Goal: Task Accomplishment & Management: Use online tool/utility

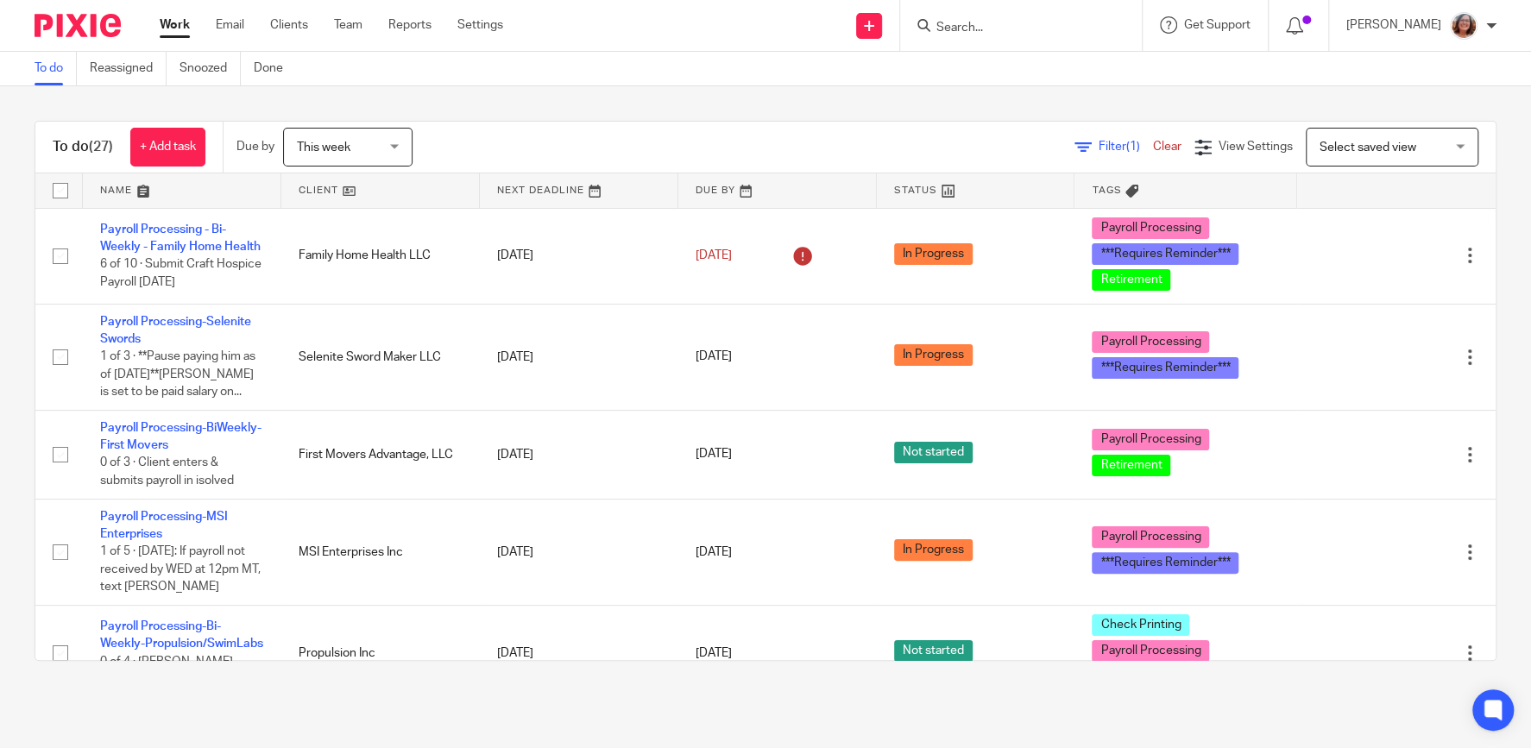
click at [312, 189] on link at bounding box center [380, 190] width 199 height 35
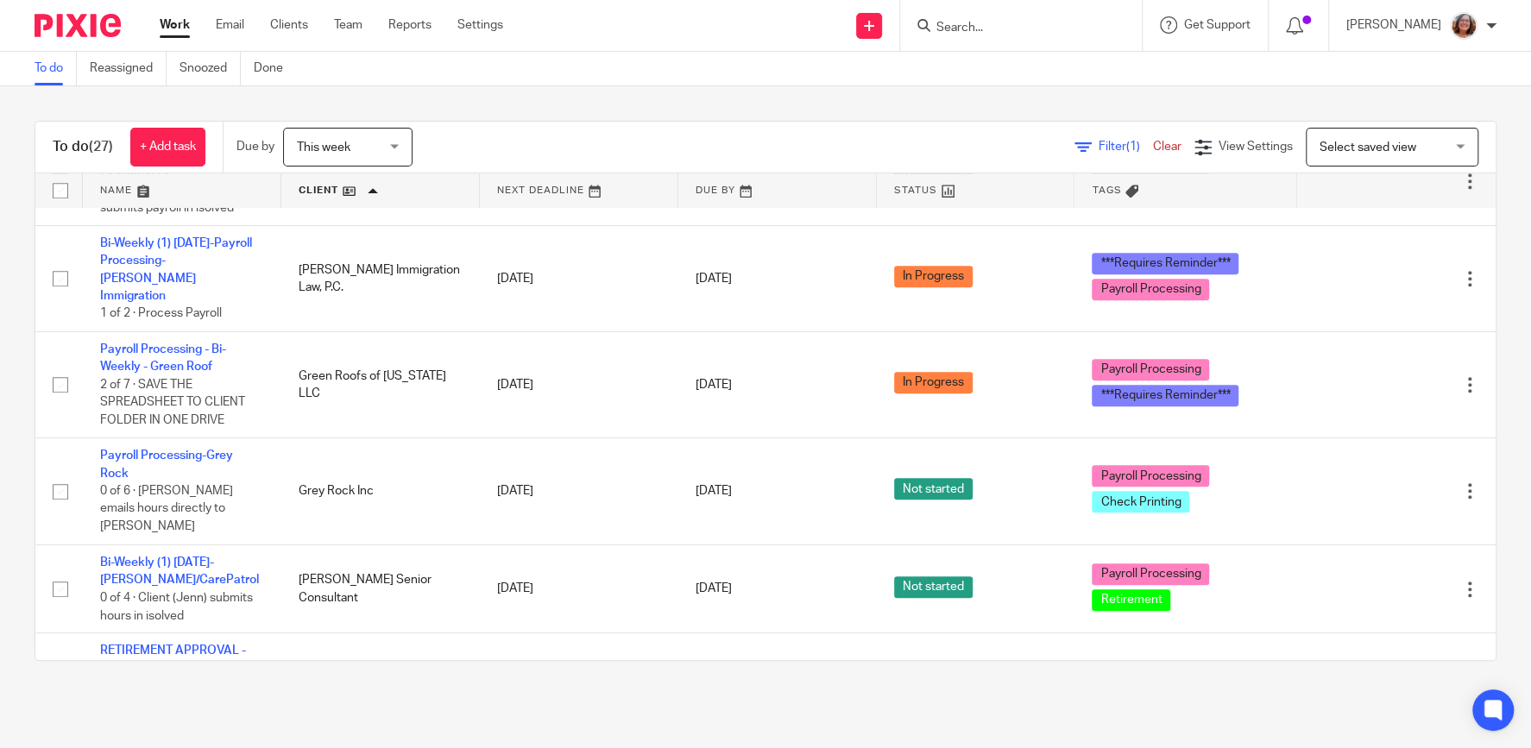
scroll to position [664, 0]
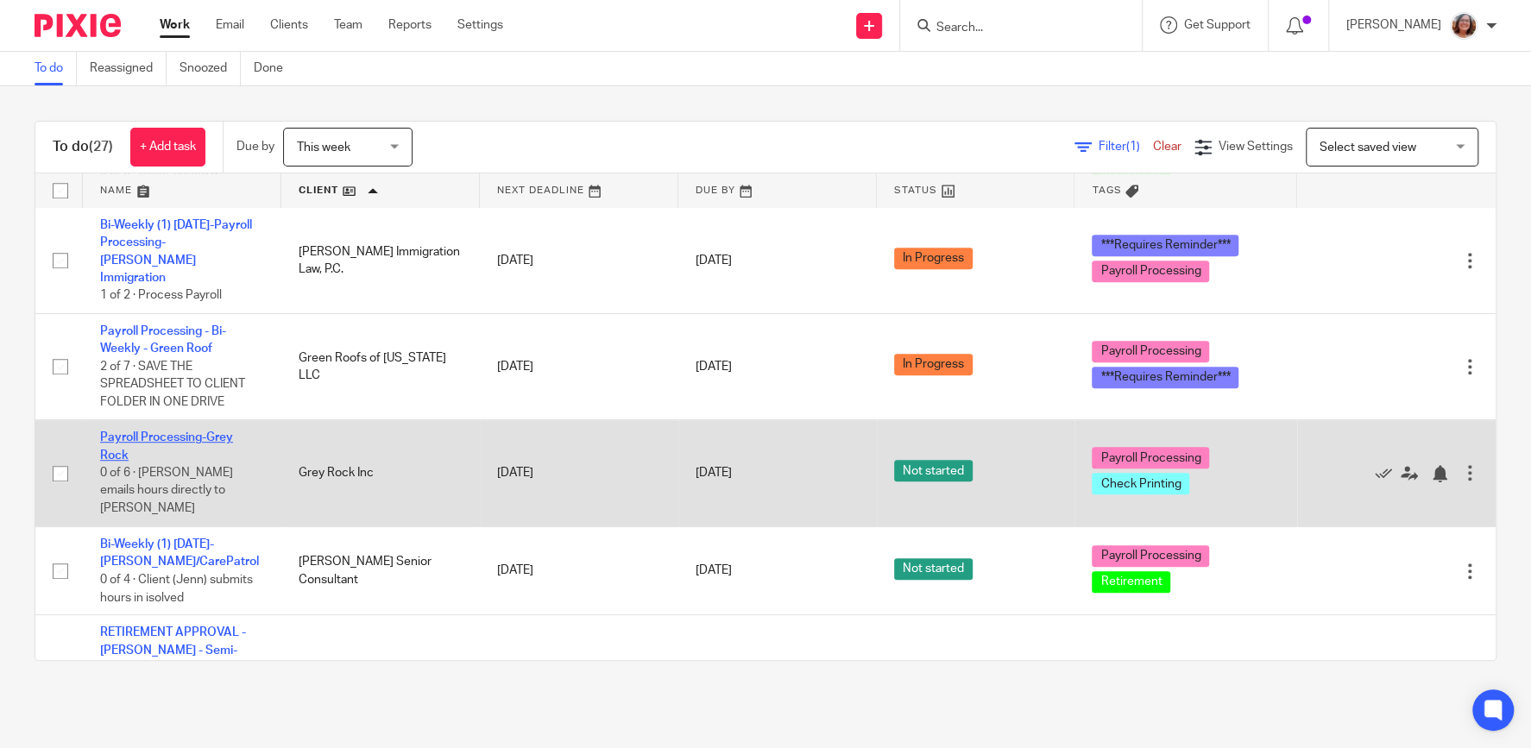
click at [211, 432] on link "Payroll Processing-Grey Rock" at bounding box center [166, 446] width 133 height 29
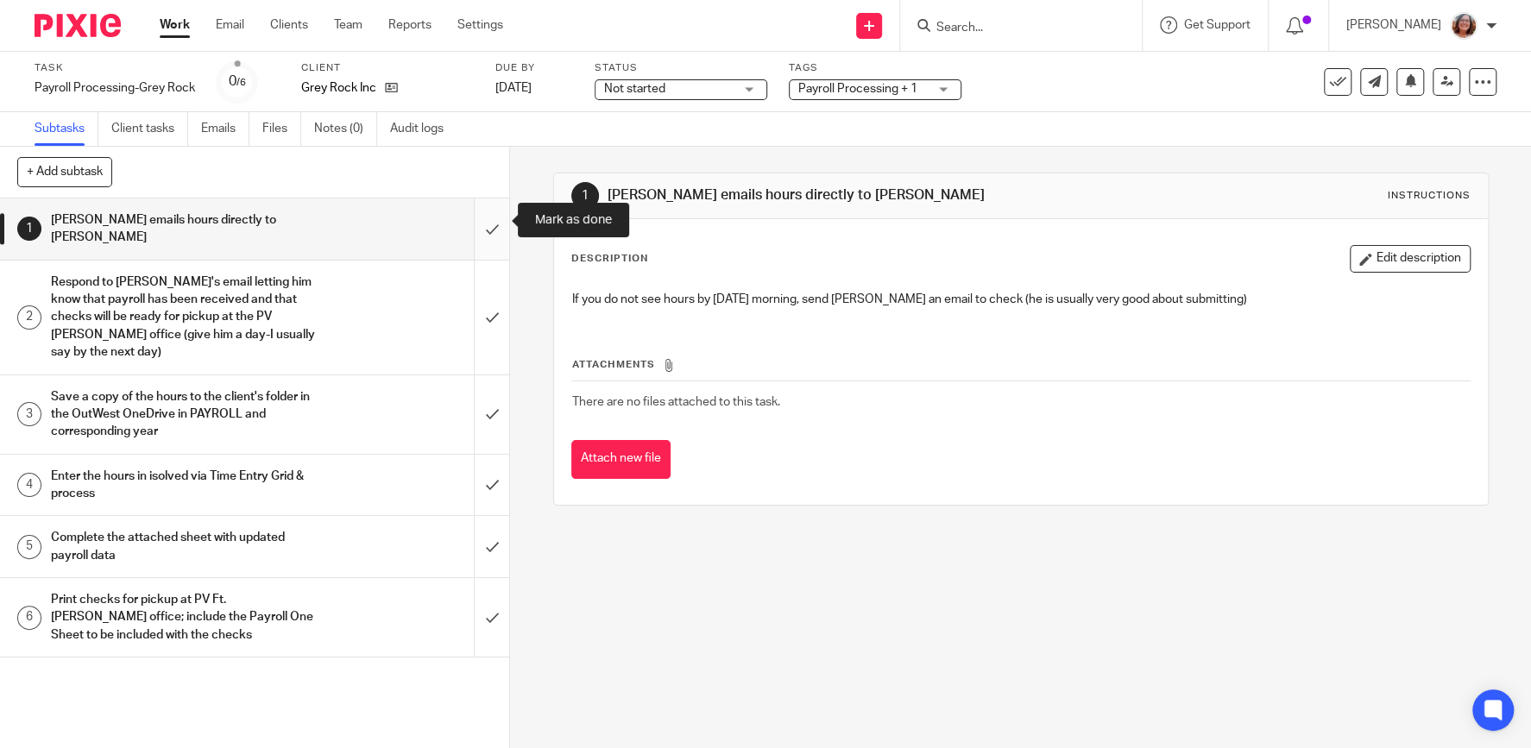
click at [491, 216] on input "submit" at bounding box center [254, 229] width 509 height 61
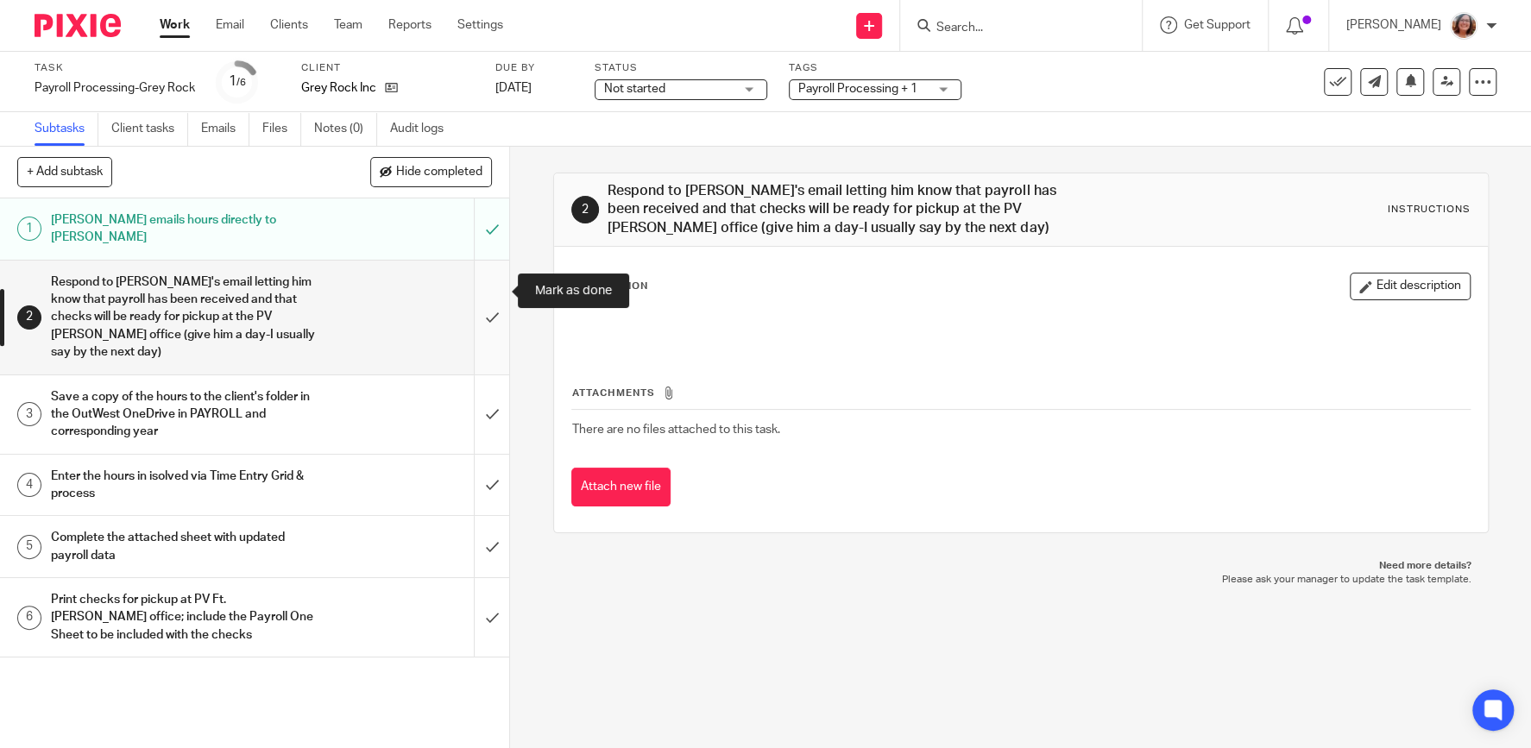
click at [501, 290] on input "submit" at bounding box center [254, 318] width 509 height 114
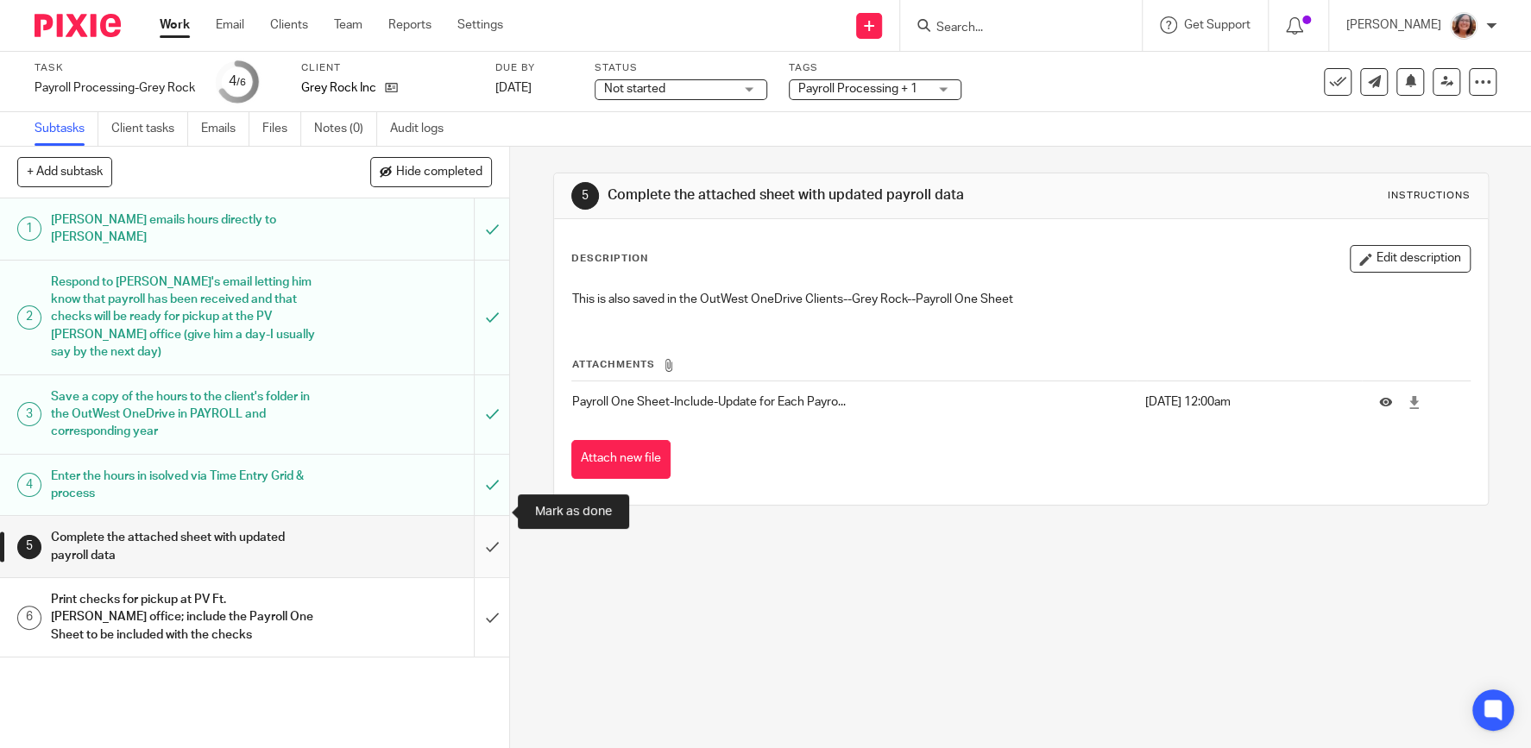
click at [487, 516] on input "submit" at bounding box center [254, 546] width 509 height 61
click at [492, 596] on input "submit" at bounding box center [254, 617] width 509 height 79
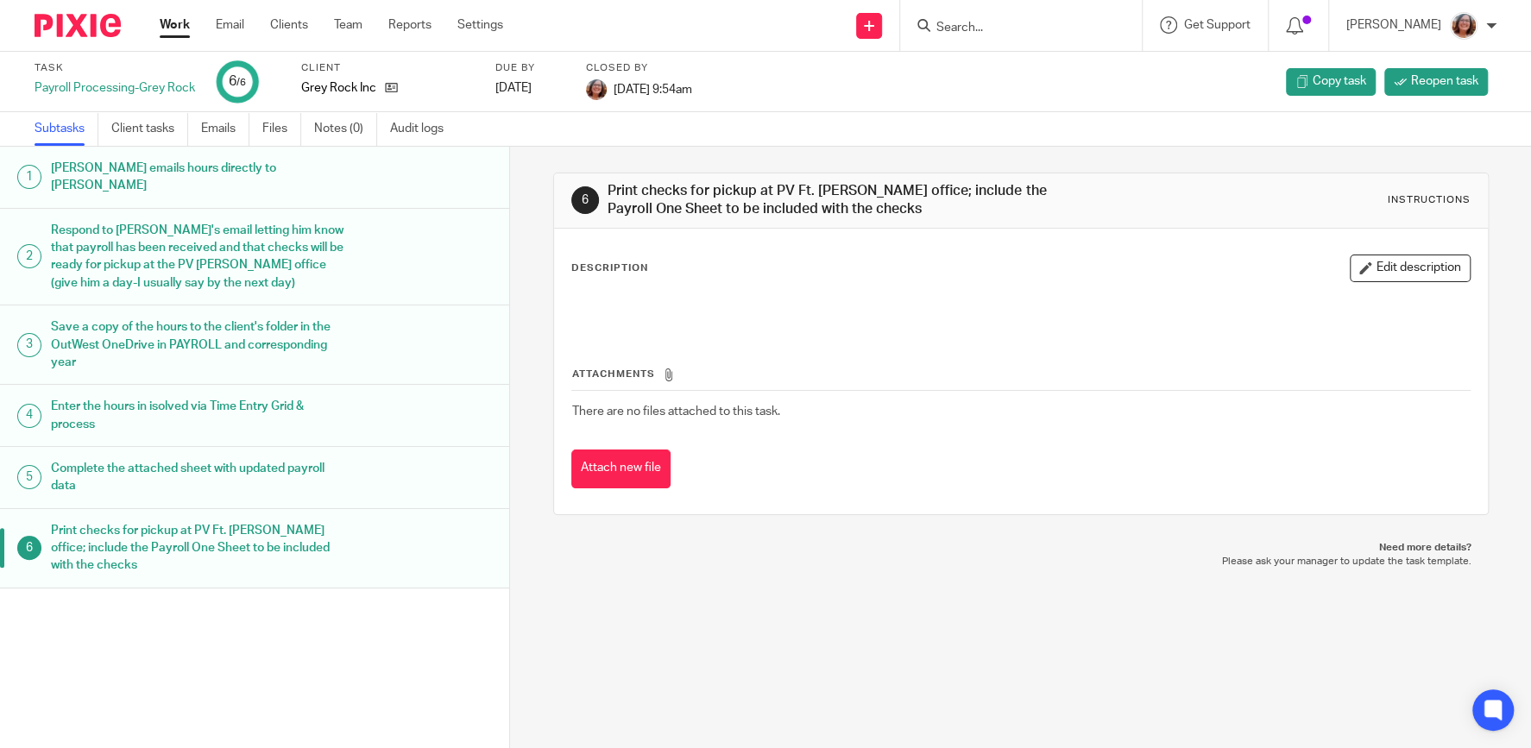
drag, startPoint x: 169, startPoint y: 22, endPoint x: 880, endPoint y: 87, distance: 713.4
click at [170, 22] on link "Work" at bounding box center [175, 24] width 30 height 17
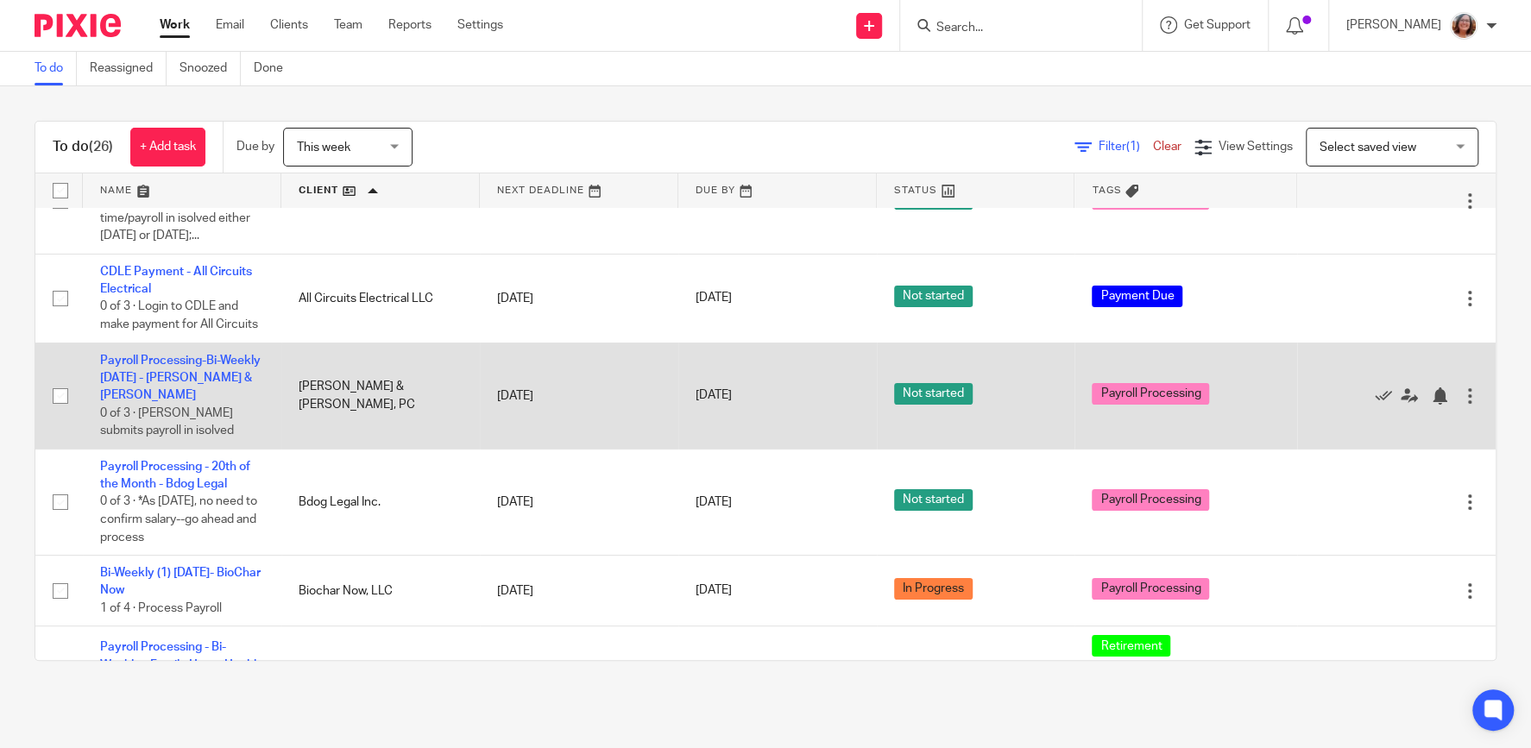
scroll to position [73, 0]
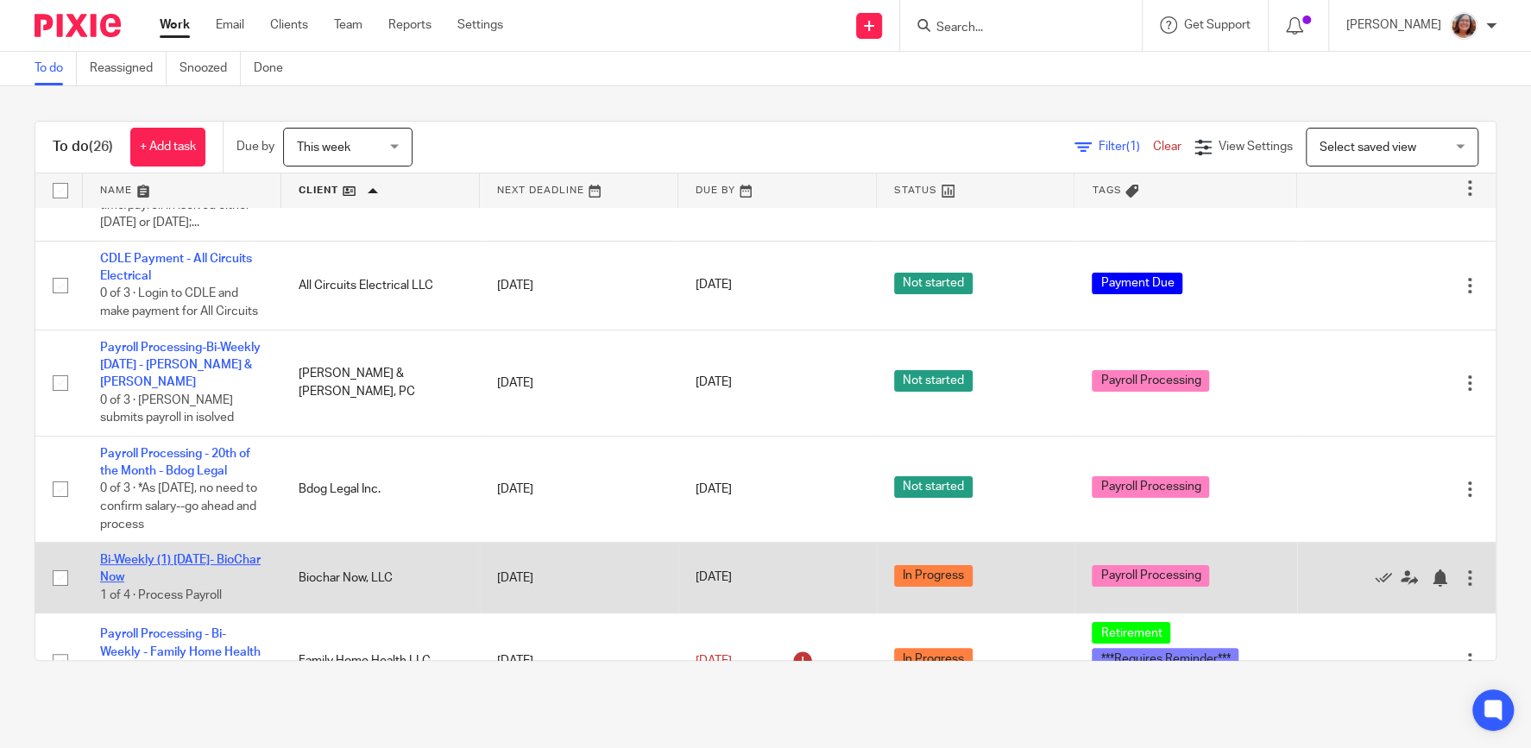
click at [213, 560] on link "Bi-Weekly (1) [DATE]- BioChar Now" at bounding box center [180, 568] width 161 height 29
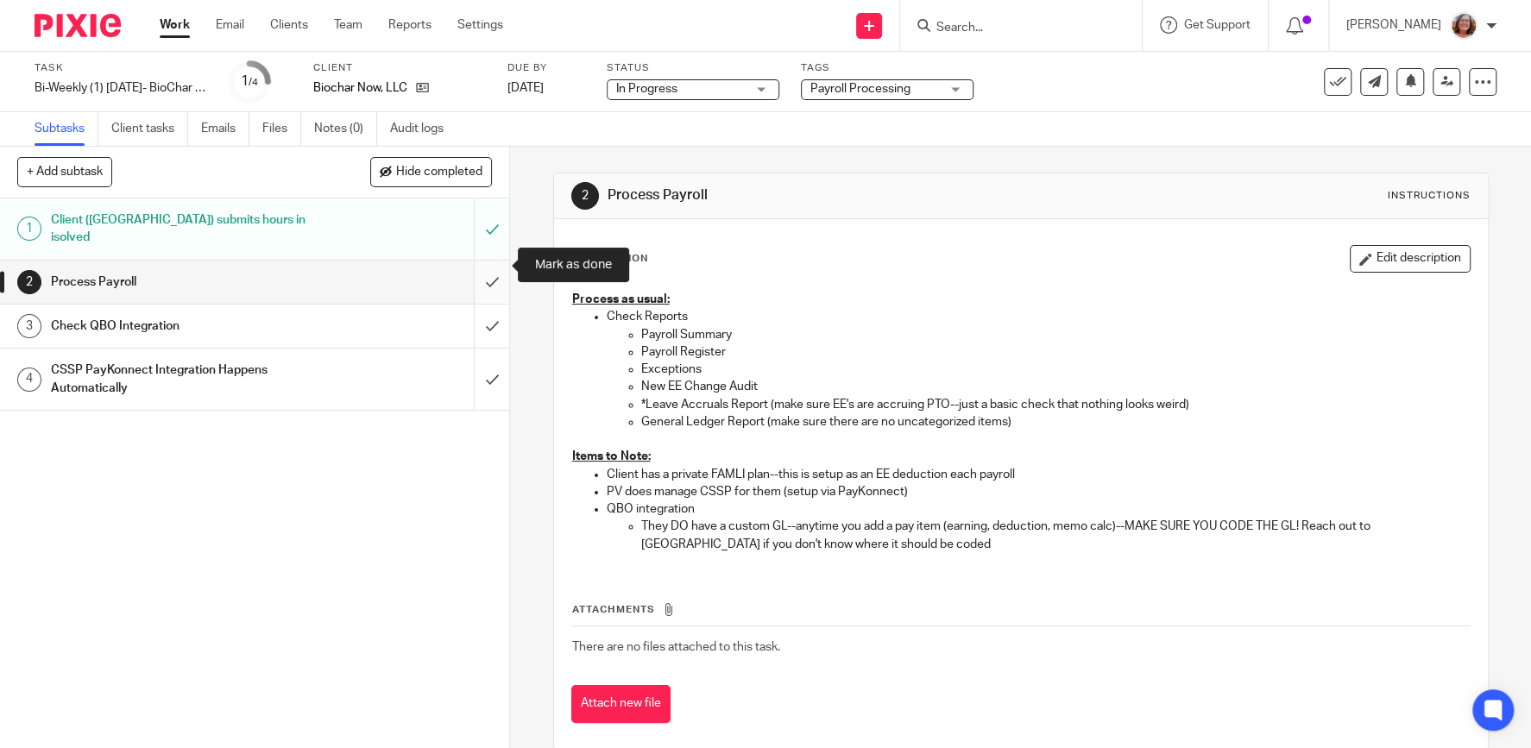
click at [488, 266] on input "submit" at bounding box center [254, 282] width 509 height 43
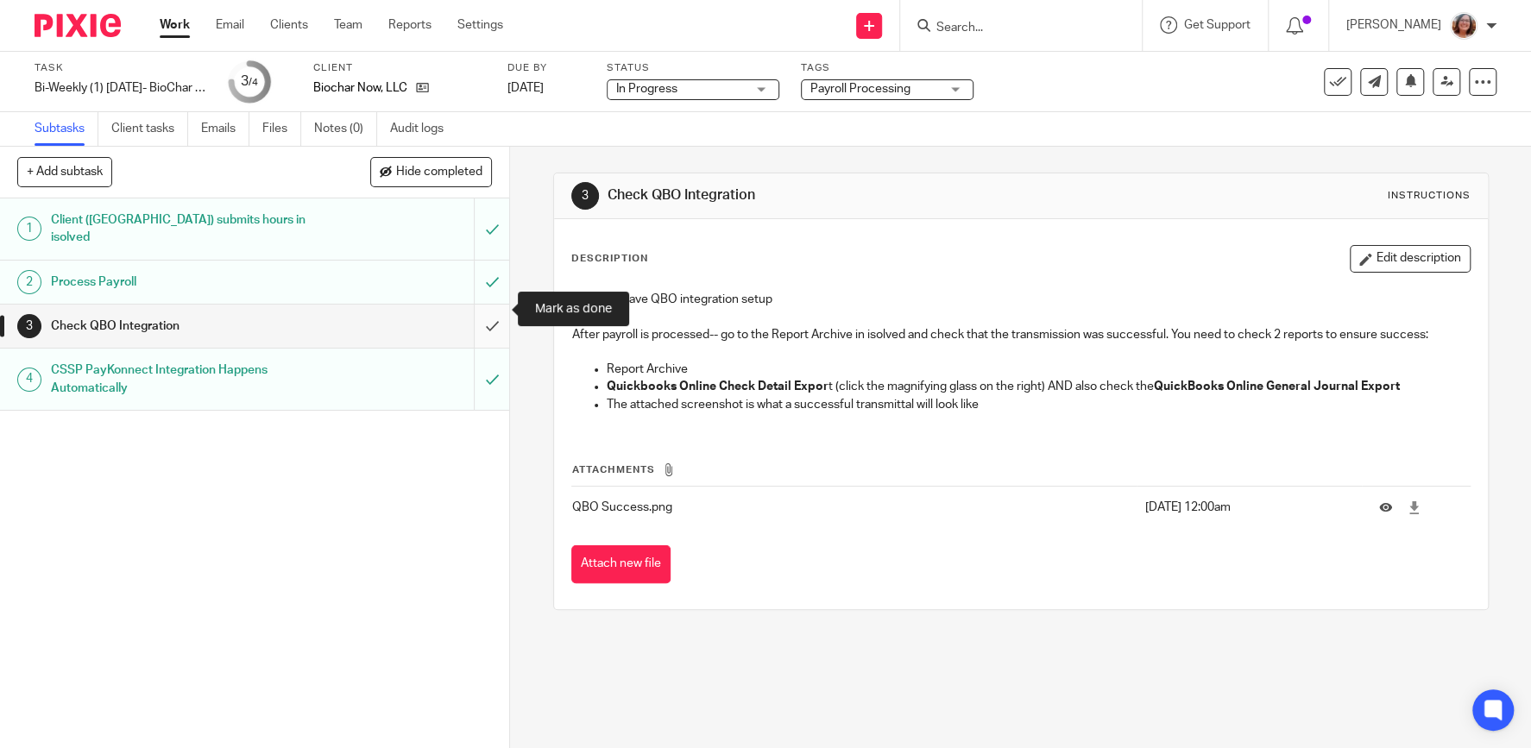
click at [493, 305] on input "submit" at bounding box center [254, 326] width 509 height 43
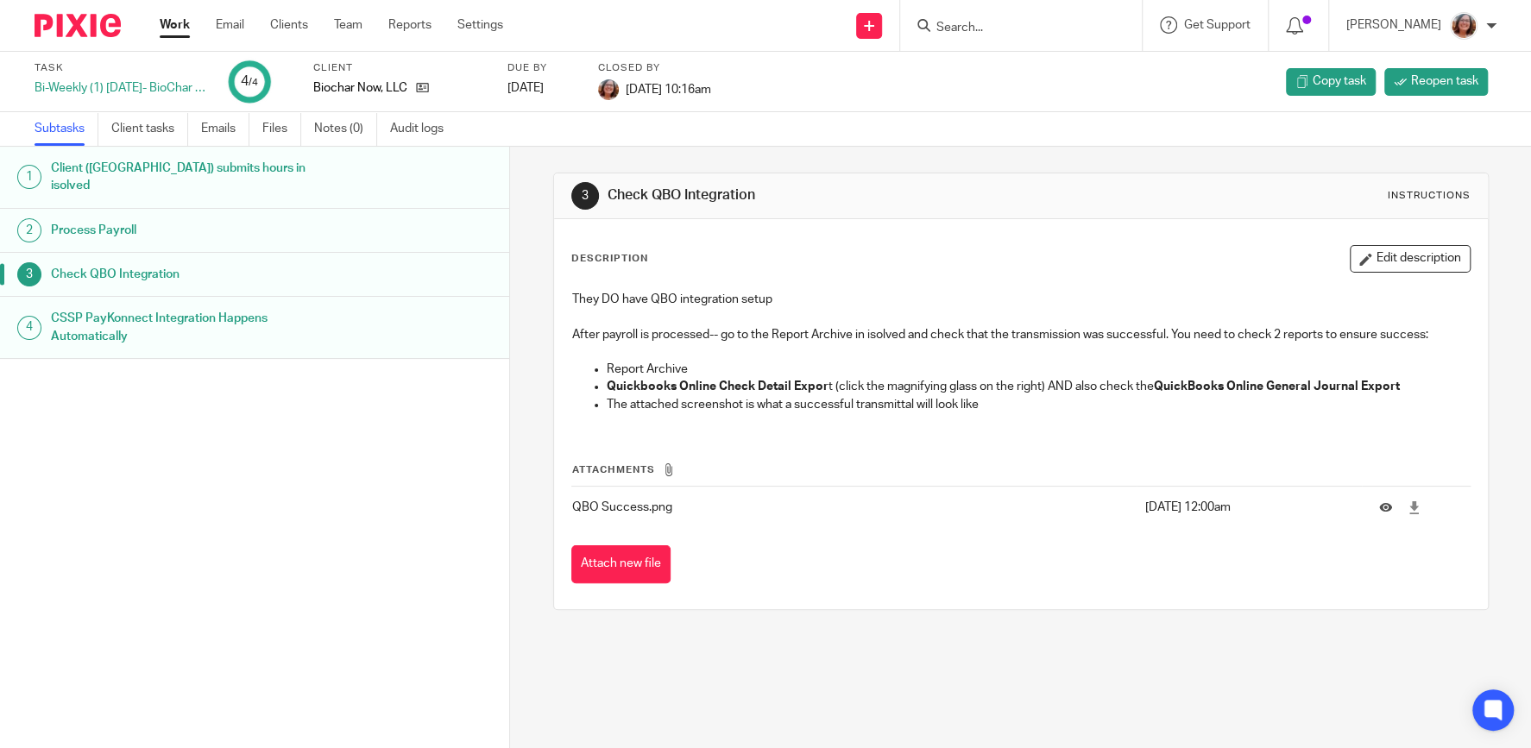
click at [179, 31] on link "Work" at bounding box center [175, 24] width 30 height 17
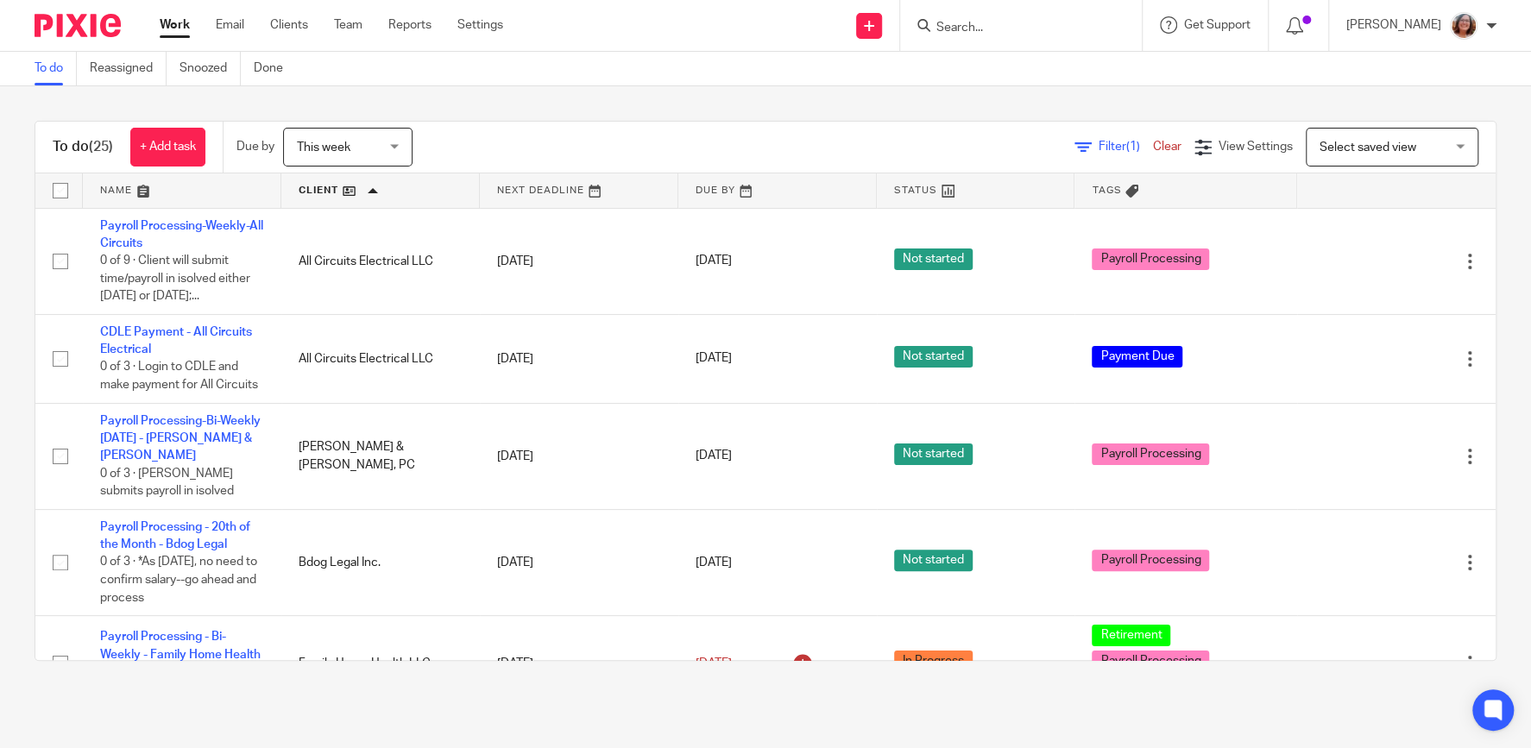
scroll to position [295, 0]
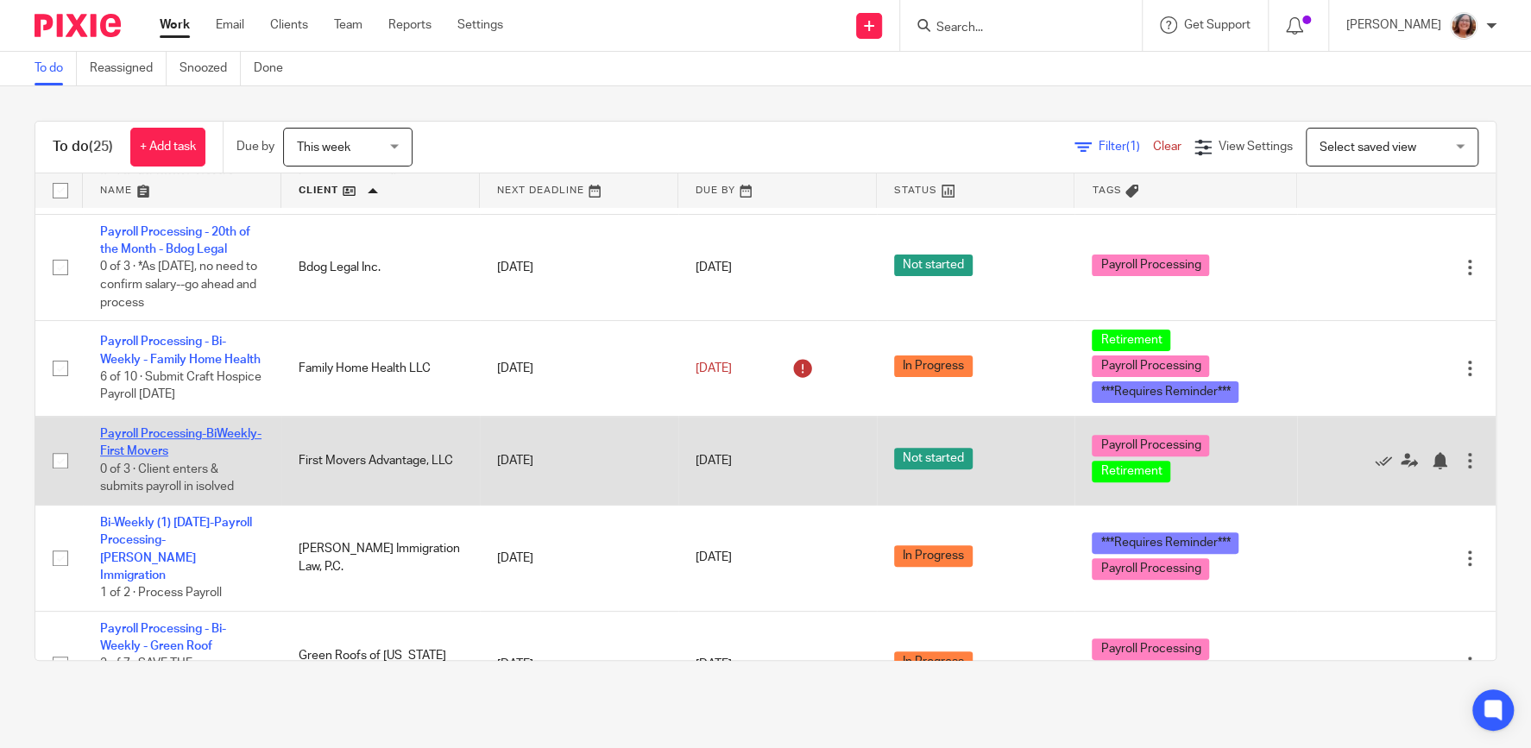
click at [181, 441] on link "Payroll Processing-BiWeekly-First Movers" at bounding box center [180, 442] width 161 height 29
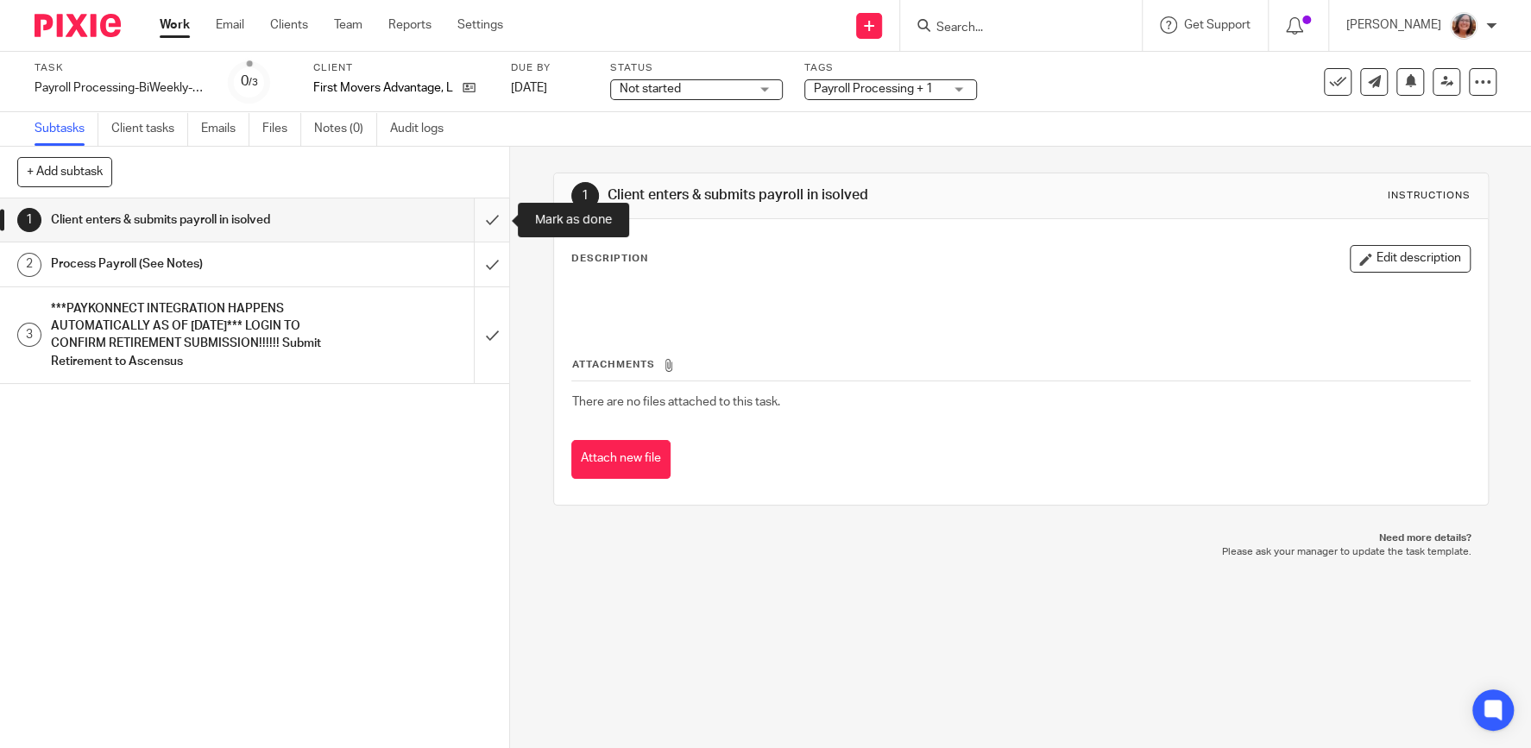
click at [492, 224] on input "submit" at bounding box center [254, 220] width 509 height 43
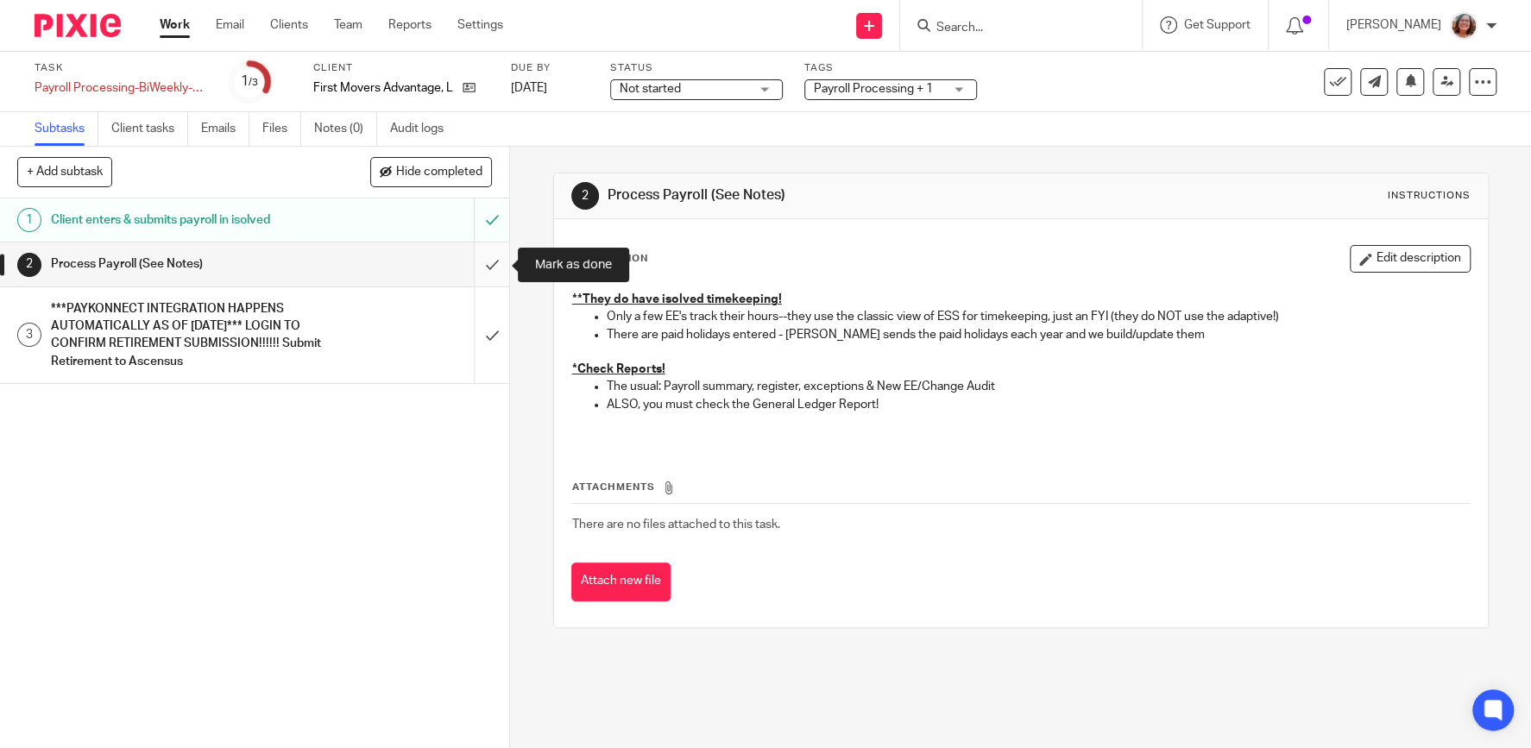
click at [490, 264] on input "submit" at bounding box center [254, 264] width 509 height 43
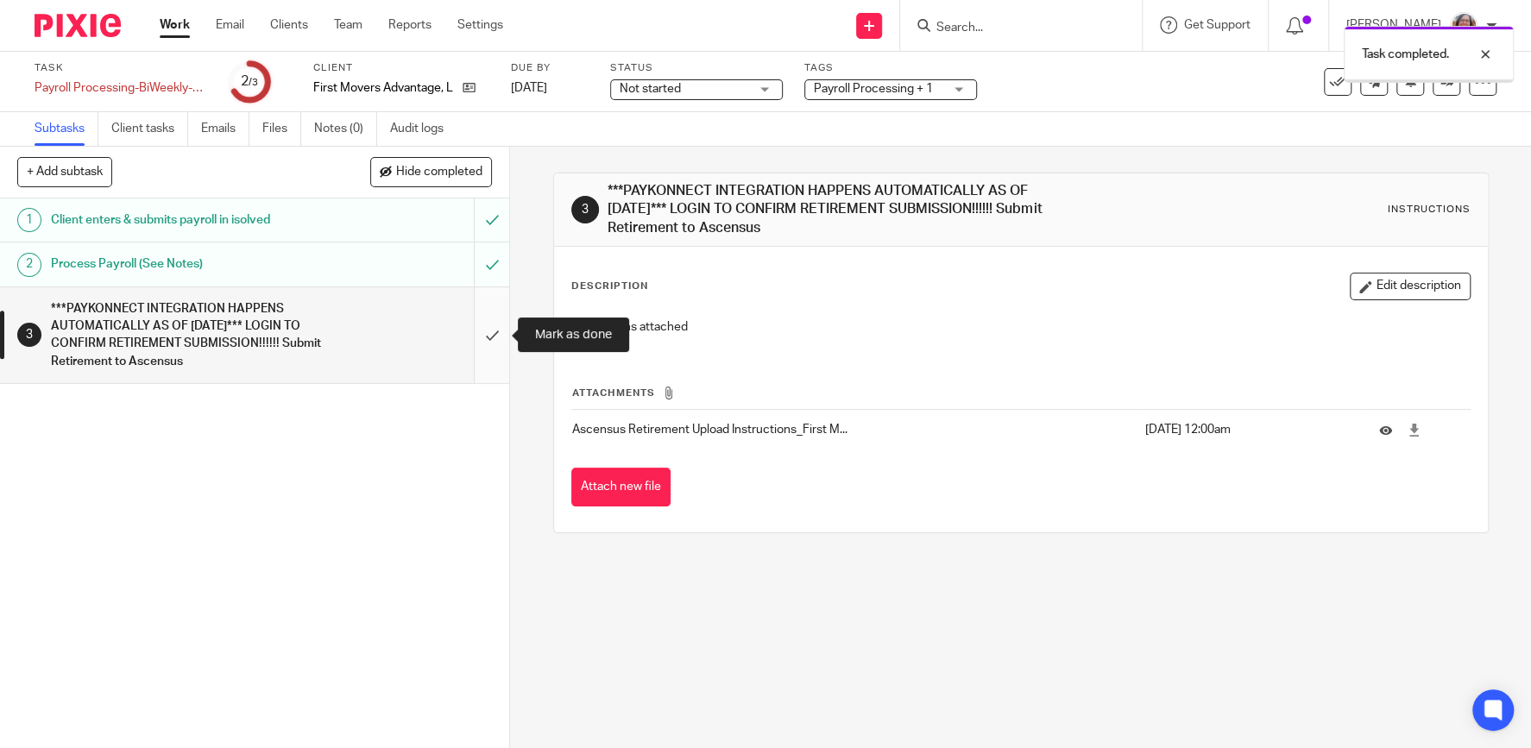
click at [499, 337] on input "submit" at bounding box center [254, 335] width 509 height 96
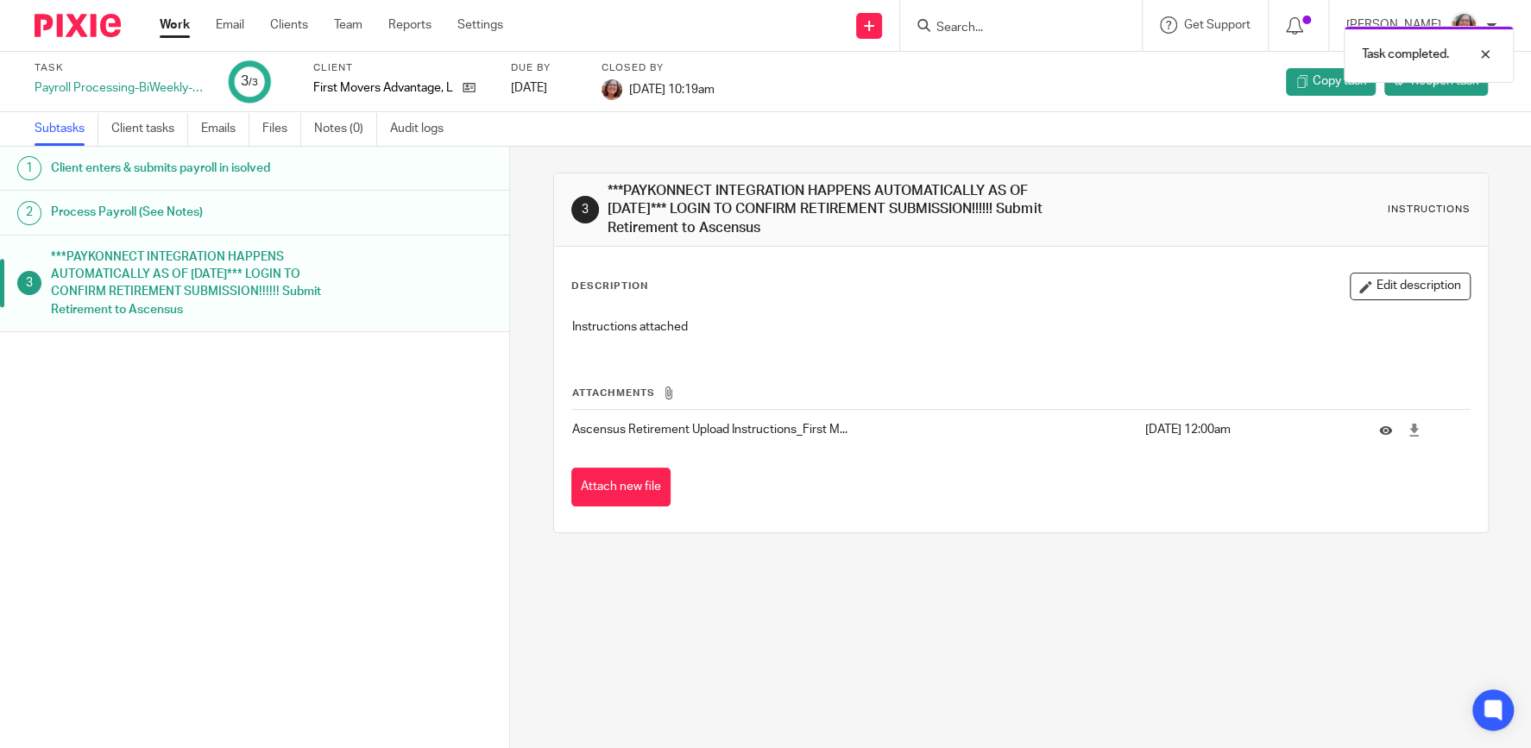
click at [180, 25] on link "Work" at bounding box center [175, 24] width 30 height 17
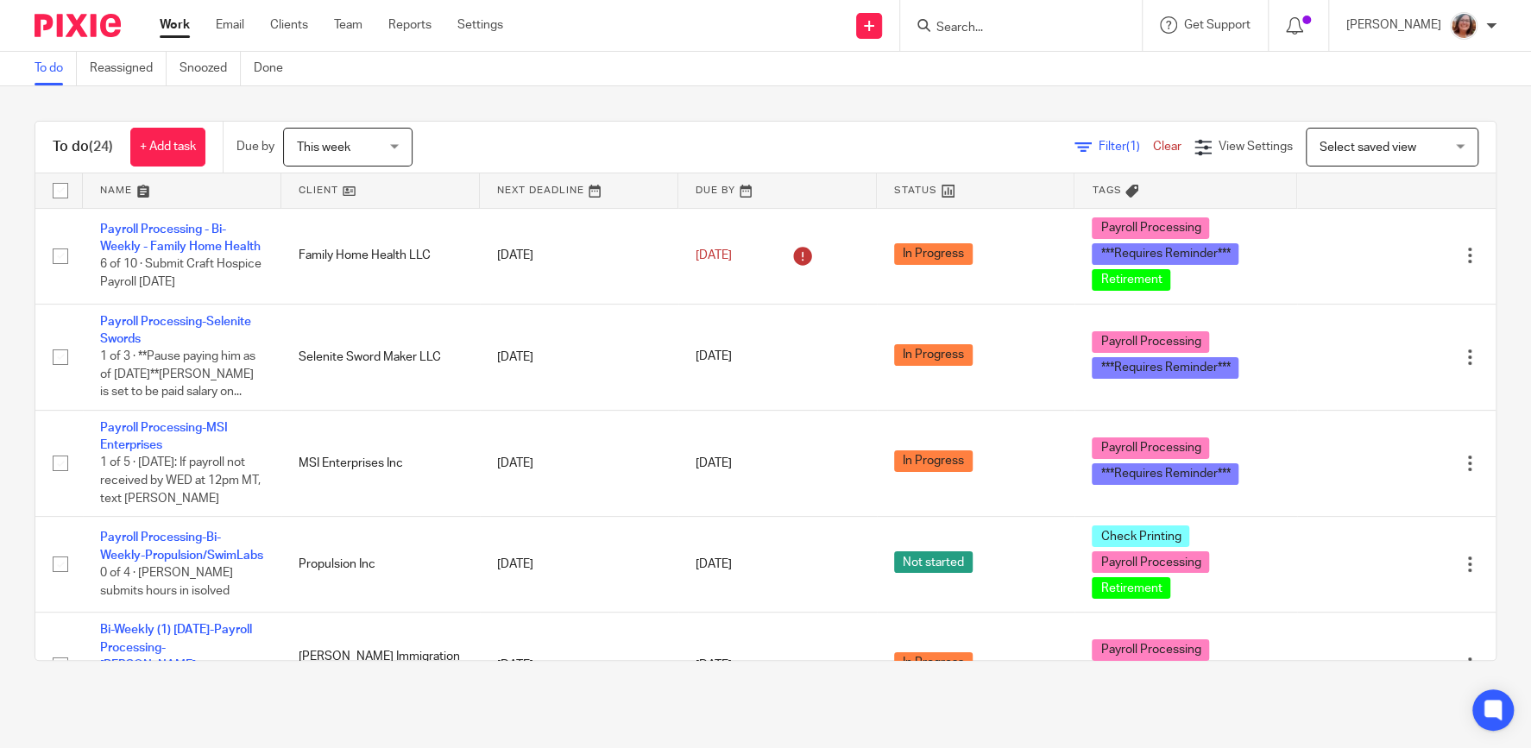
click at [773, 252] on link "Oct 13, 2025" at bounding box center [735, 256] width 78 height 18
click at [491, 28] on link "Settings" at bounding box center [480, 24] width 46 height 17
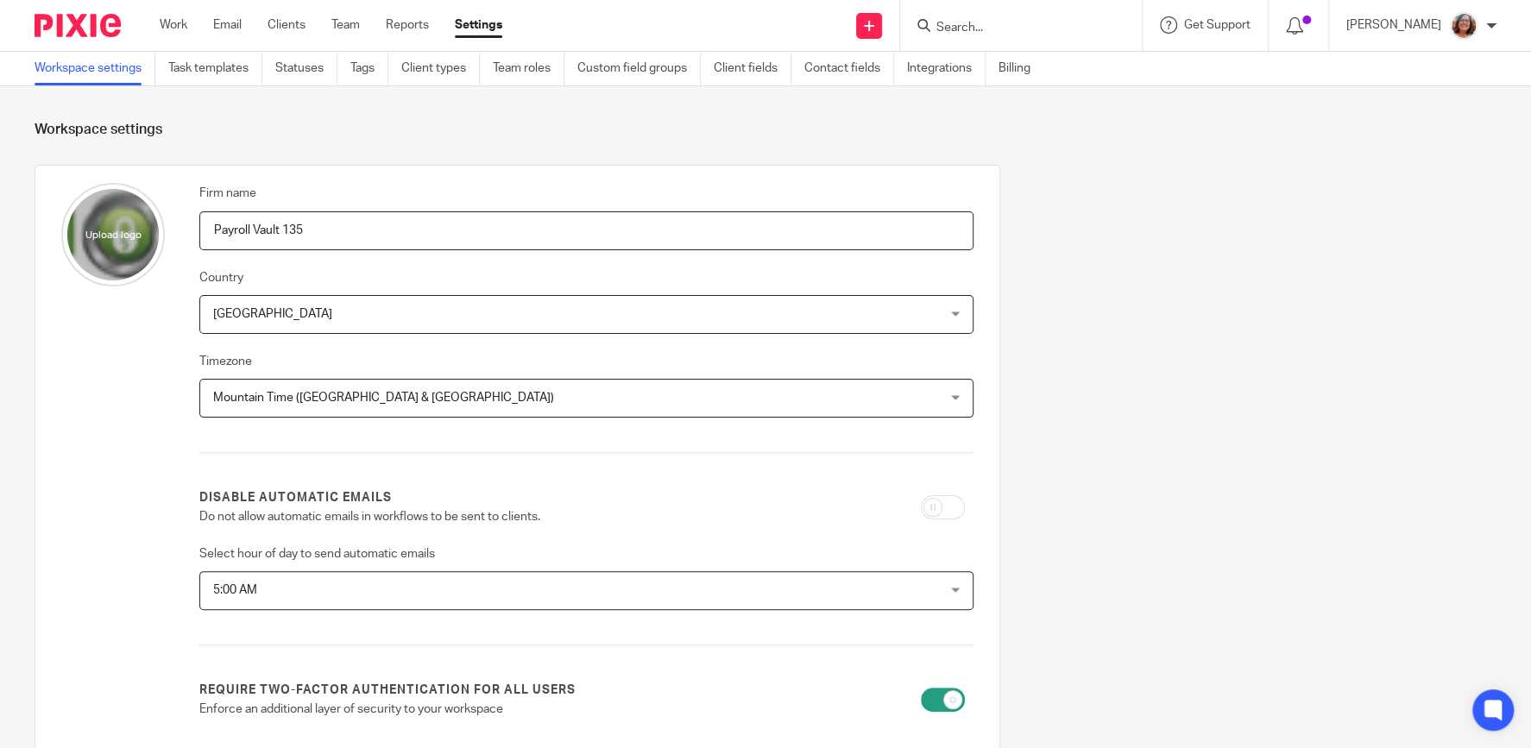
click at [214, 66] on link "Task templates" at bounding box center [215, 69] width 94 height 34
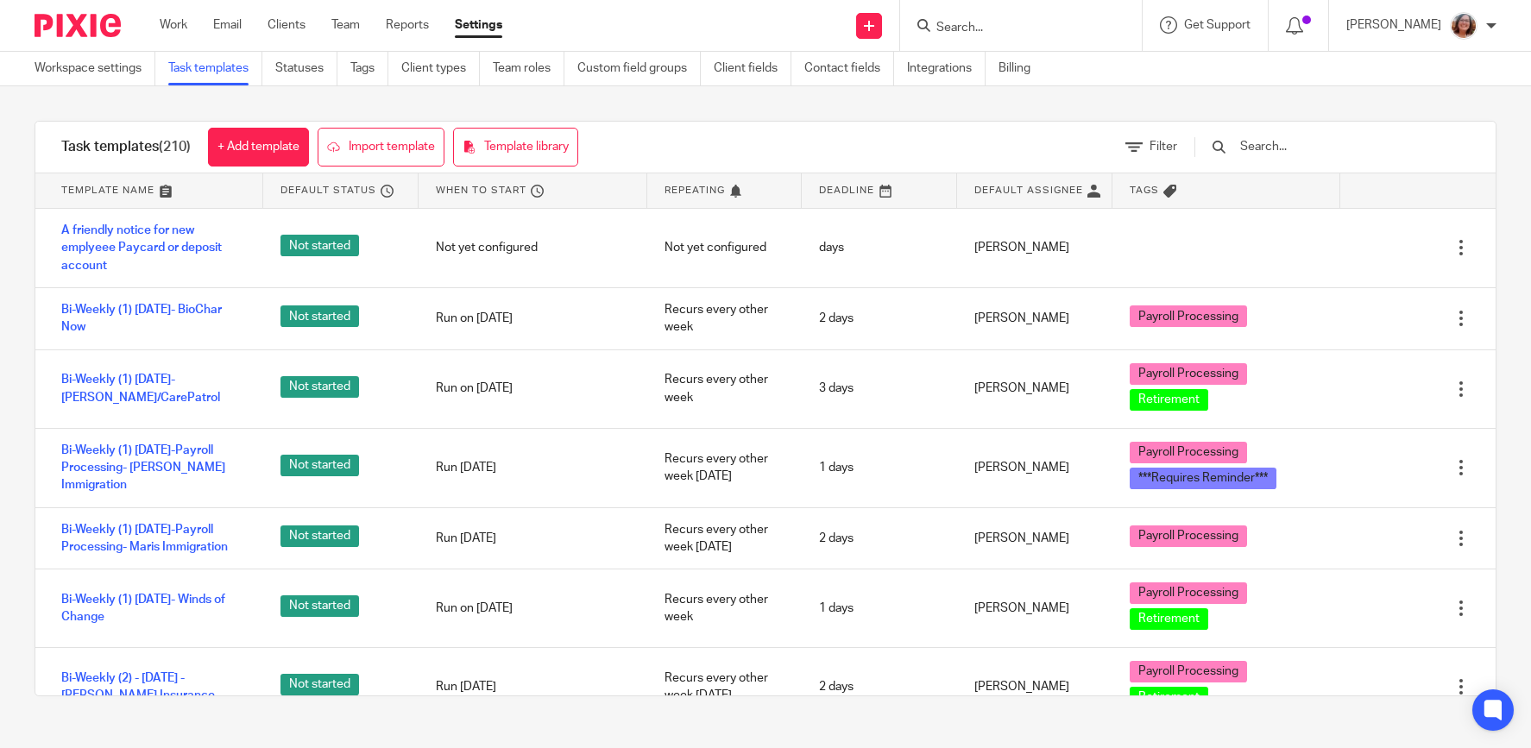
click at [1288, 150] on input "text" at bounding box center [1339, 146] width 201 height 19
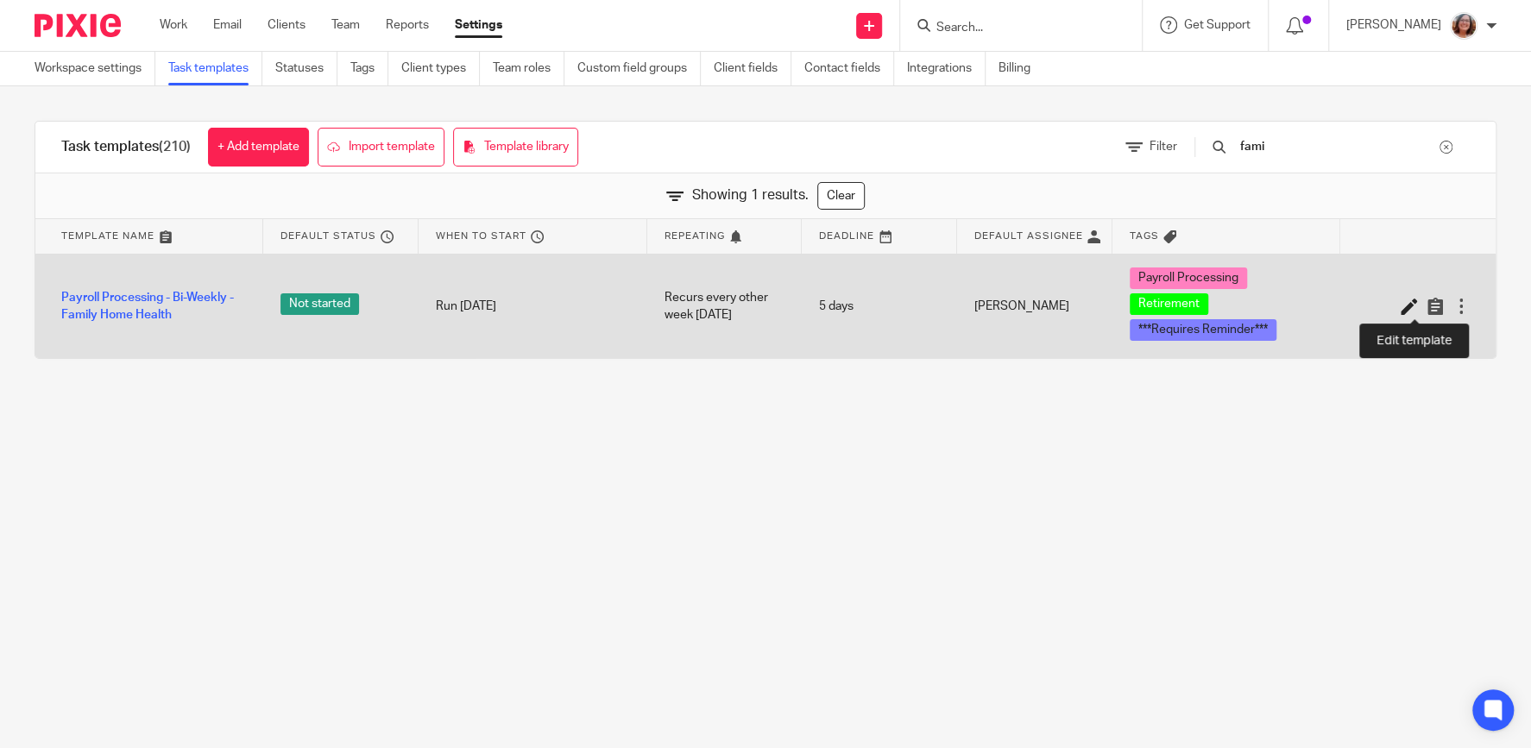
type input "fami"
click at [1408, 307] on icon at bounding box center [1409, 306] width 17 height 17
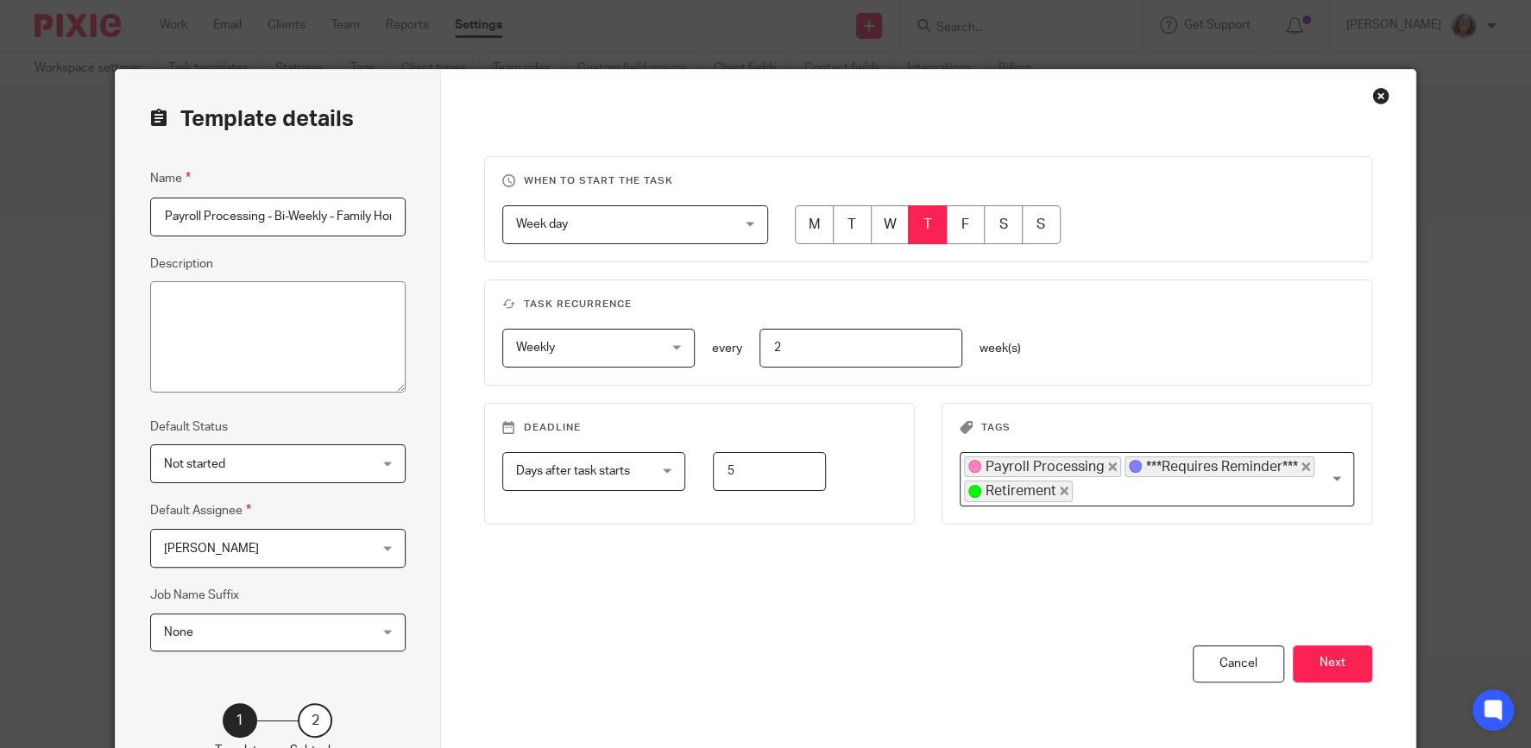
scroll to position [0, 56]
click at [1302, 464] on icon "Deselect ***Requires Reminder***" at bounding box center [1306, 467] width 9 height 9
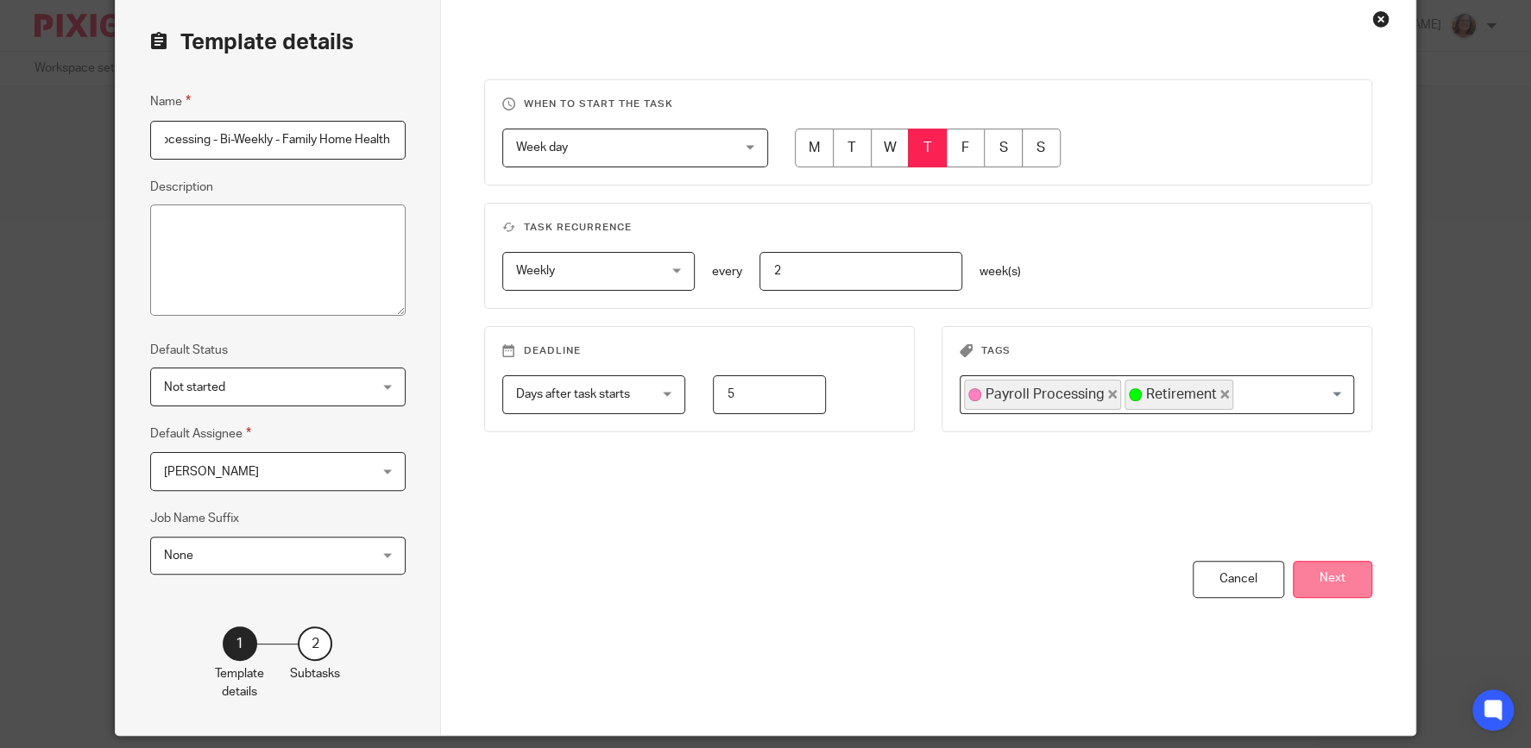
scroll to position [48, 0]
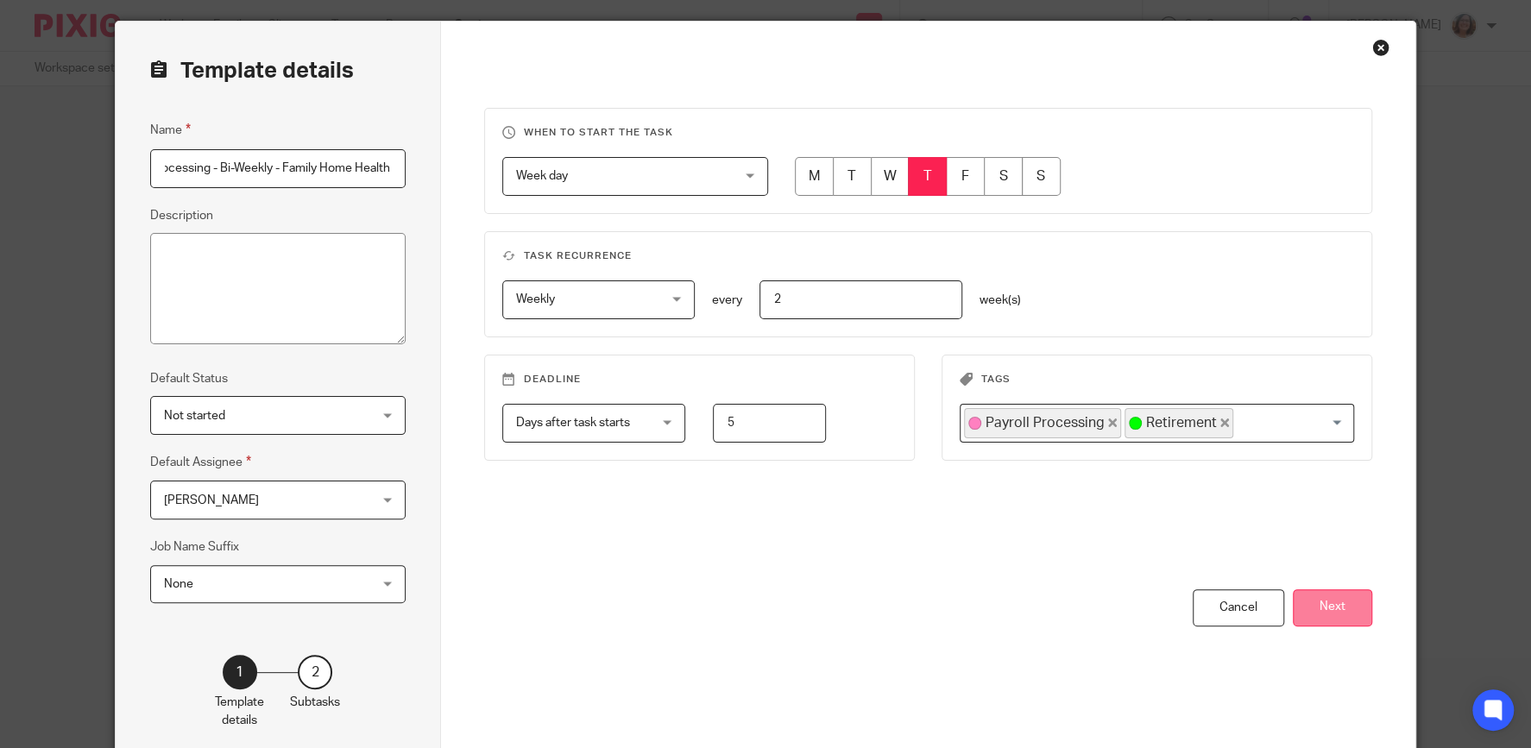
click at [1341, 616] on button "Next" at bounding box center [1332, 608] width 79 height 37
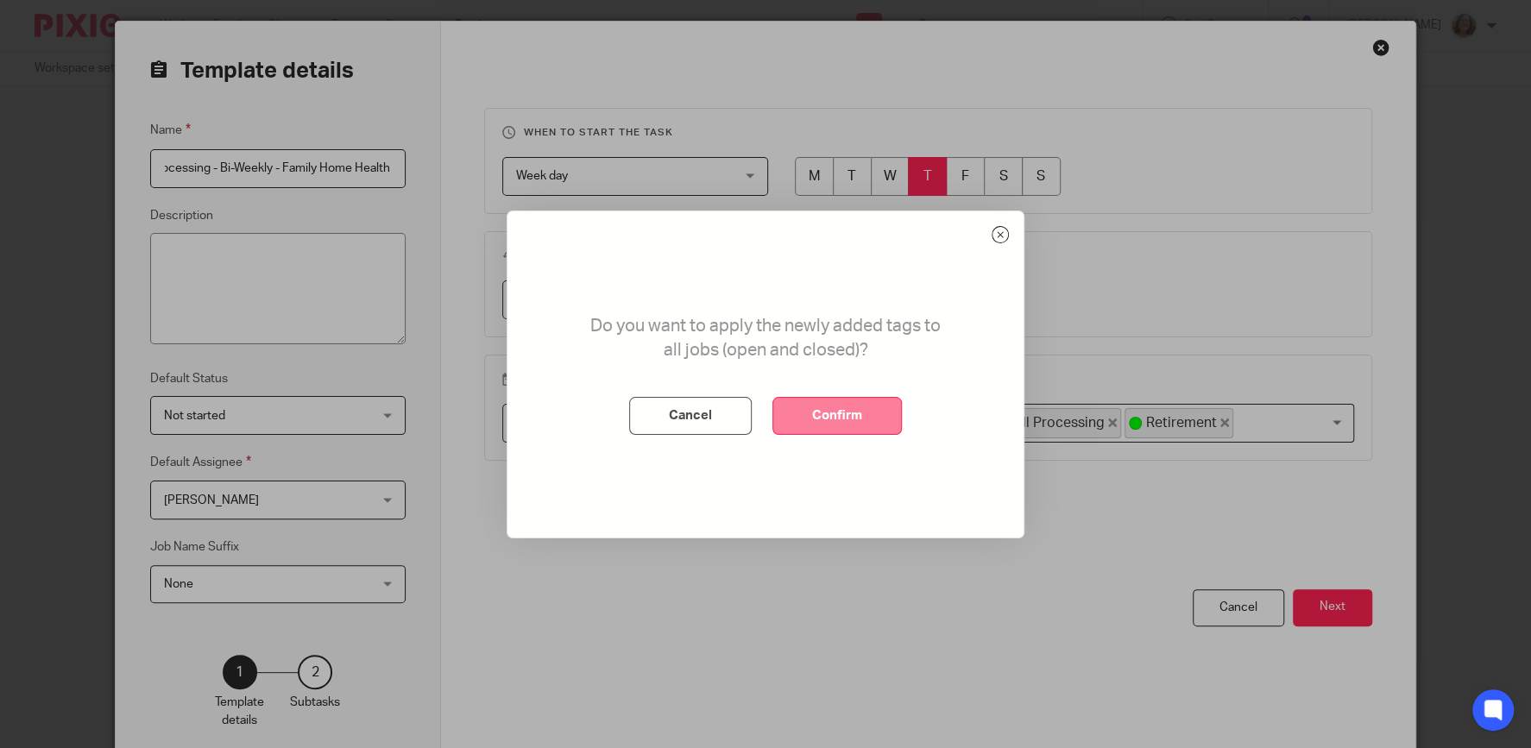
click at [875, 425] on button "Confirm" at bounding box center [837, 416] width 129 height 38
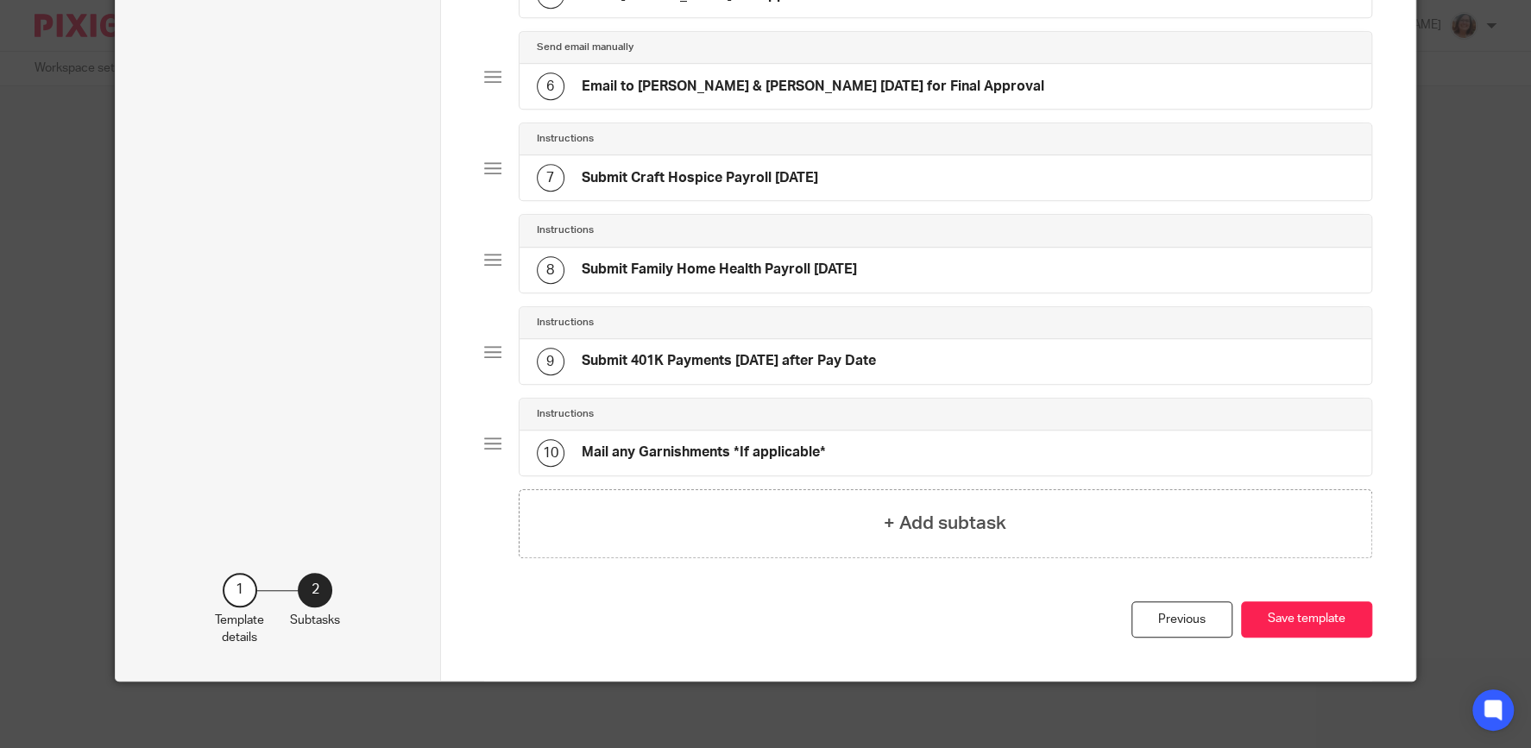
scroll to position [585, 0]
click at [1303, 614] on button "Save template" at bounding box center [1306, 619] width 131 height 37
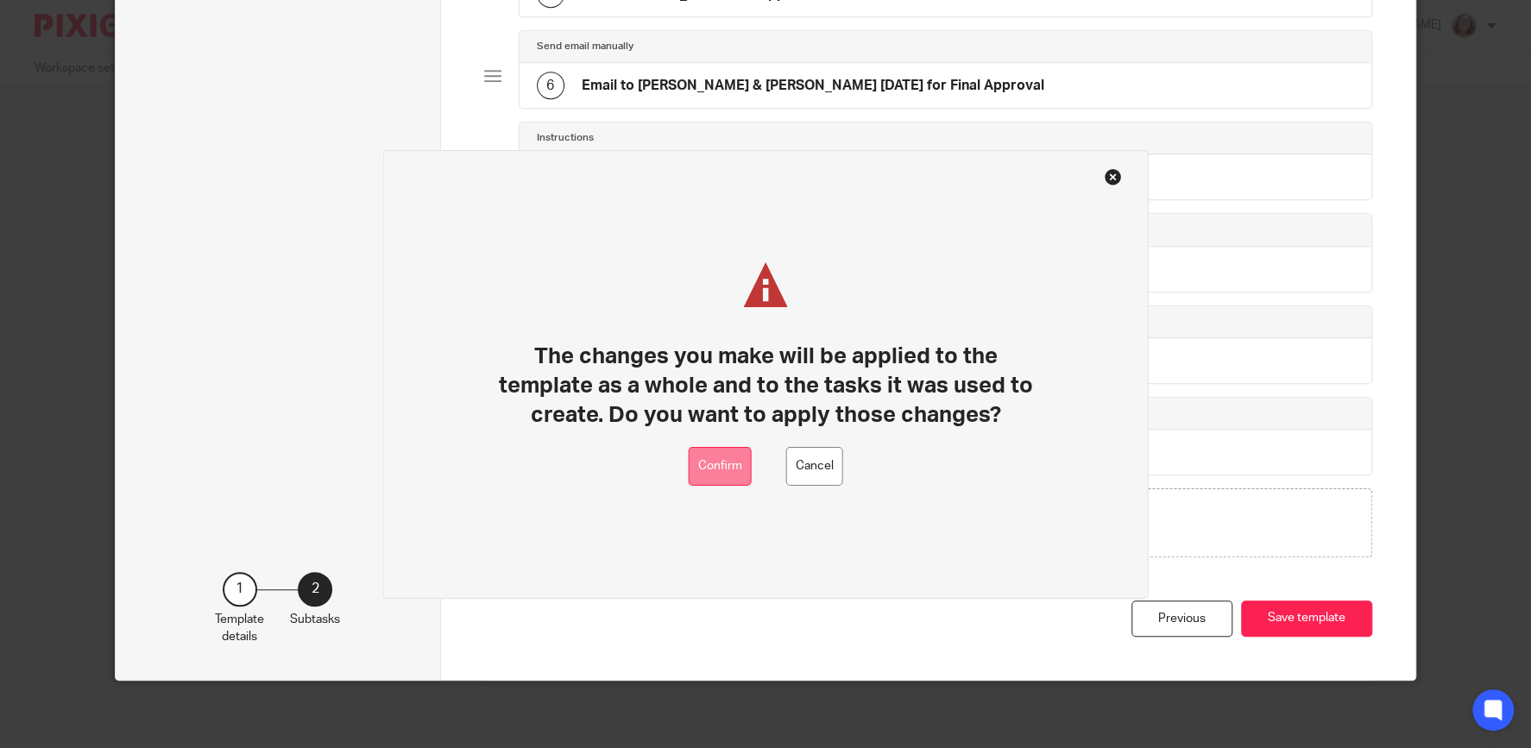
click at [724, 470] on button "Confirm" at bounding box center [720, 466] width 63 height 39
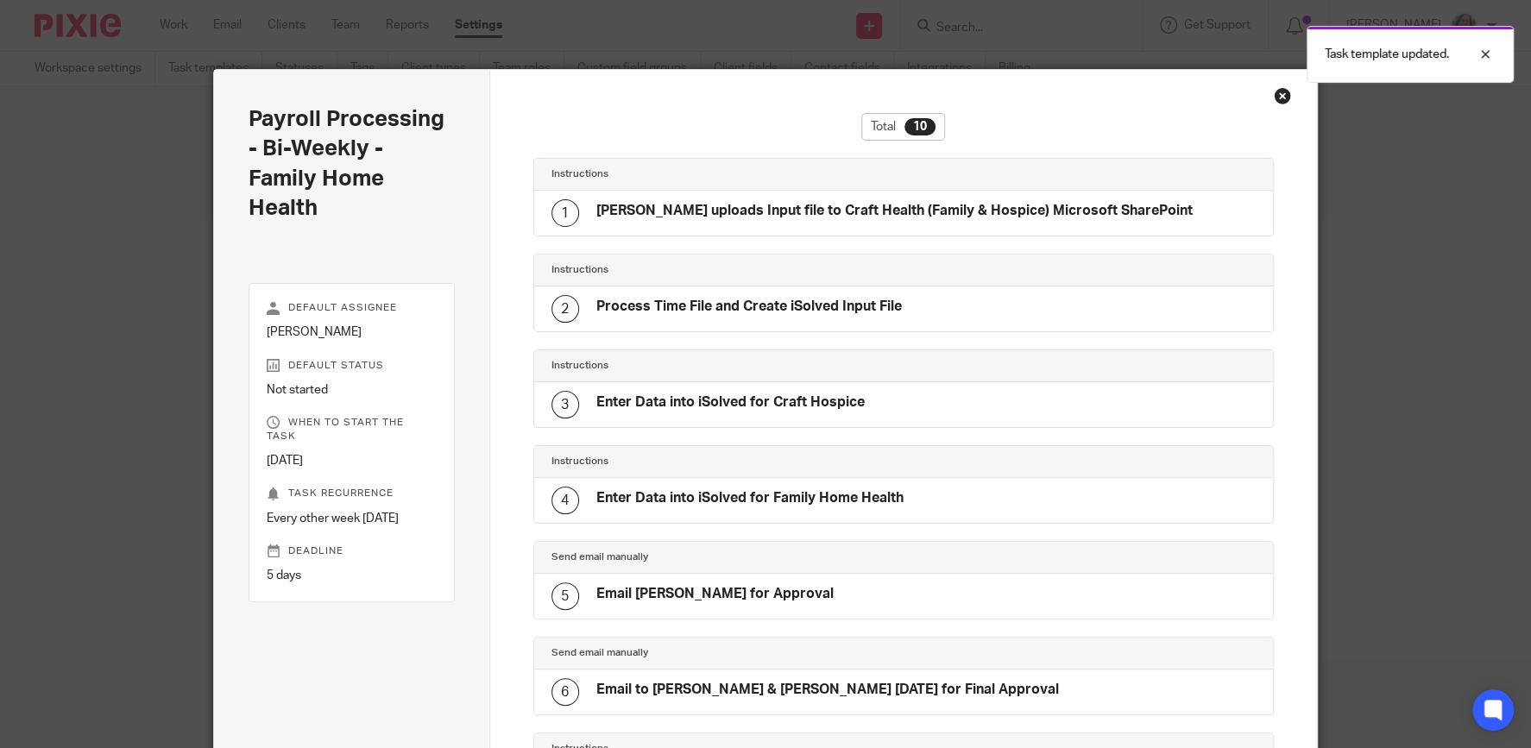
click at [1286, 98] on div "Close this dialog window" at bounding box center [1282, 95] width 17 height 17
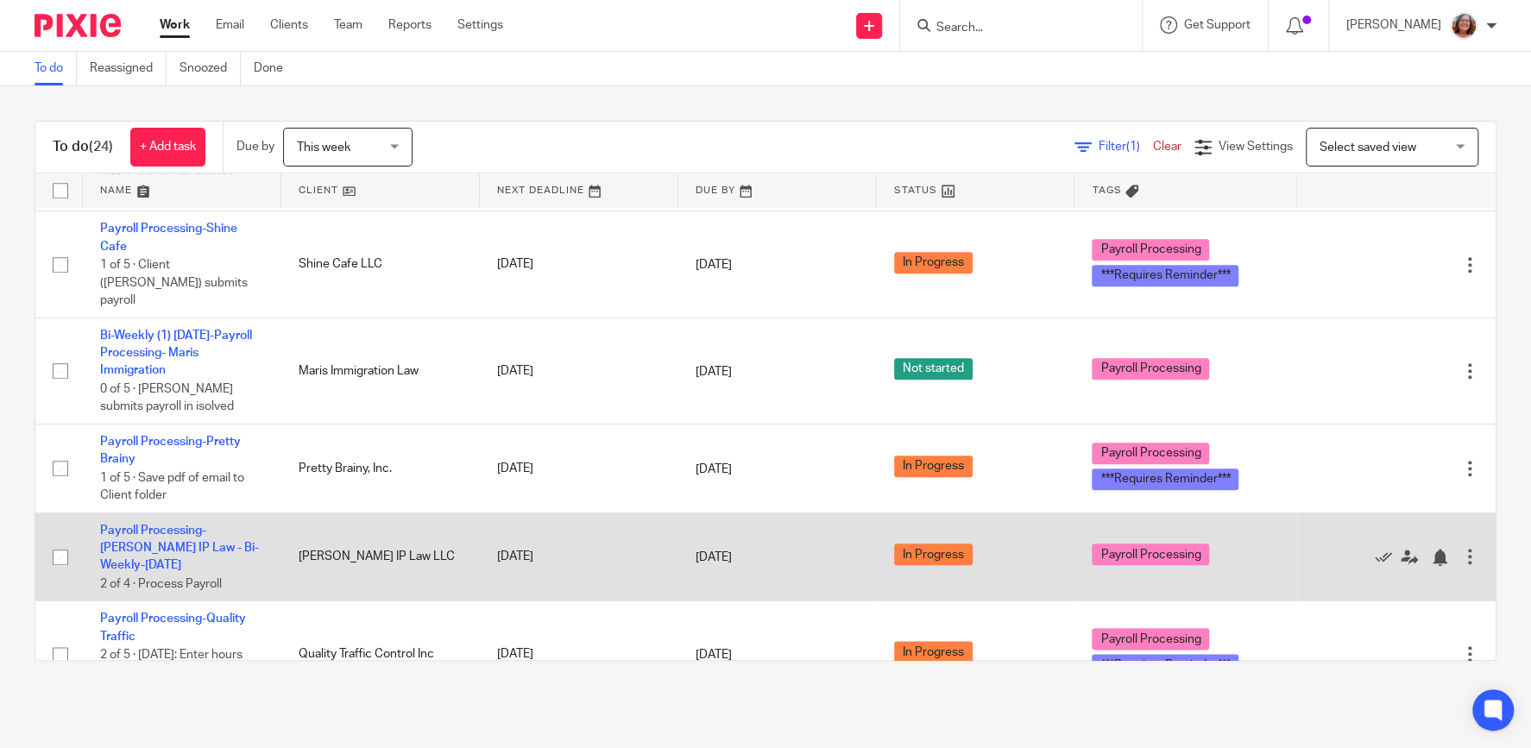
scroll to position [1254, 0]
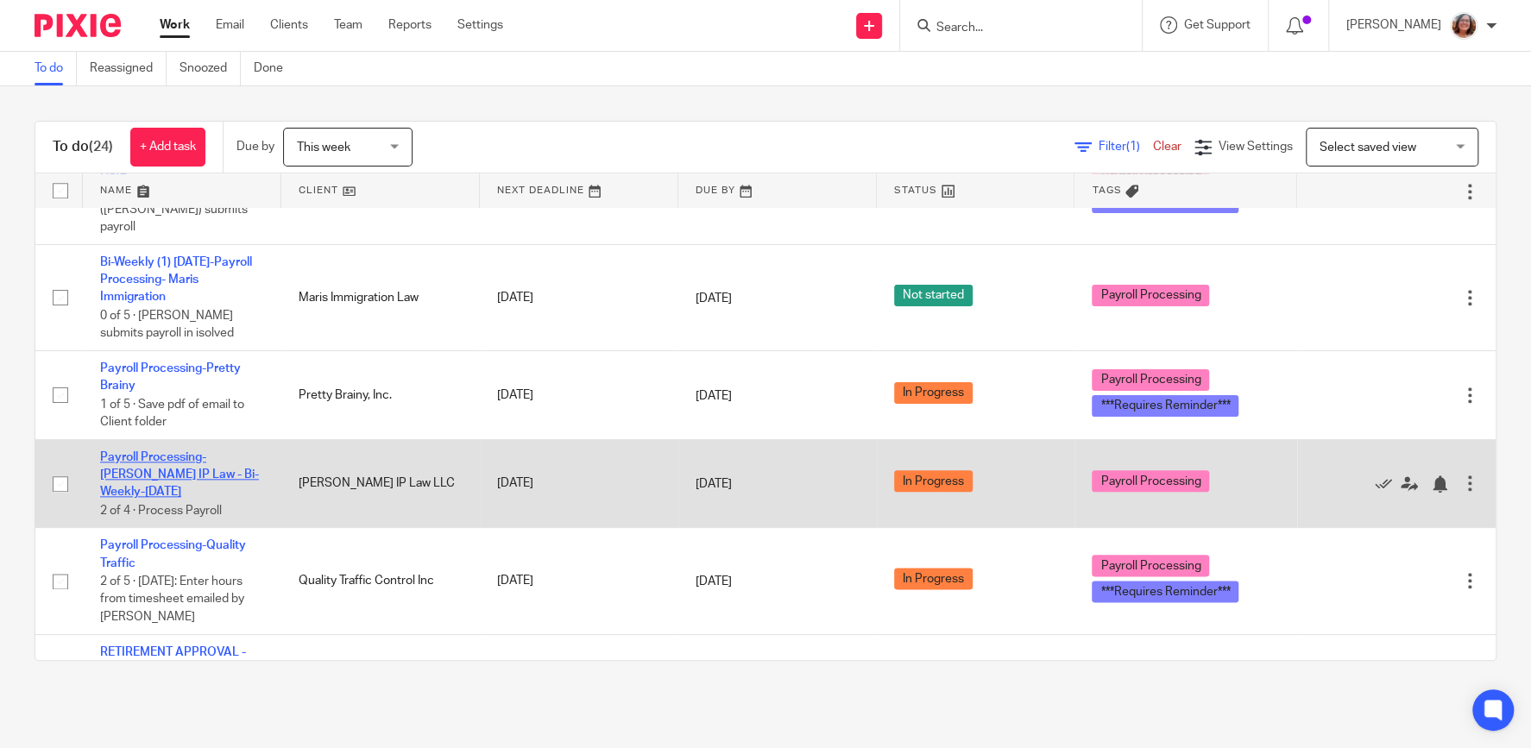
click at [173, 451] on link "Payroll Processing-[PERSON_NAME] IP Law - Bi-Weekly-[DATE]" at bounding box center [179, 474] width 159 height 47
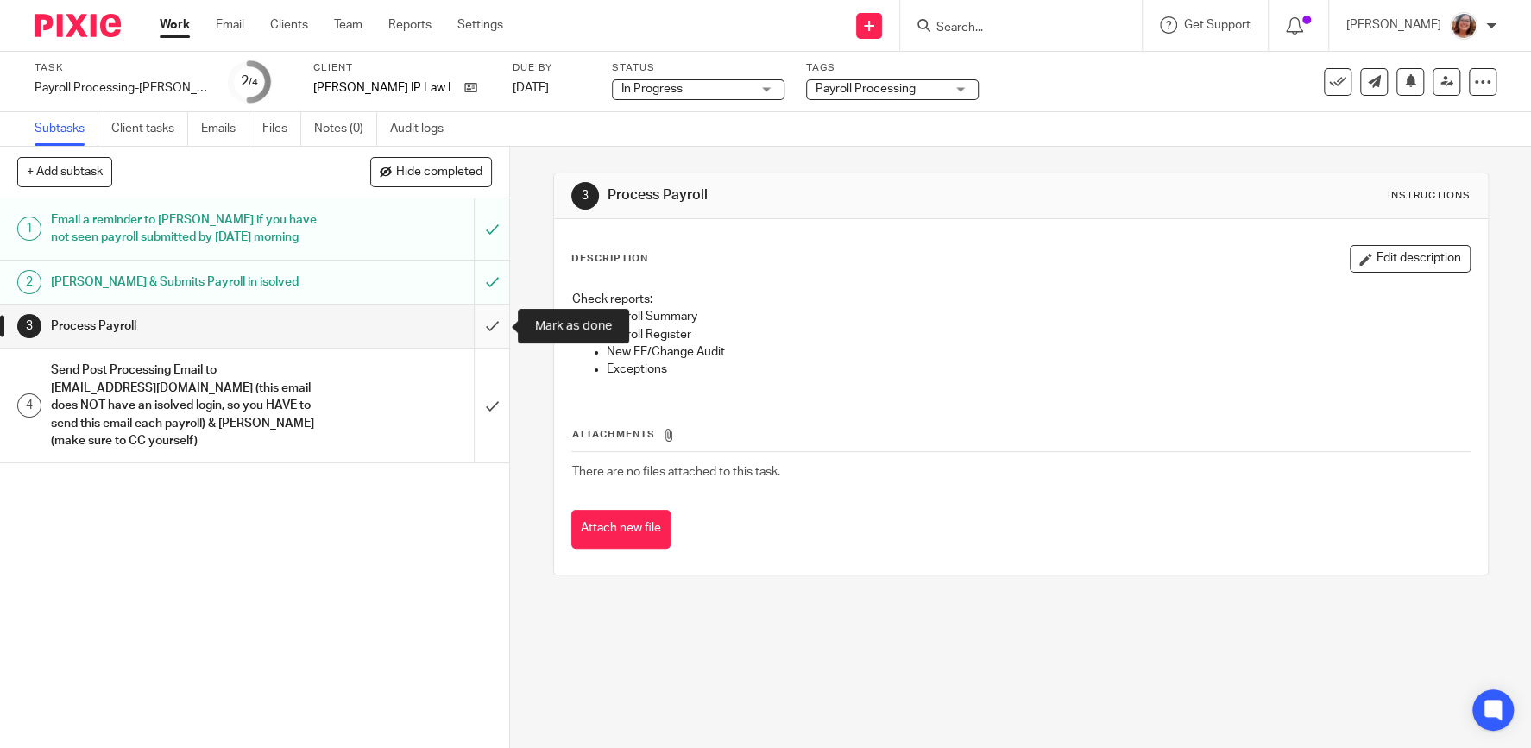
click at [487, 325] on input "submit" at bounding box center [254, 326] width 509 height 43
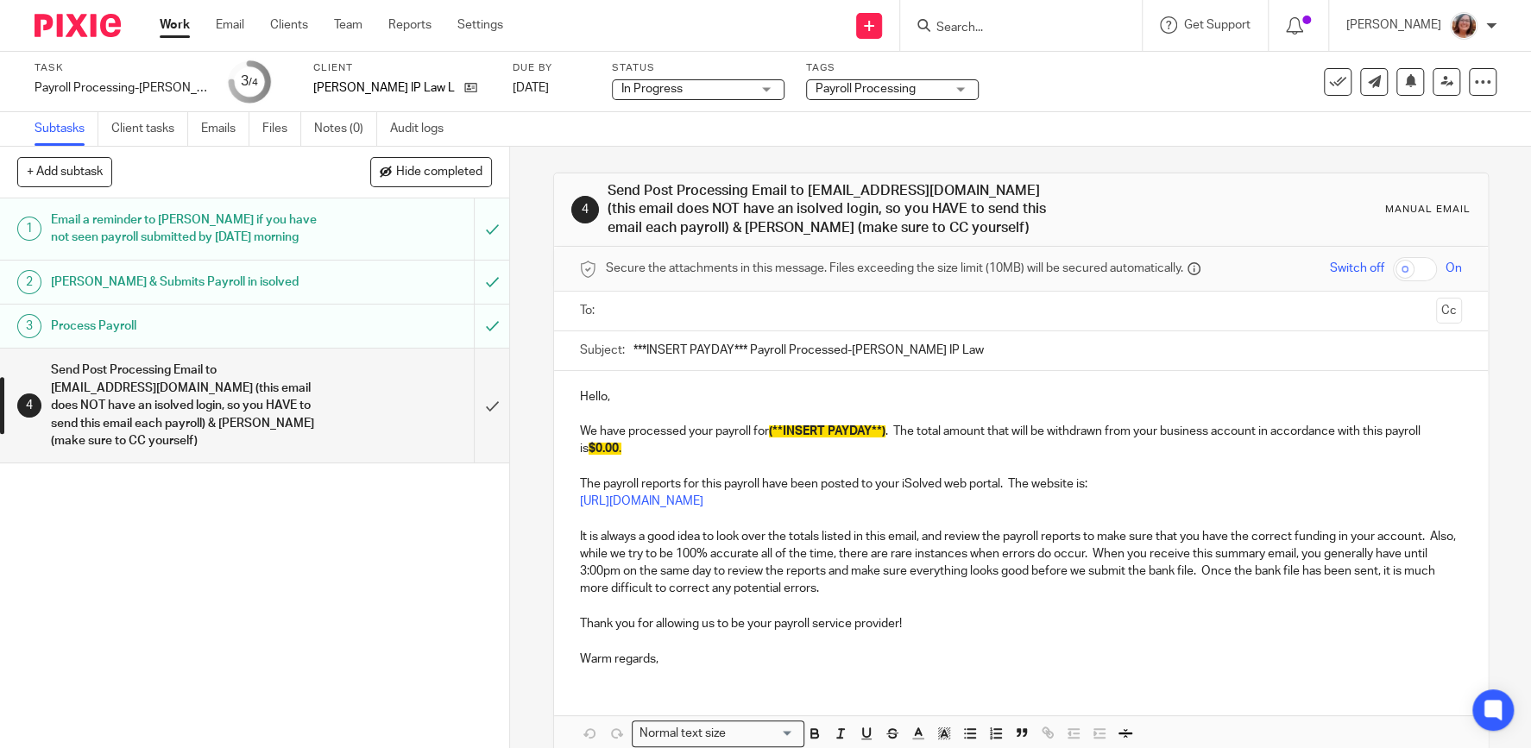
drag, startPoint x: 747, startPoint y: 346, endPoint x: 590, endPoint y: 350, distance: 157.1
click at [634, 350] on input "***INSERT PAYDAY*** Payroll Processed-[PERSON_NAME] IP Law" at bounding box center [1048, 350] width 829 height 39
type input "[DATE] Payroll Processed-[PERSON_NAME] IP Law"
drag, startPoint x: 886, startPoint y: 430, endPoint x: 778, endPoint y: 432, distance: 107.9
click at [778, 432] on span "(**INSERT PAYDAY**)" at bounding box center [827, 432] width 117 height 12
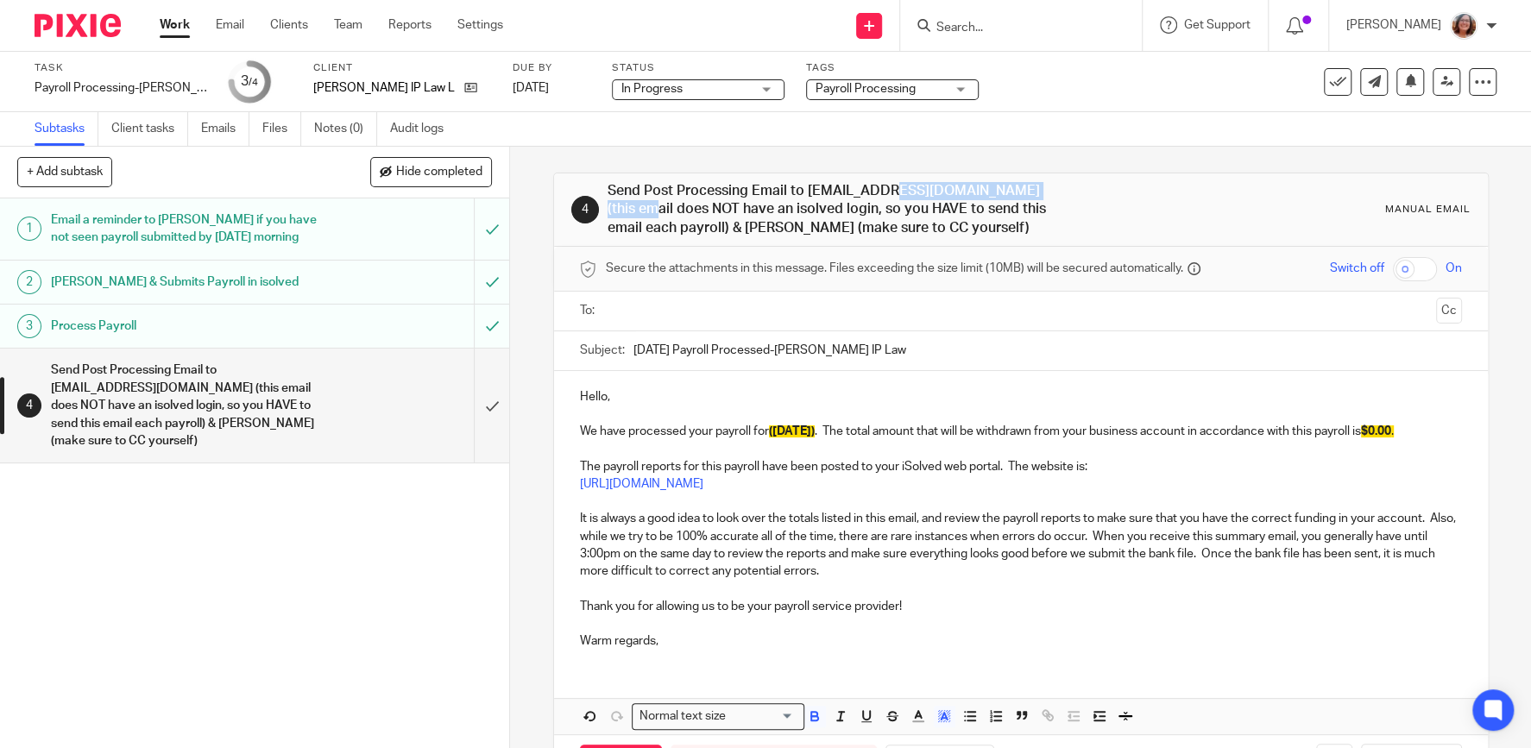
drag, startPoint x: 983, startPoint y: 189, endPoint x: 806, endPoint y: 194, distance: 177.0
click at [806, 194] on h1 "Send Post Processing Email to assistant@nielseniplaw.com (this email does NOT h…" at bounding box center [833, 209] width 450 height 55
copy h1 "assistant@nielseniplaw.com"
click at [662, 304] on input "text" at bounding box center [1020, 311] width 817 height 20
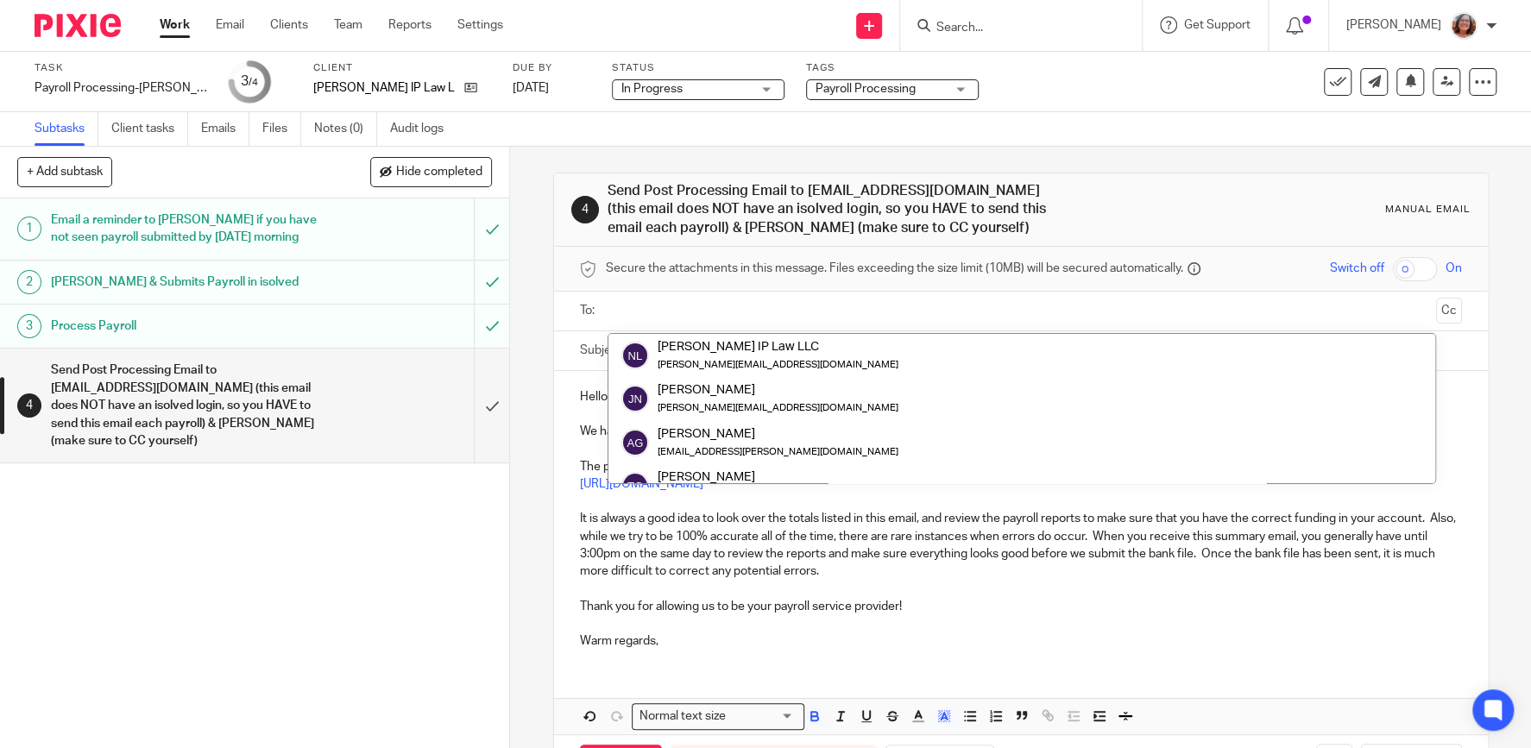
paste input "assistant@nielseniplaw.com"
type input "assistant@nielseniplaw.com"
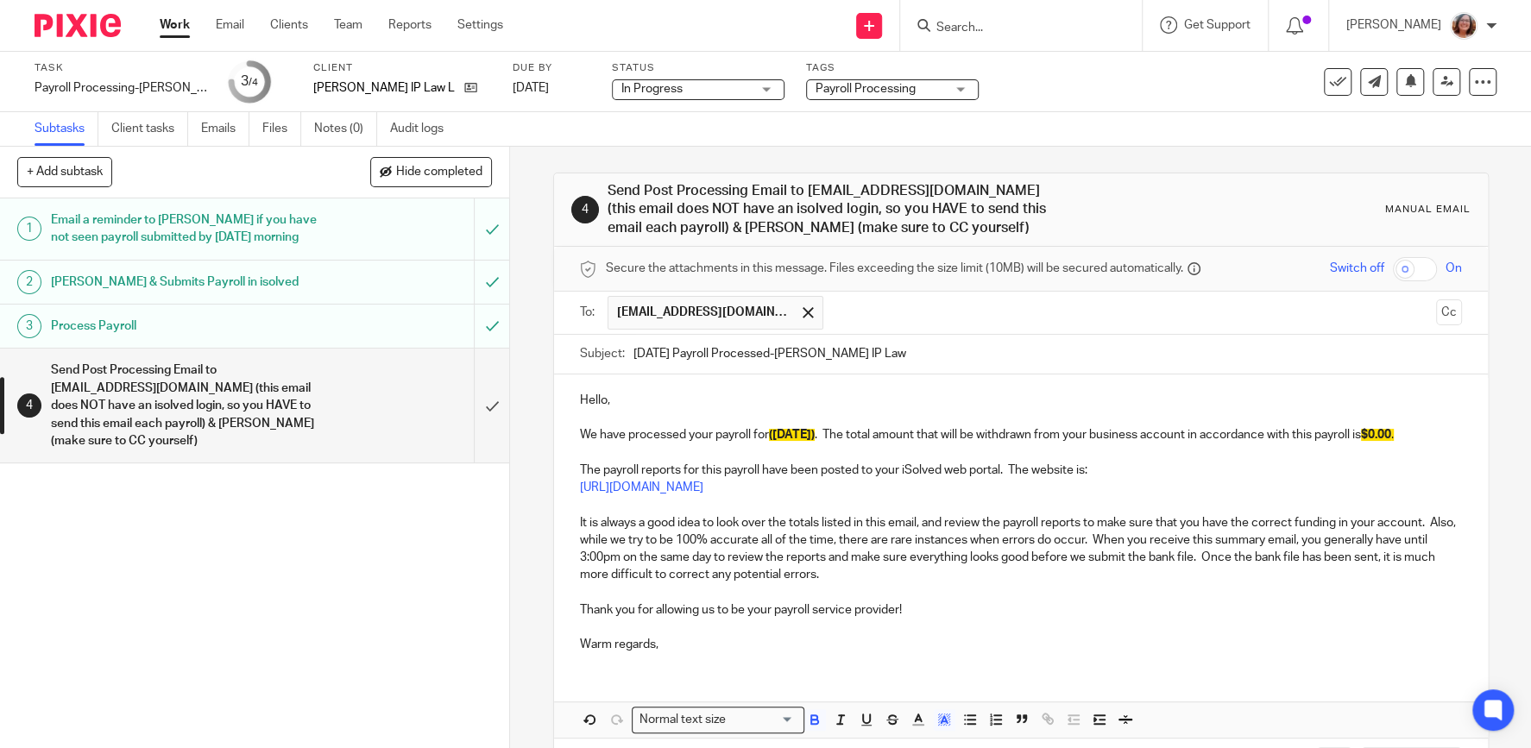
click at [845, 315] on input "text" at bounding box center [1130, 313] width 596 height 34
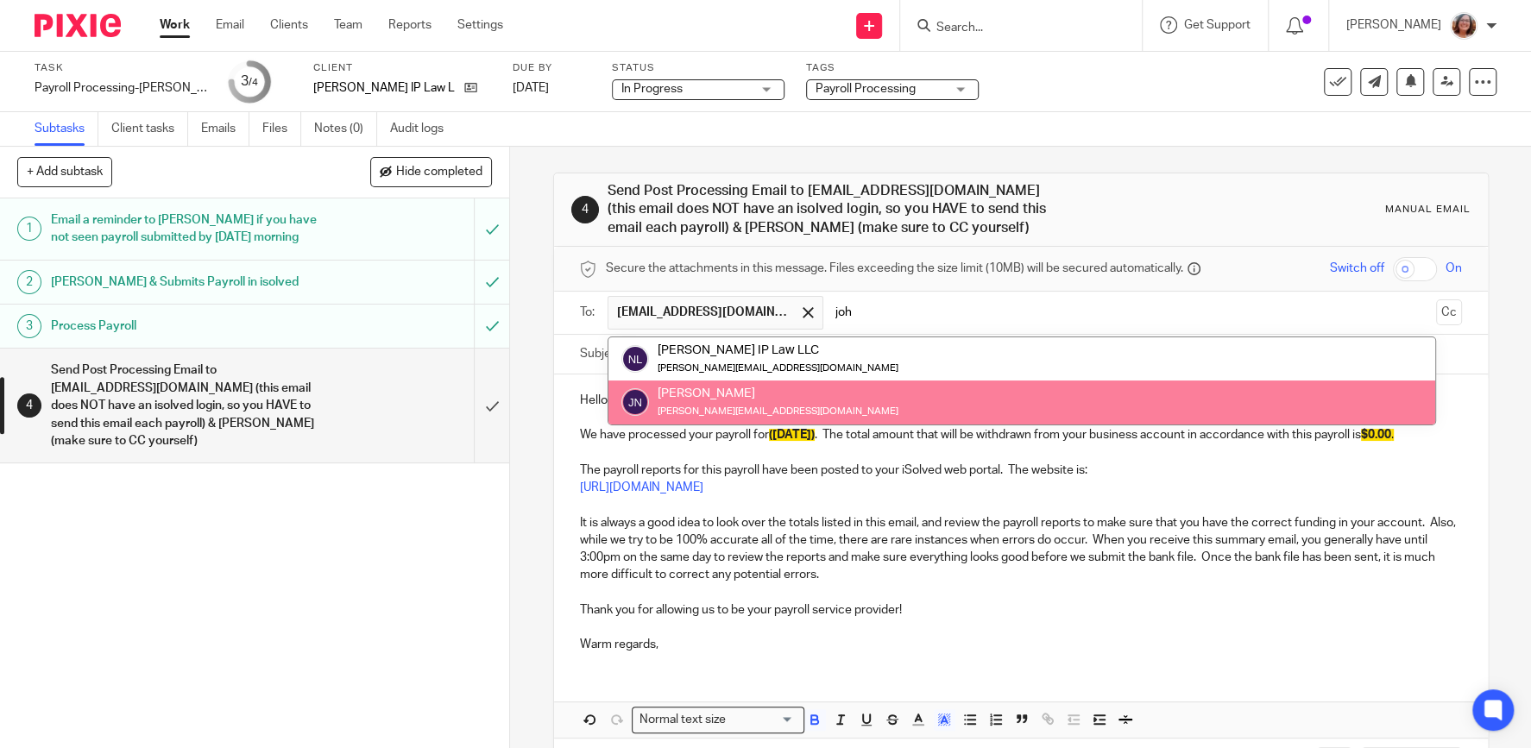
type input "joh"
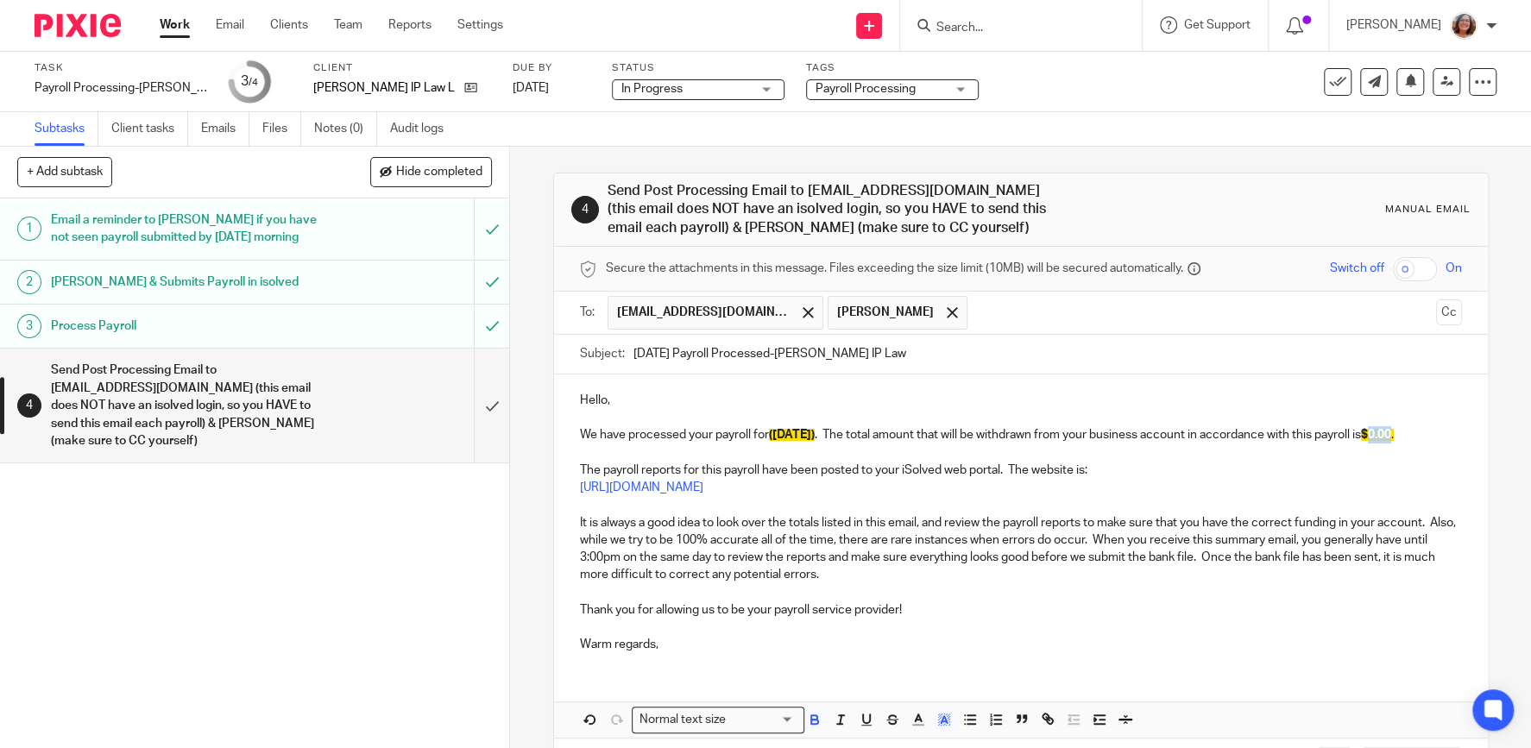
drag, startPoint x: 1417, startPoint y: 432, endPoint x: 1393, endPoint y: 436, distance: 24.4
click at [1393, 436] on p "We have processed your payroll for (10/17/25) . The total amount that will be w…" at bounding box center [1021, 434] width 882 height 17
drag, startPoint x: 1446, startPoint y: 434, endPoint x: 1394, endPoint y: 436, distance: 51.8
click at [1394, 436] on p "We have processed your payroll for (10/17/25) . The total amount that will be w…" at bounding box center [1021, 434] width 882 height 17
click at [817, 721] on icon "button" at bounding box center [814, 722] width 7 height 4
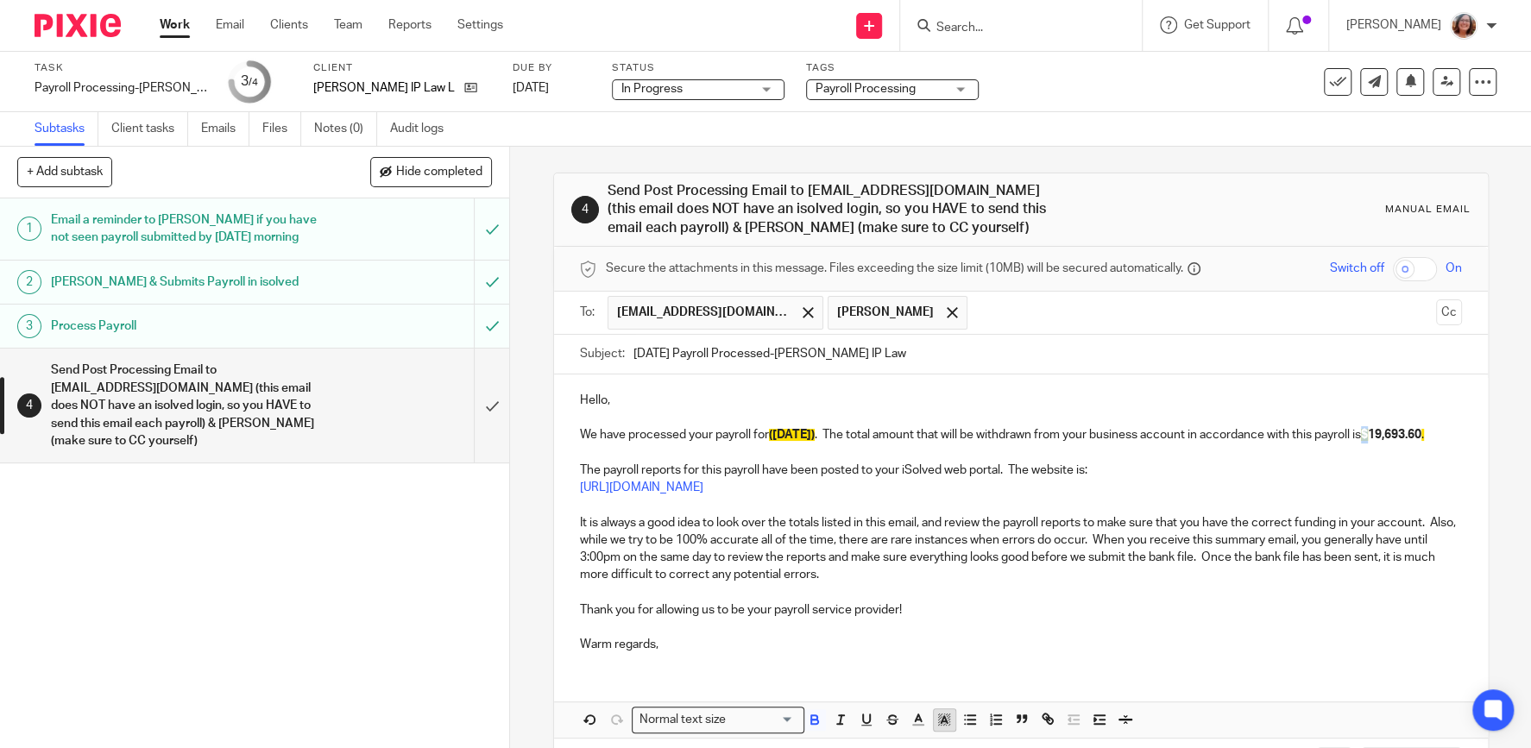
click at [943, 718] on icon "button" at bounding box center [945, 720] width 16 height 16
click at [958, 741] on li "color:#FCDC00" at bounding box center [958, 742] width 13 height 13
click at [1180, 533] on p "It is always a good idea to look over the totals listed in this email, and revi…" at bounding box center [1021, 549] width 882 height 70
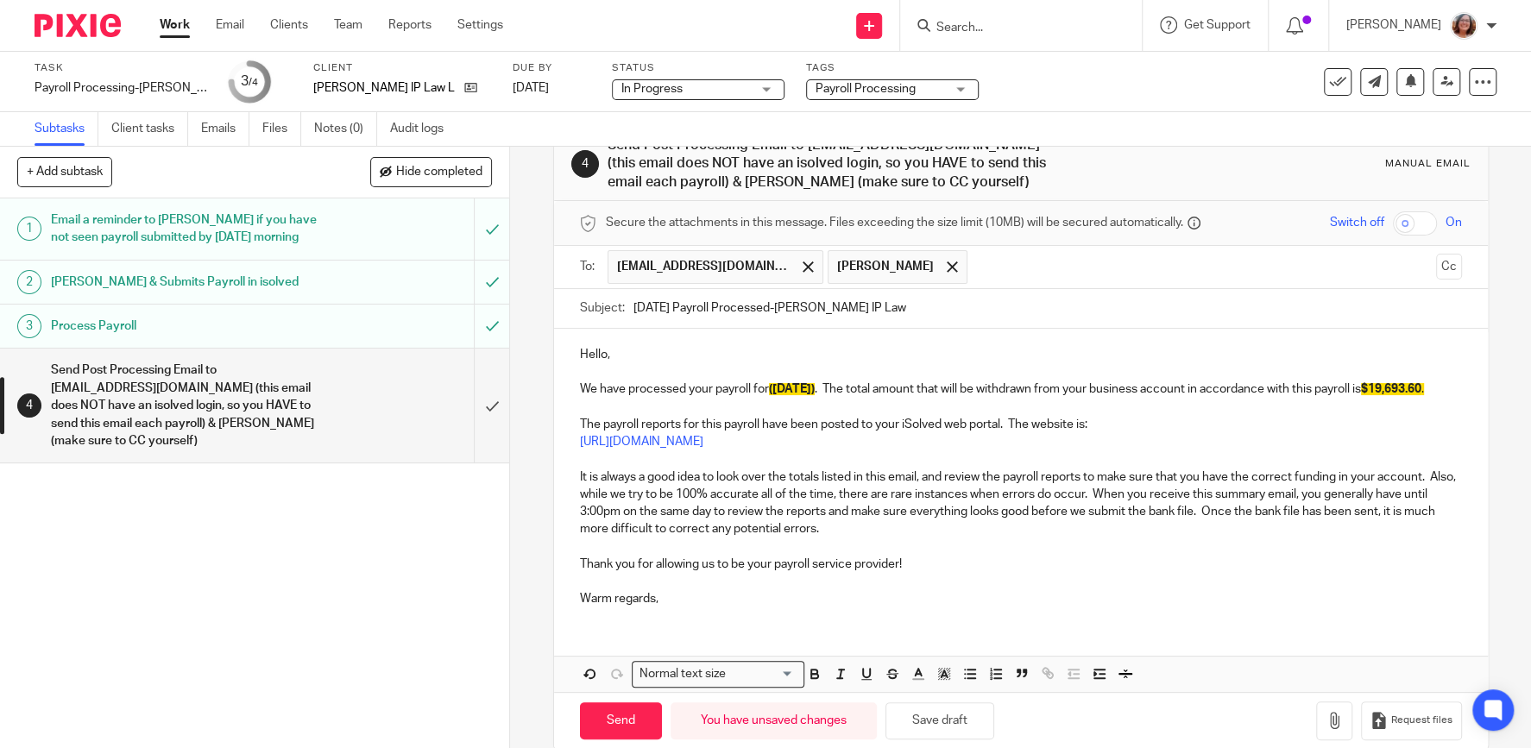
scroll to position [72, 0]
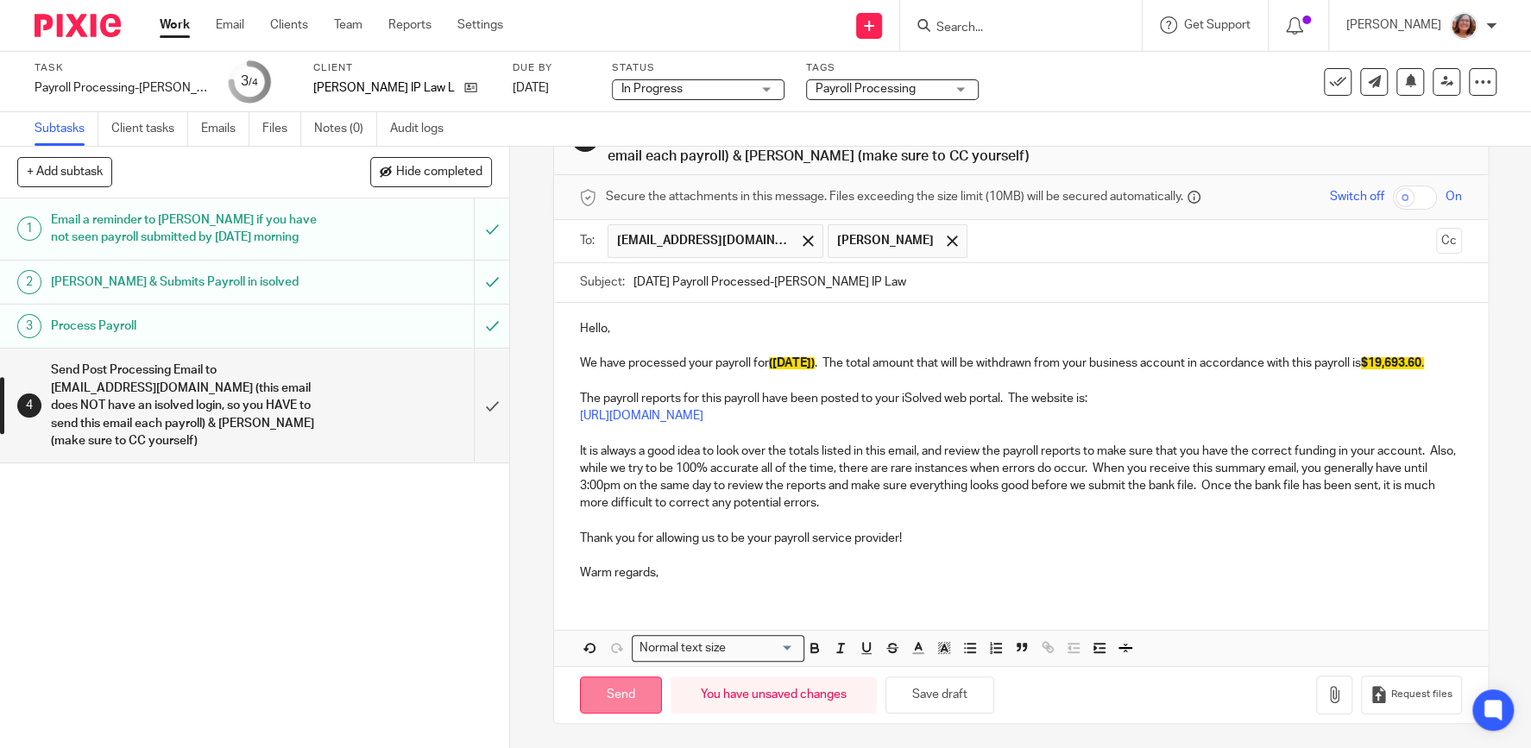
click at [618, 691] on input "Send" at bounding box center [621, 695] width 82 height 37
type input "Sent"
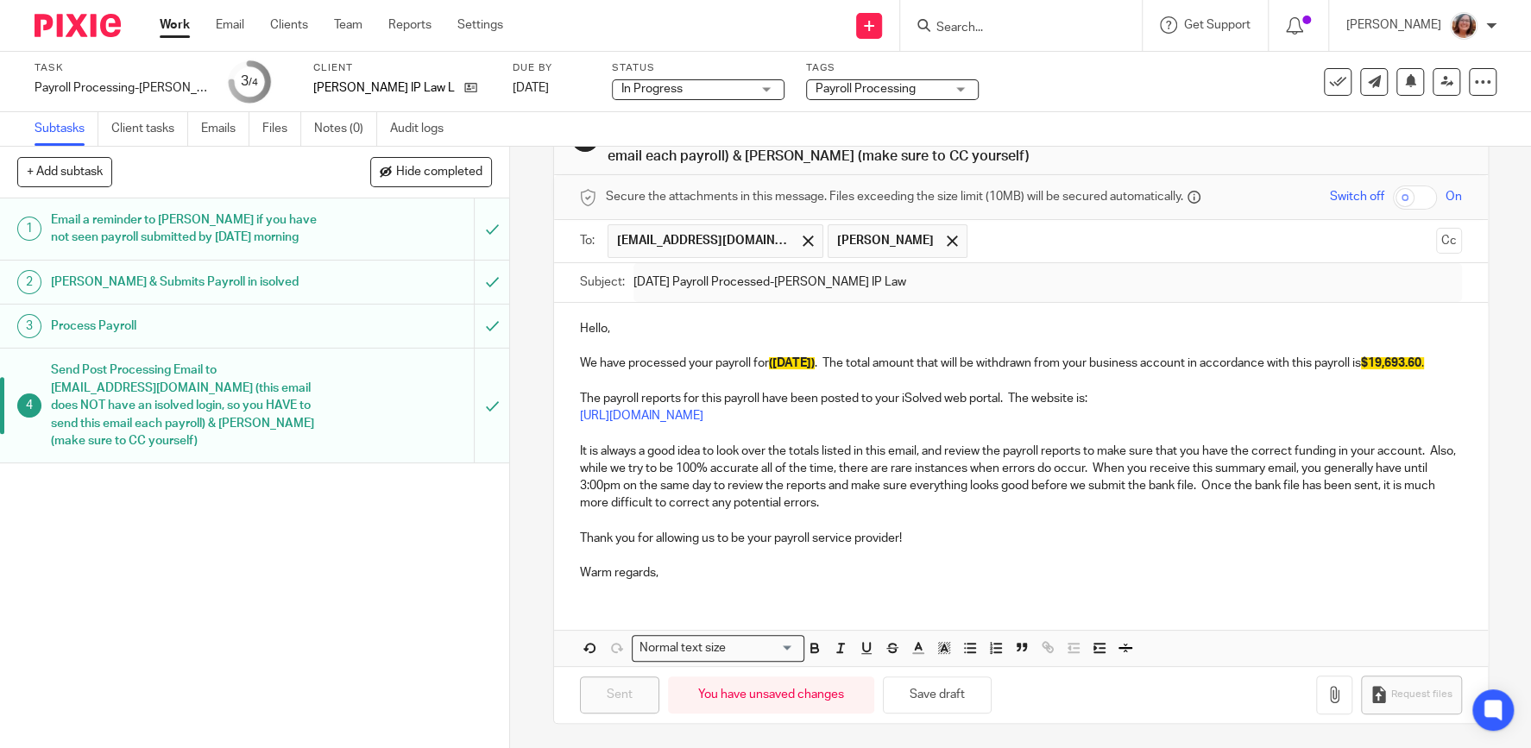
click at [173, 23] on link "Work" at bounding box center [175, 24] width 30 height 17
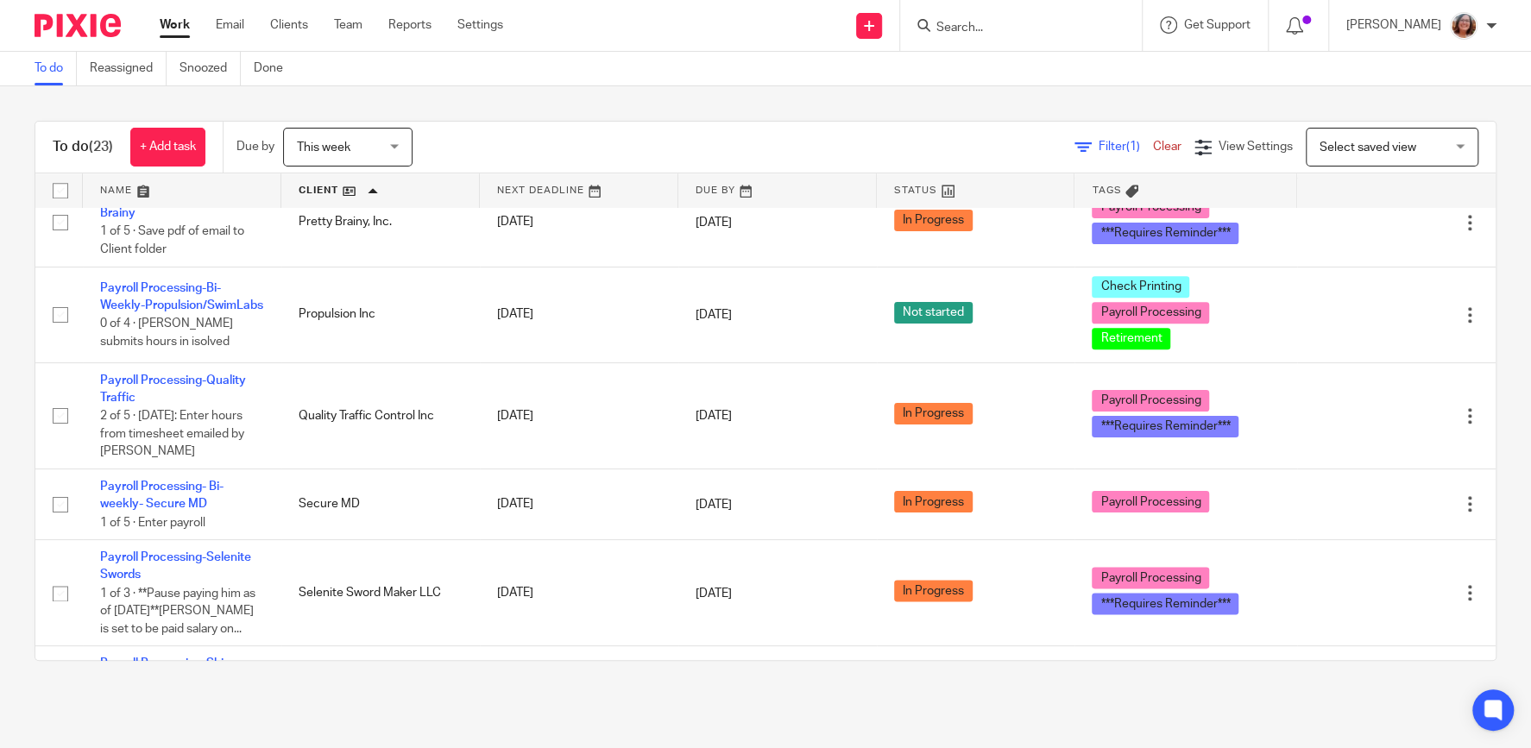
scroll to position [1254, 0]
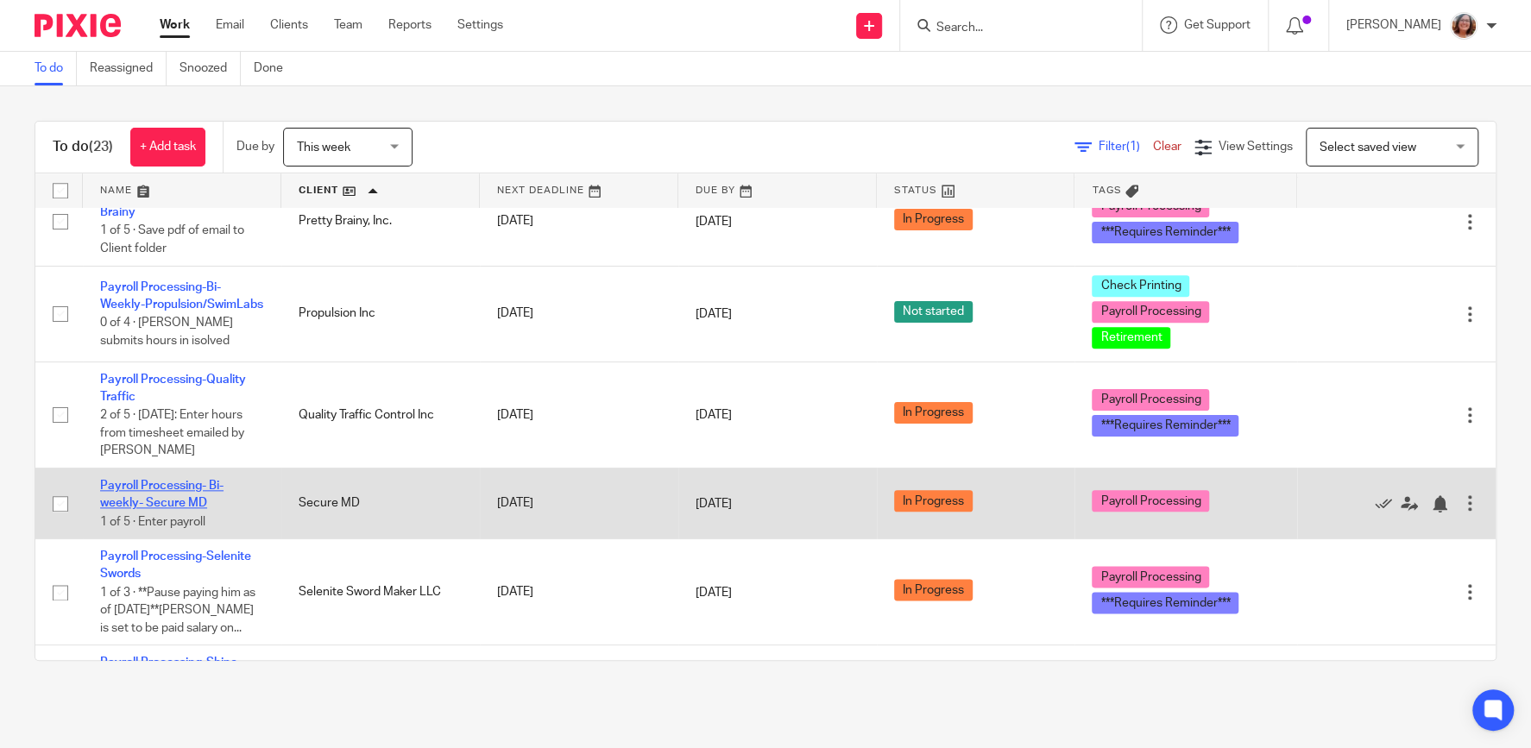
click at [197, 508] on link "Payroll Processing- Bi-weekly- Secure MD" at bounding box center [161, 494] width 123 height 29
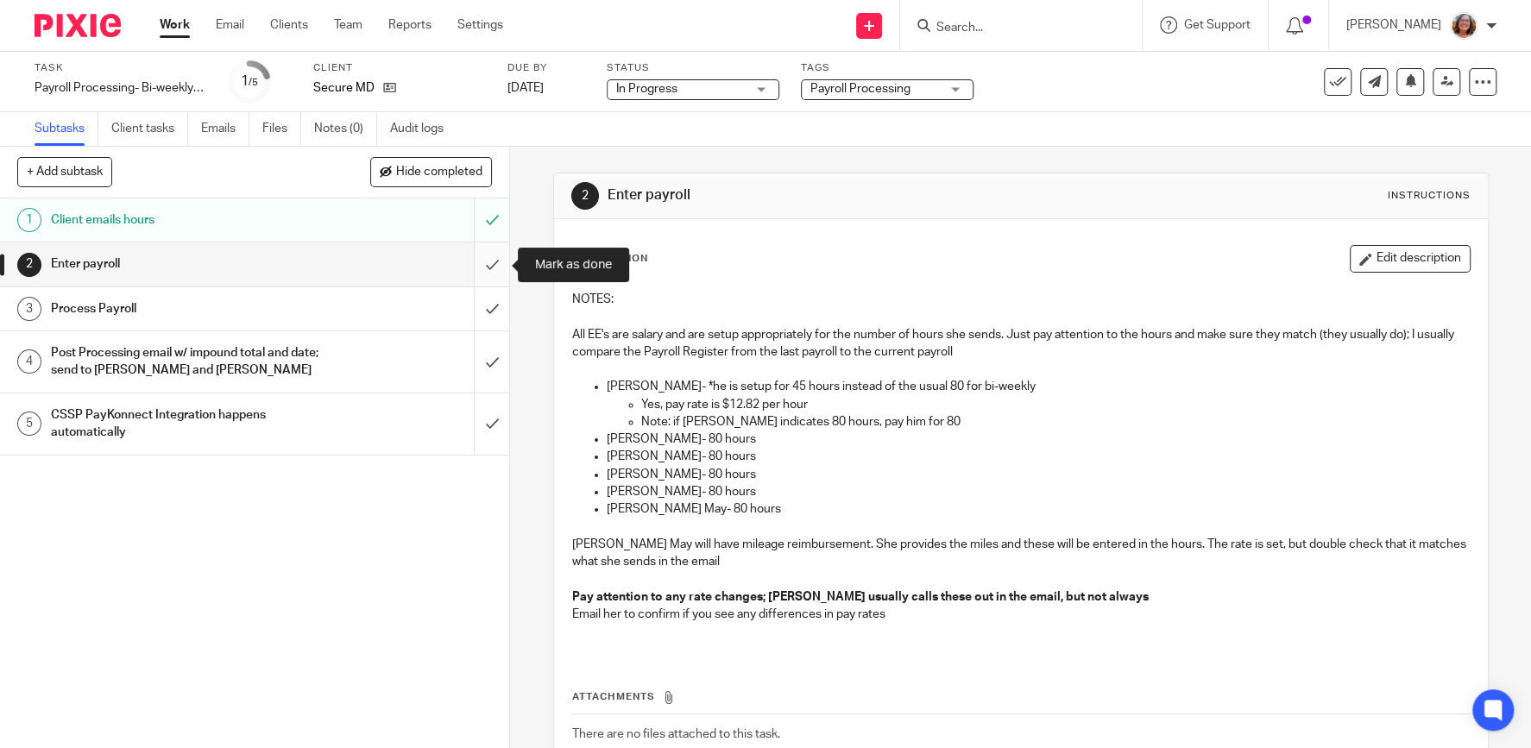
click at [492, 266] on input "submit" at bounding box center [254, 264] width 509 height 43
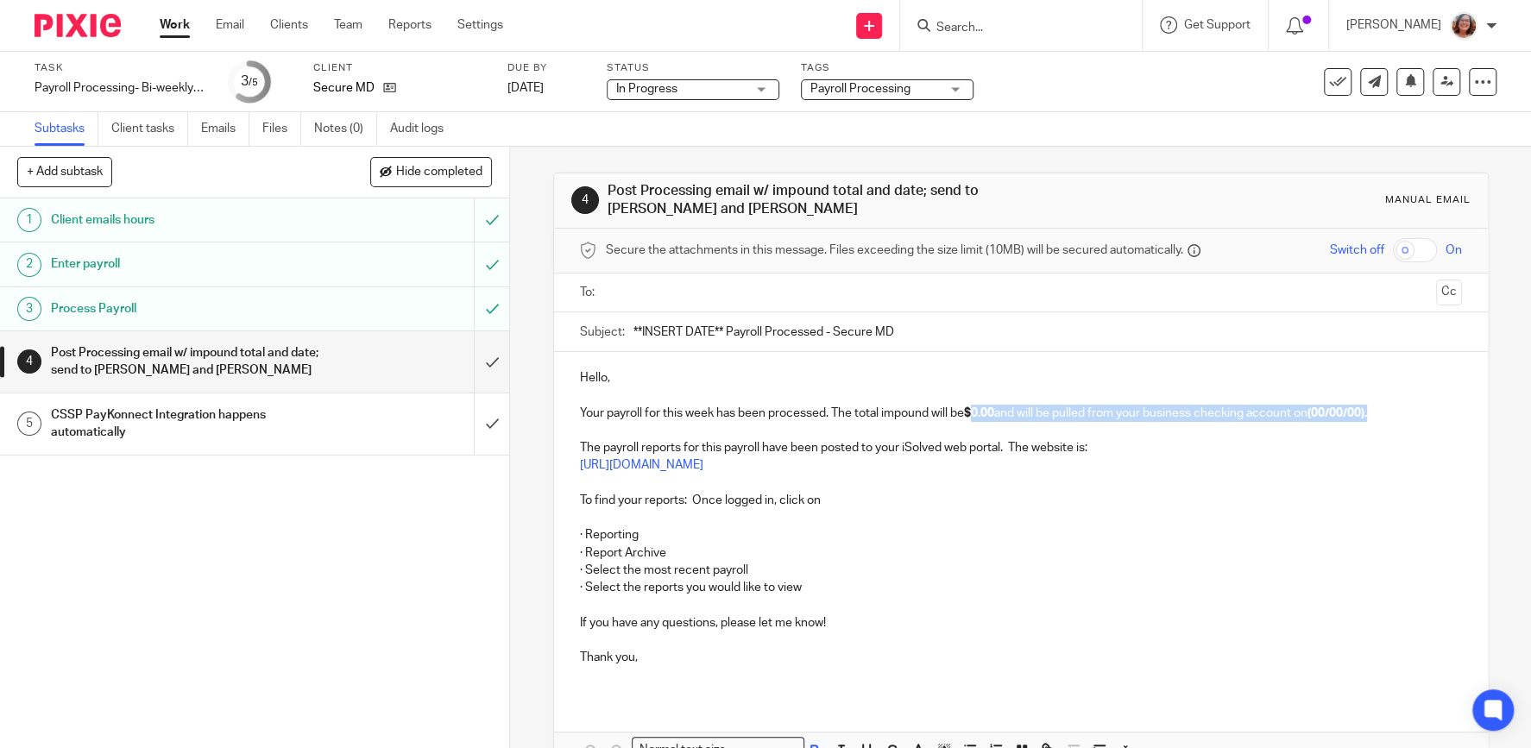
drag, startPoint x: 1389, startPoint y: 409, endPoint x: 978, endPoint y: 413, distance: 410.9
click at [978, 413] on p "Your payroll for this week has been processed. The total impound will be $0.00 …" at bounding box center [1021, 413] width 882 height 17
click at [936, 413] on p "Your payroll for this week has been processed. The total impound will be $ 17,8…" at bounding box center [1021, 413] width 882 height 17
click at [1151, 416] on p "Your payroll for this week has been processed. The total impound for this week'…" at bounding box center [1021, 413] width 882 height 17
drag, startPoint x: 1152, startPoint y: 407, endPoint x: 1097, endPoint y: 413, distance: 55.5
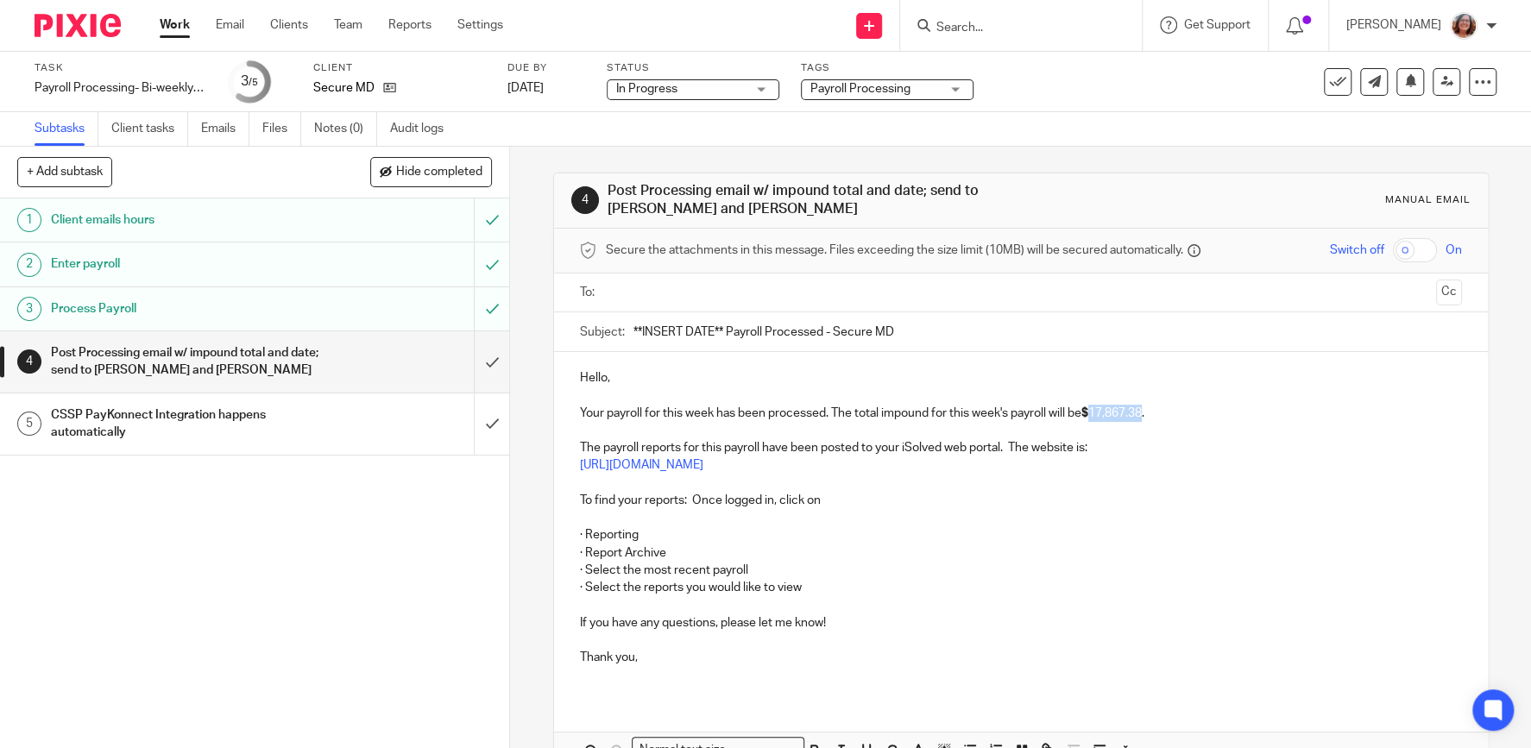
click at [1097, 413] on p "Your payroll for this week has been processed. The total impound for this week'…" at bounding box center [1021, 413] width 882 height 17
drag, startPoint x: 1041, startPoint y: 553, endPoint x: 779, endPoint y: 435, distance: 287.0
click at [1033, 553] on p "· Report Archive" at bounding box center [1021, 553] width 882 height 17
drag, startPoint x: 704, startPoint y: 329, endPoint x: 550, endPoint y: 329, distance: 154.5
click at [634, 329] on input "**INSERT DATE** Payroll Processed - Secure MD" at bounding box center [1048, 331] width 829 height 39
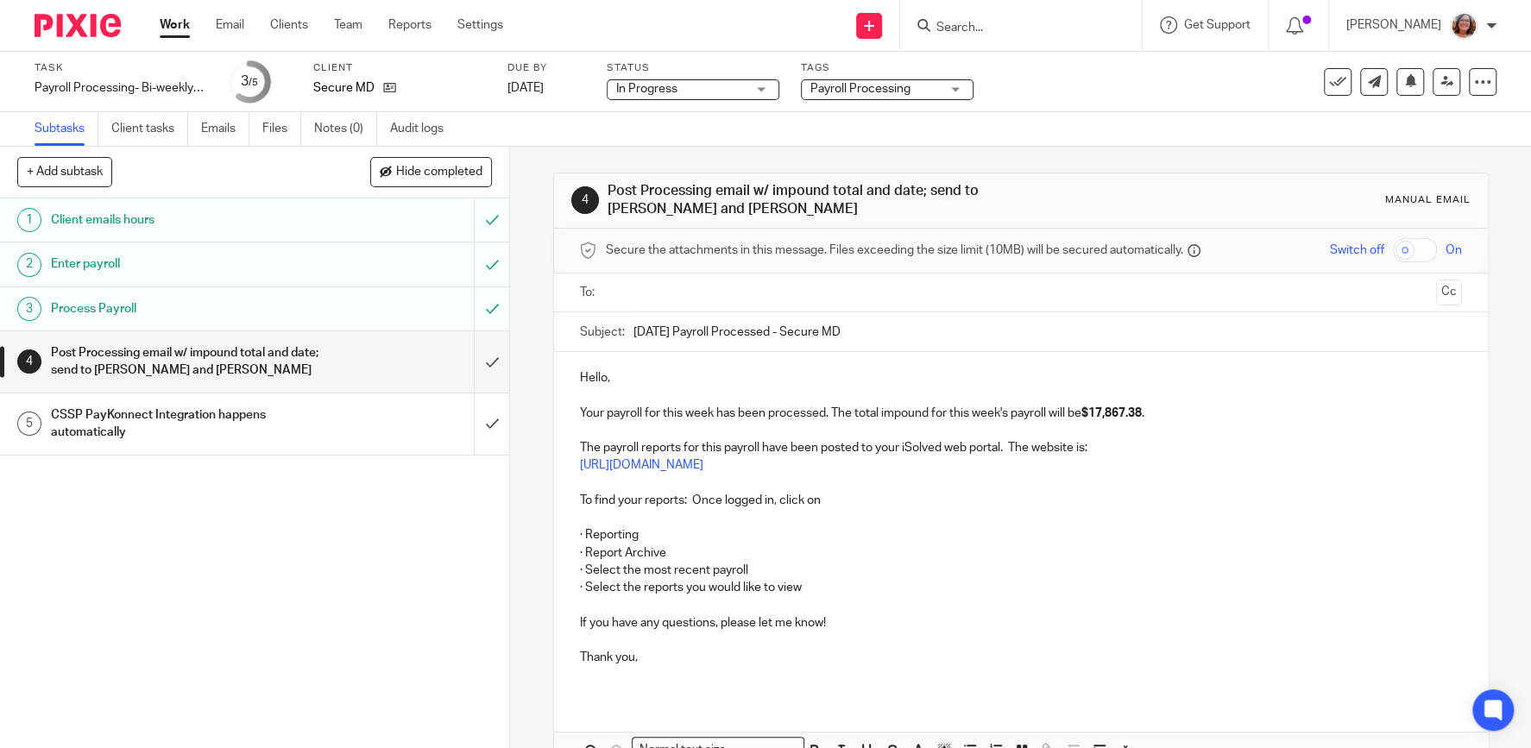
type input "10/17/25 Payroll Processed - Secure MD"
click at [647, 285] on input "text" at bounding box center [1020, 293] width 817 height 20
click at [766, 288] on input "text" at bounding box center [1092, 295] width 672 height 34
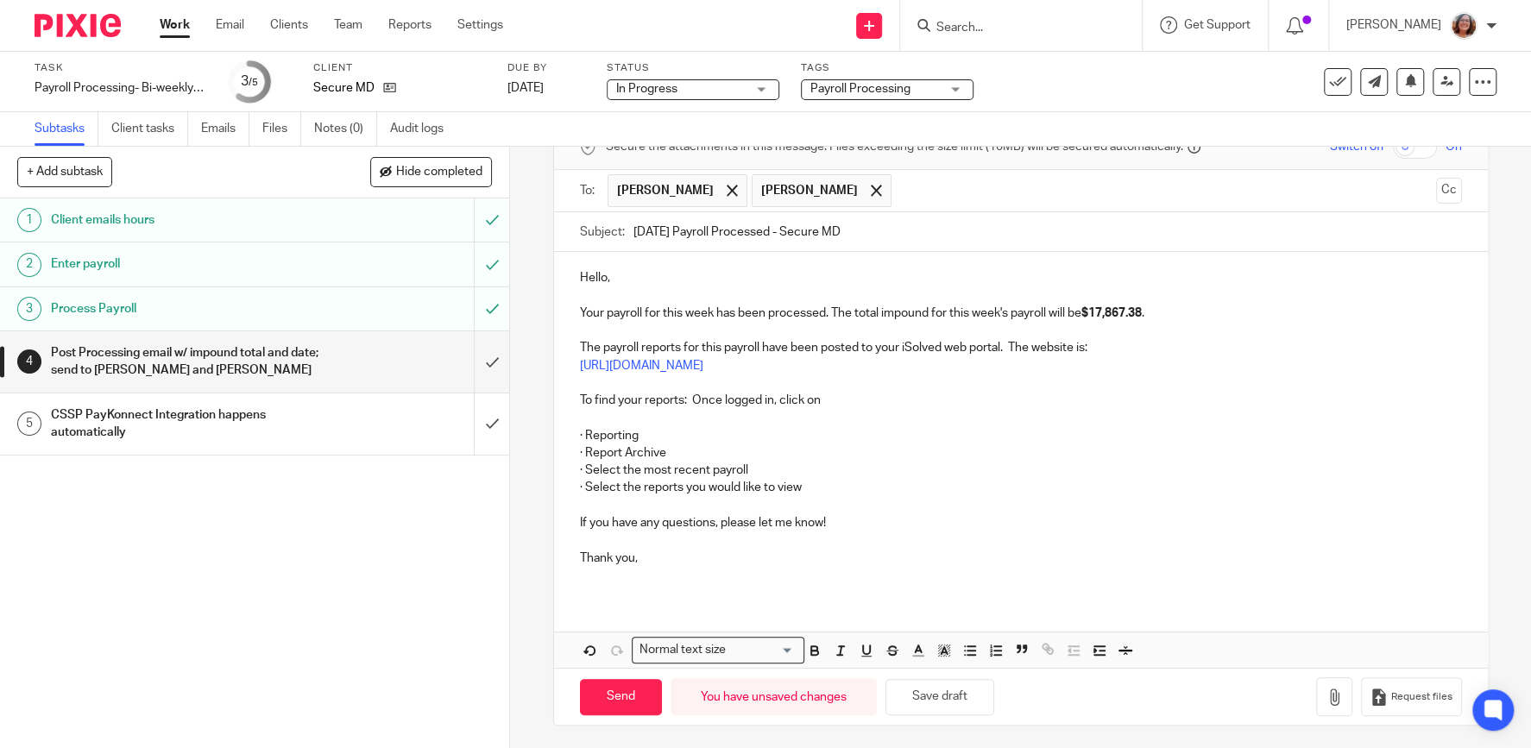
scroll to position [106, 0]
click at [633, 703] on input "Send" at bounding box center [621, 695] width 82 height 37
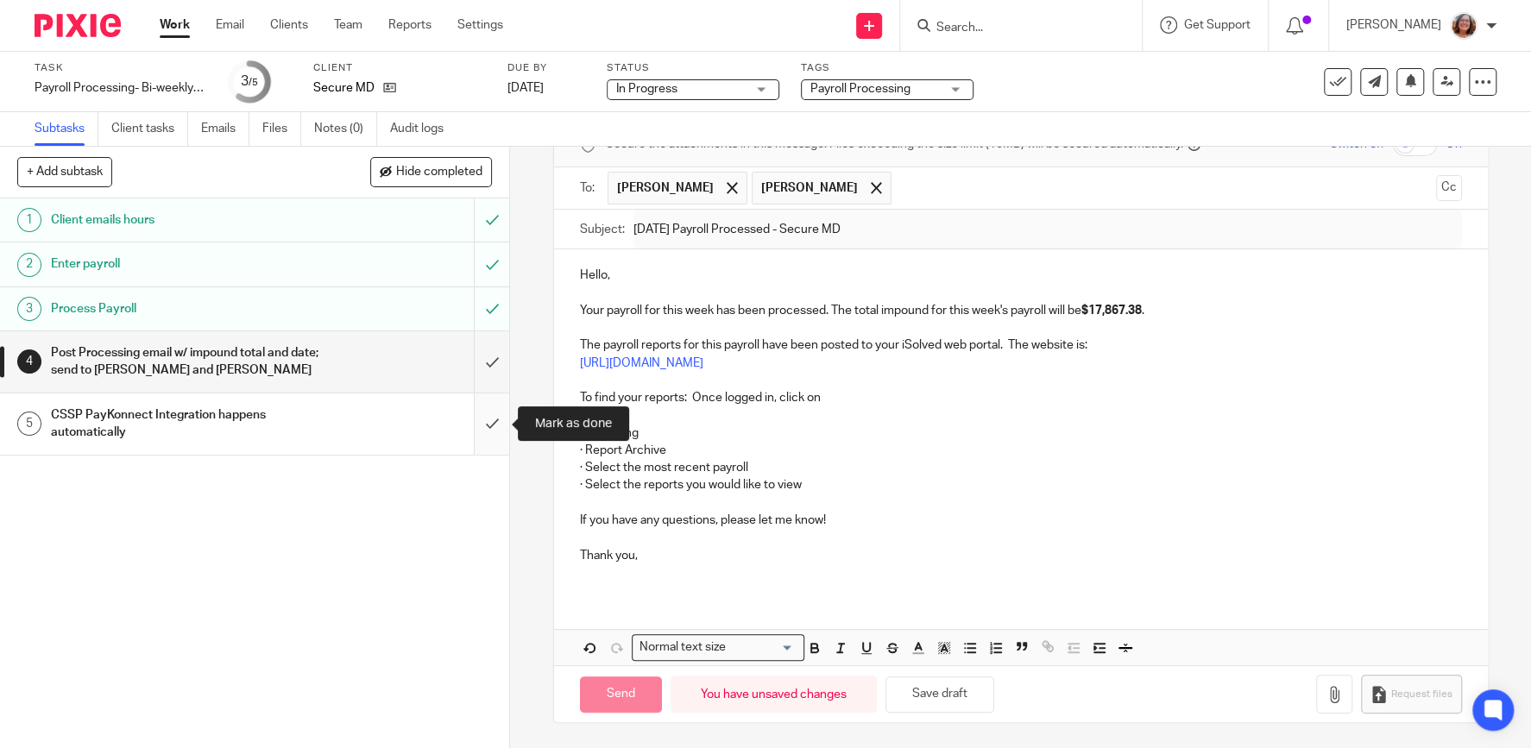
click at [492, 429] on input "submit" at bounding box center [254, 424] width 509 height 61
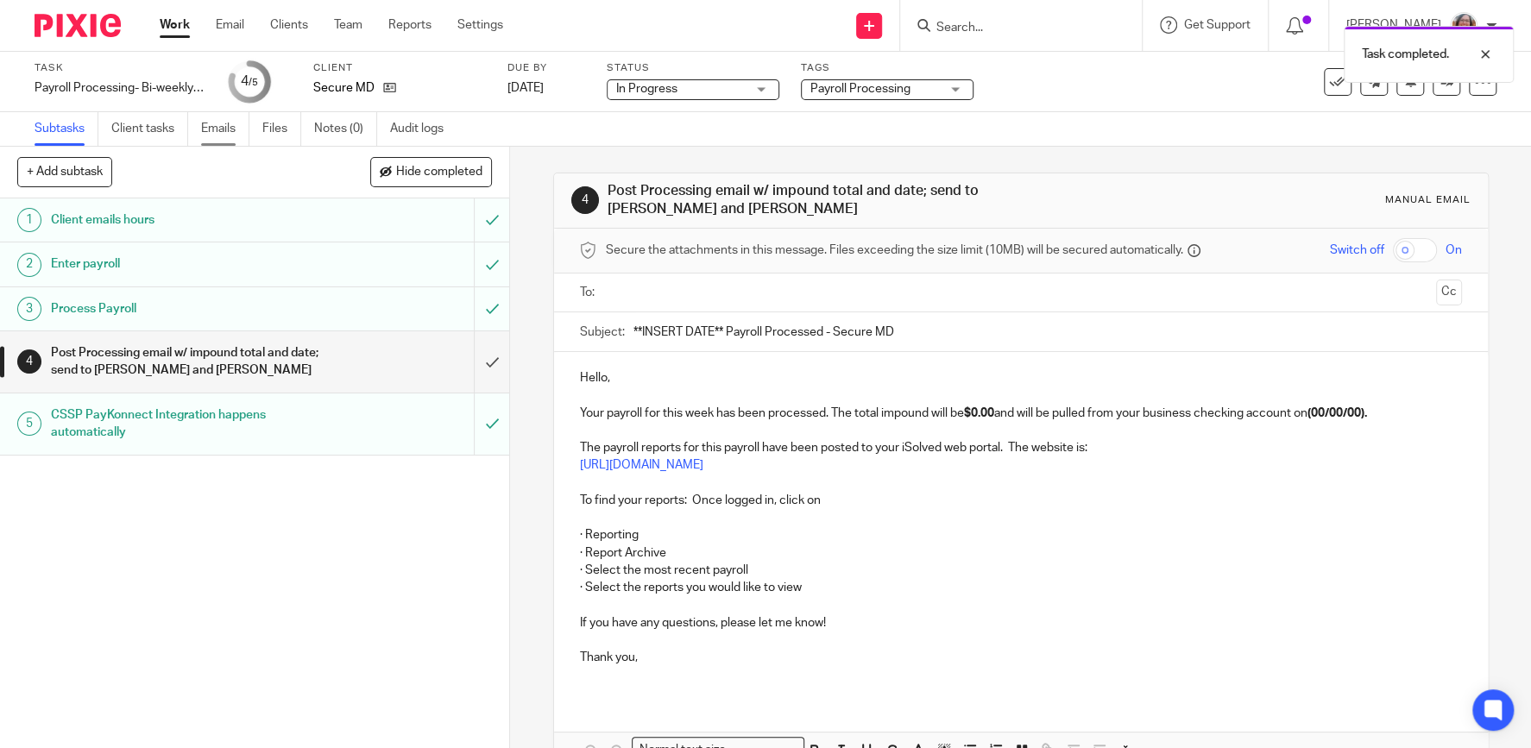
click at [228, 131] on link "Emails" at bounding box center [225, 129] width 48 height 34
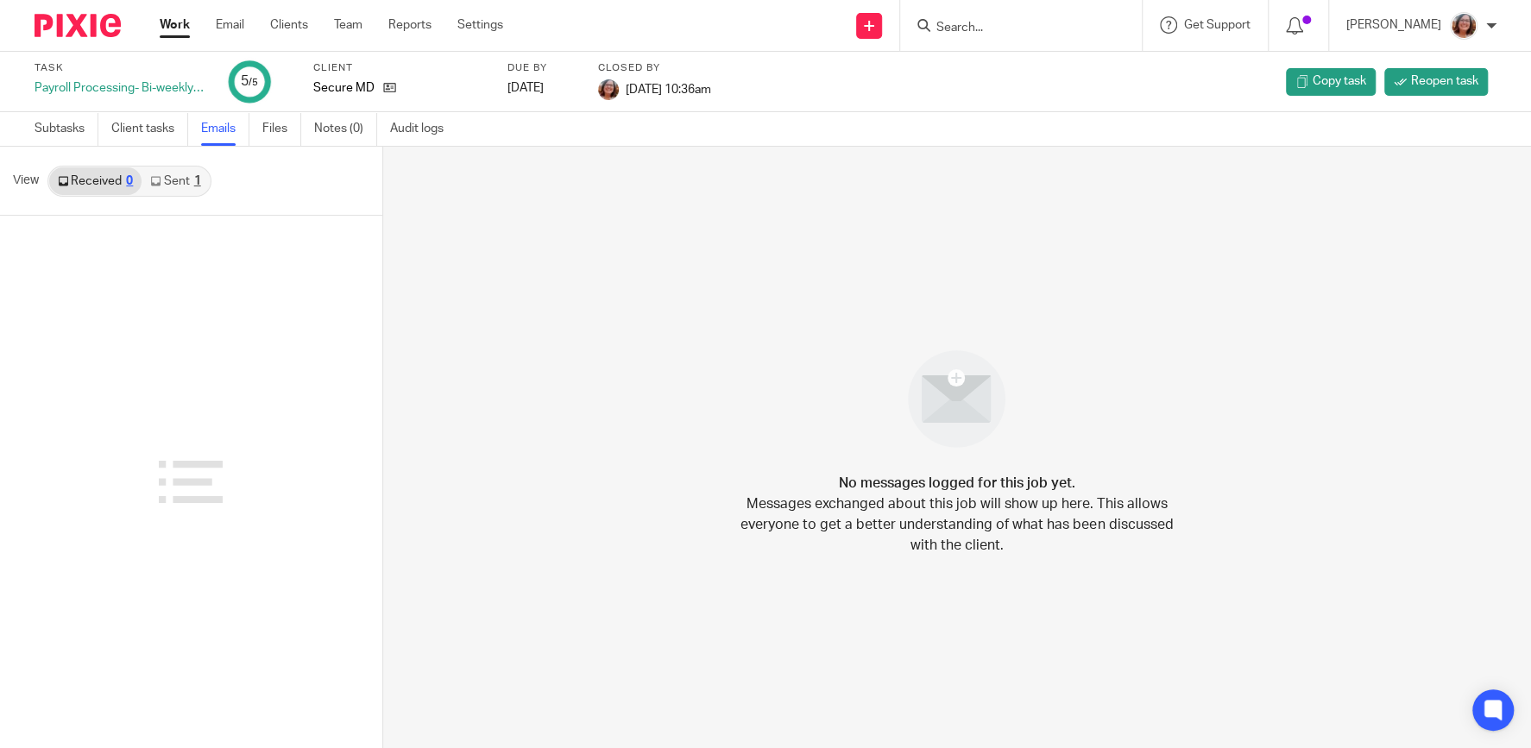
click at [190, 181] on link "Sent 1" at bounding box center [175, 181] width 67 height 28
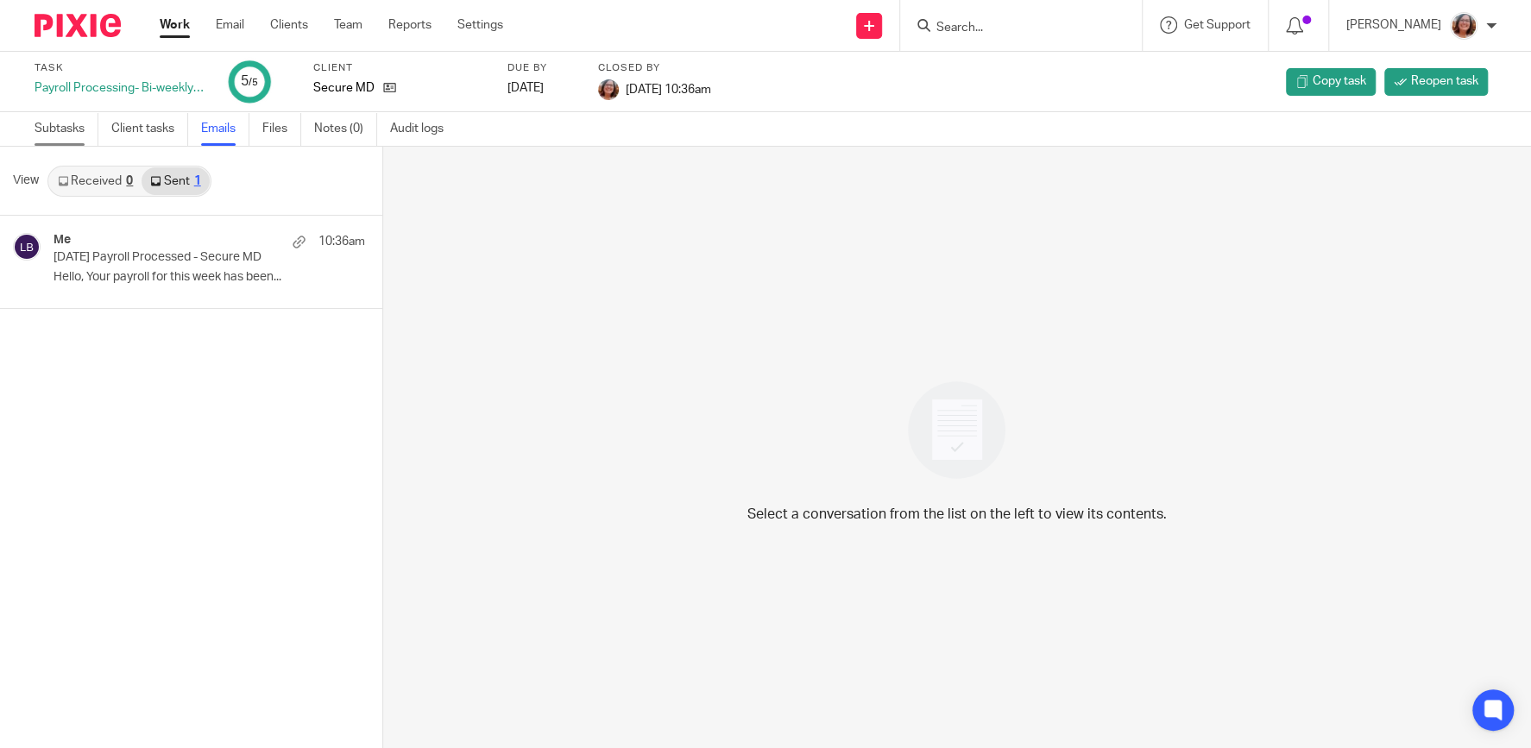
click at [68, 129] on link "Subtasks" at bounding box center [67, 129] width 64 height 34
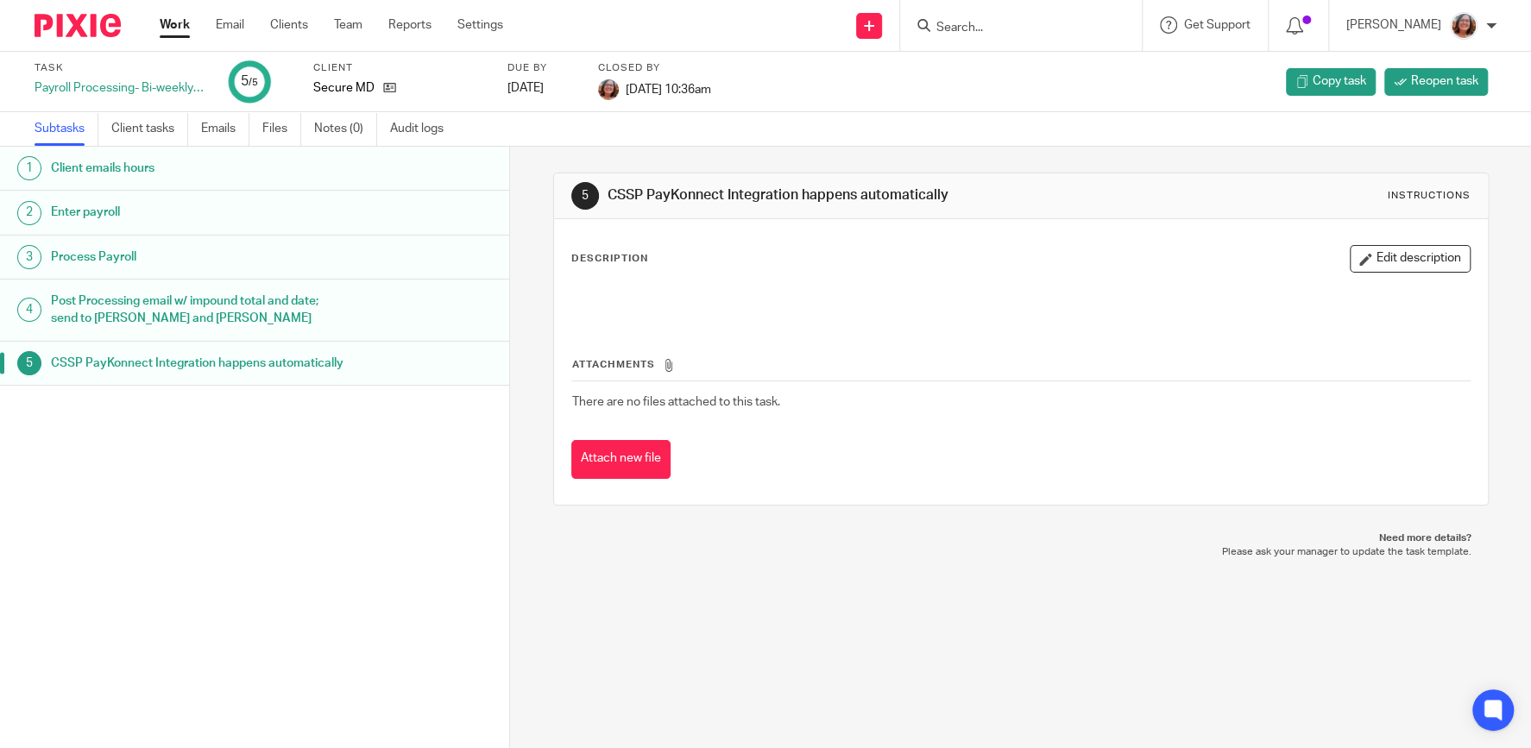
click at [170, 28] on link "Work" at bounding box center [175, 24] width 30 height 17
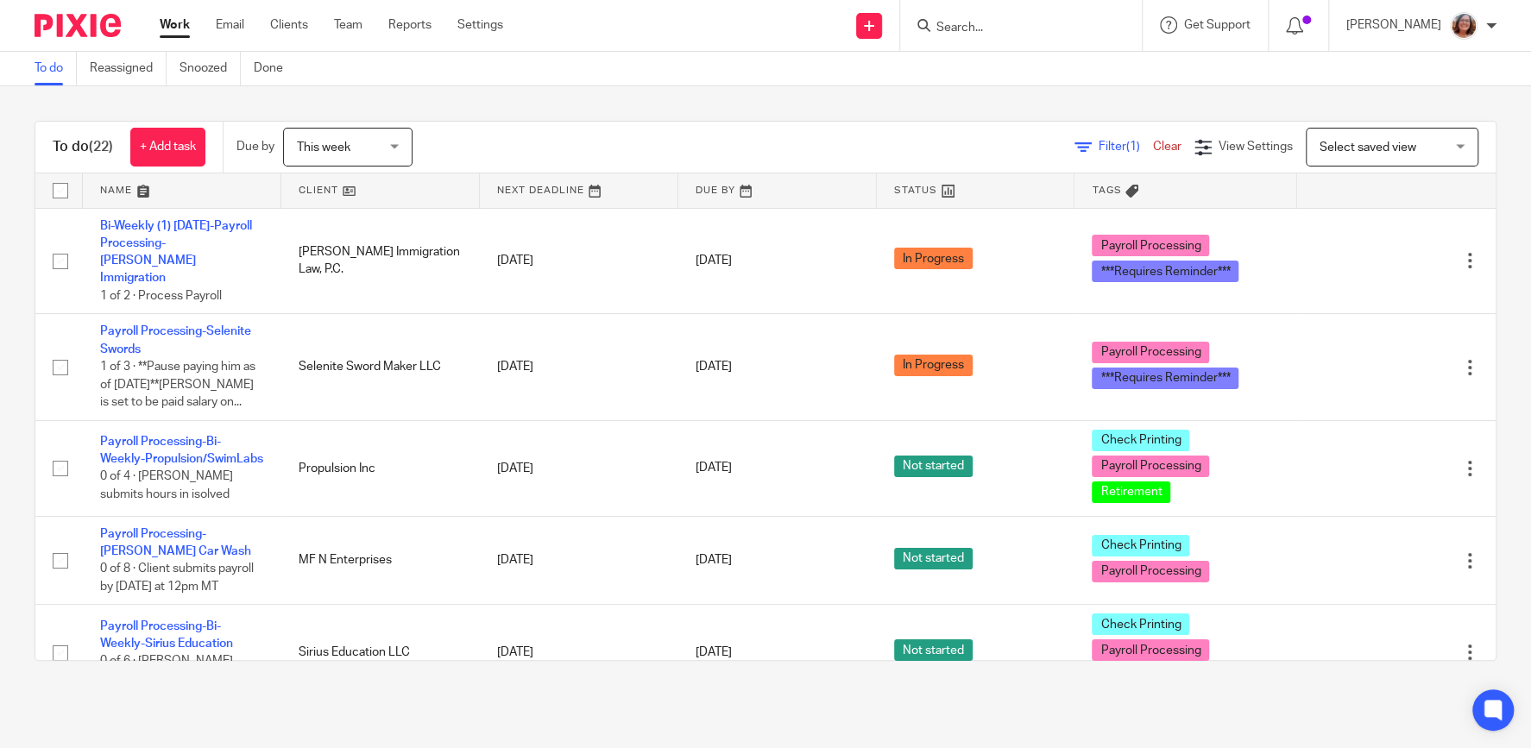
click at [319, 194] on link at bounding box center [380, 190] width 199 height 35
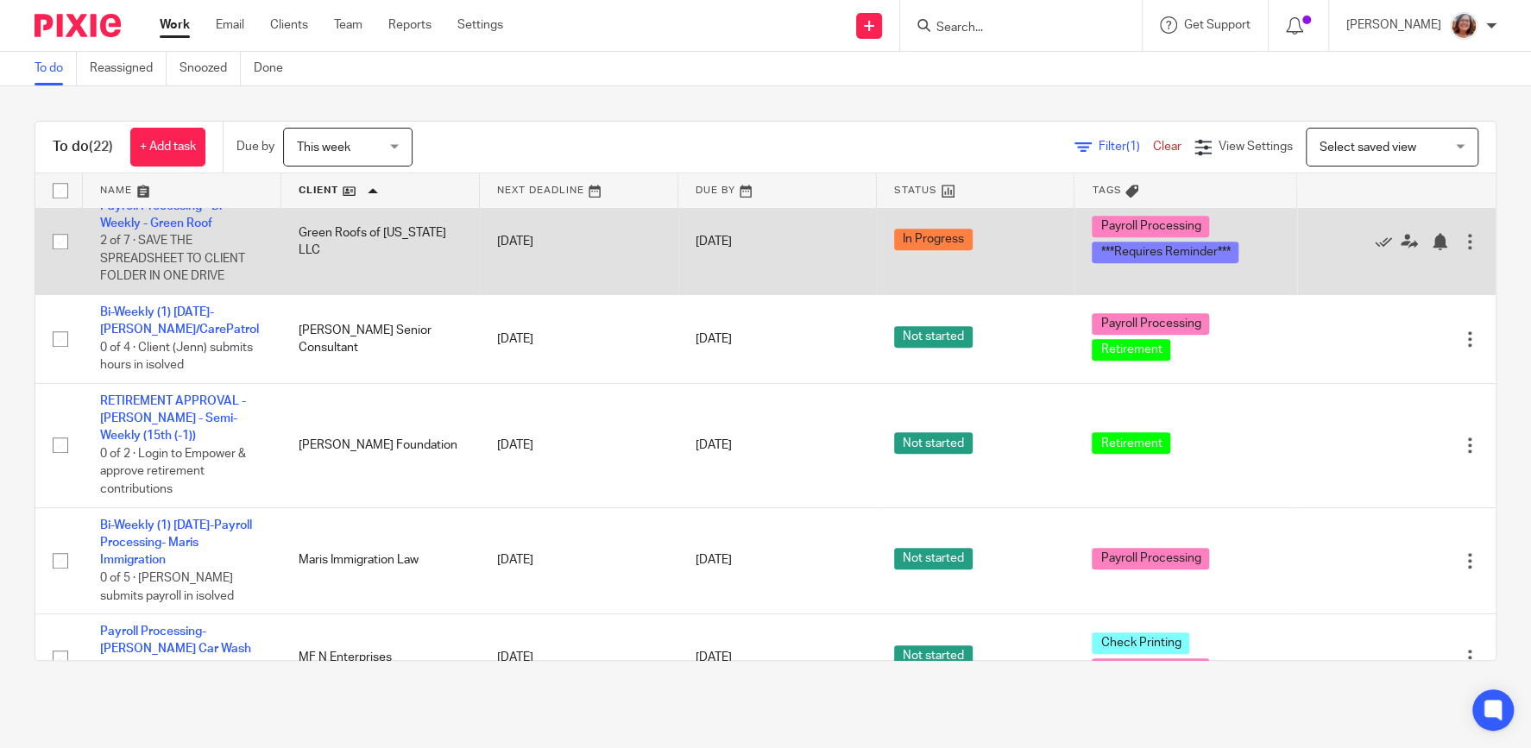
scroll to position [664, 0]
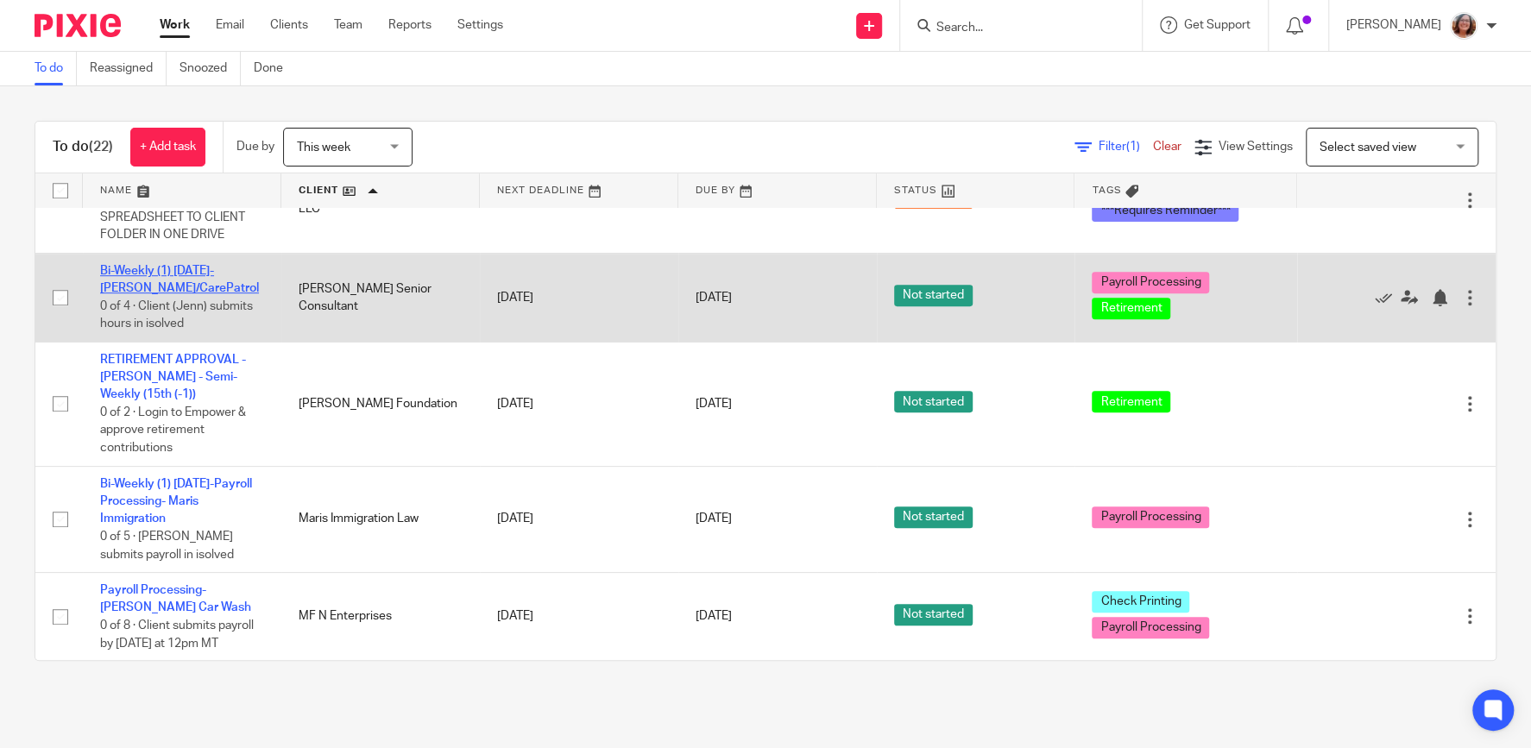
click at [169, 277] on link "Bi-Weekly (1) [DATE]- [PERSON_NAME]/CarePatrol" at bounding box center [179, 279] width 159 height 29
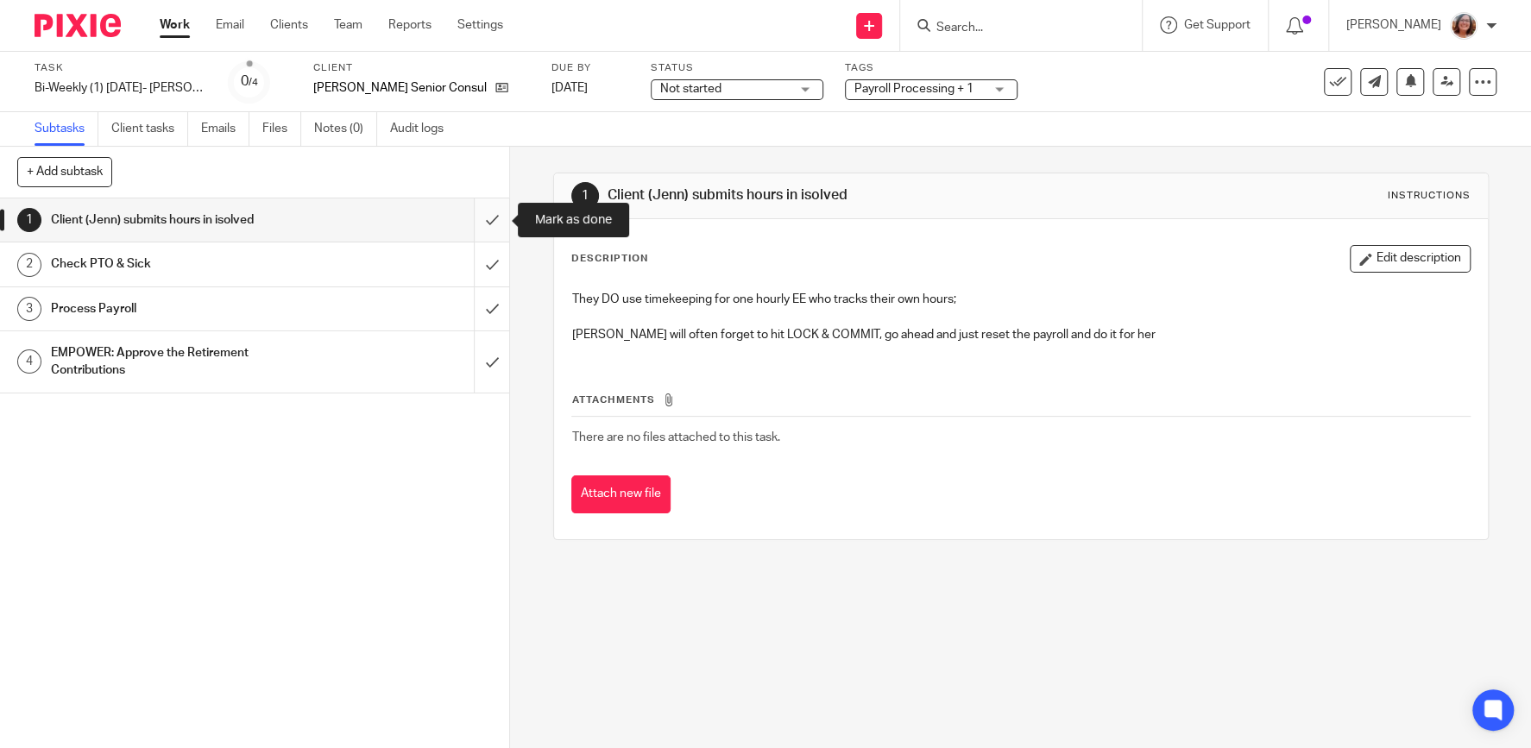
click at [489, 221] on input "submit" at bounding box center [254, 220] width 509 height 43
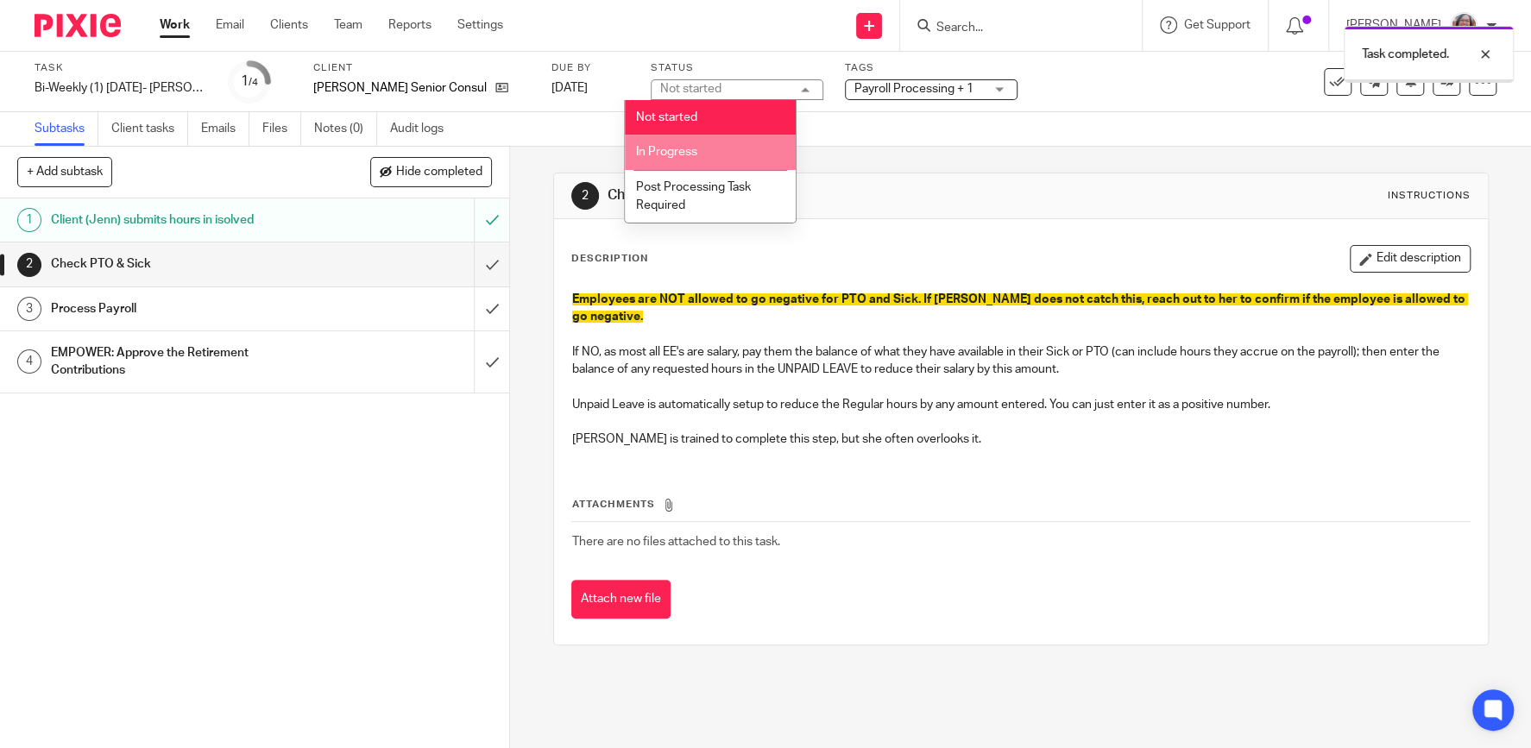
click at [717, 149] on li "In Progress" at bounding box center [710, 152] width 171 height 35
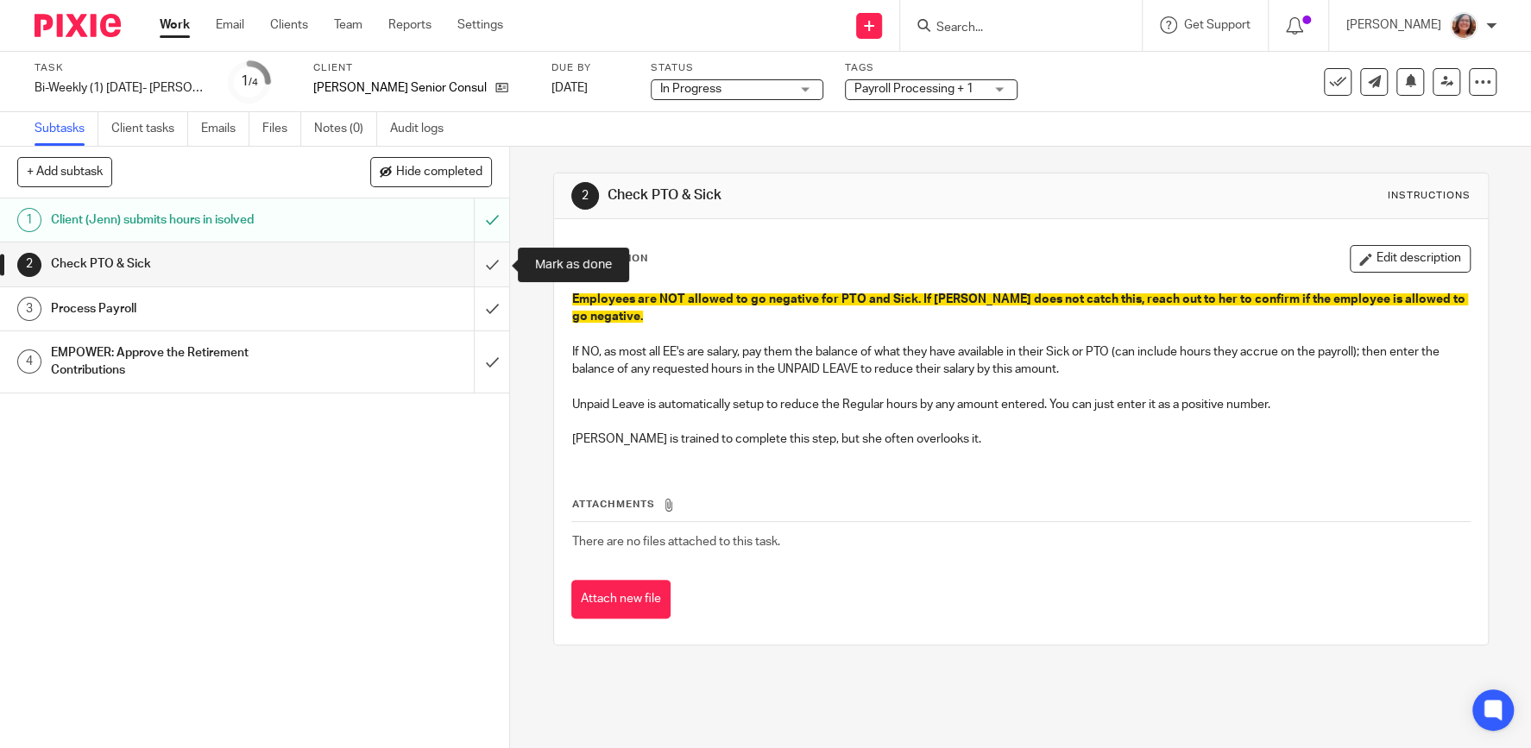
click at [493, 263] on input "submit" at bounding box center [254, 264] width 509 height 43
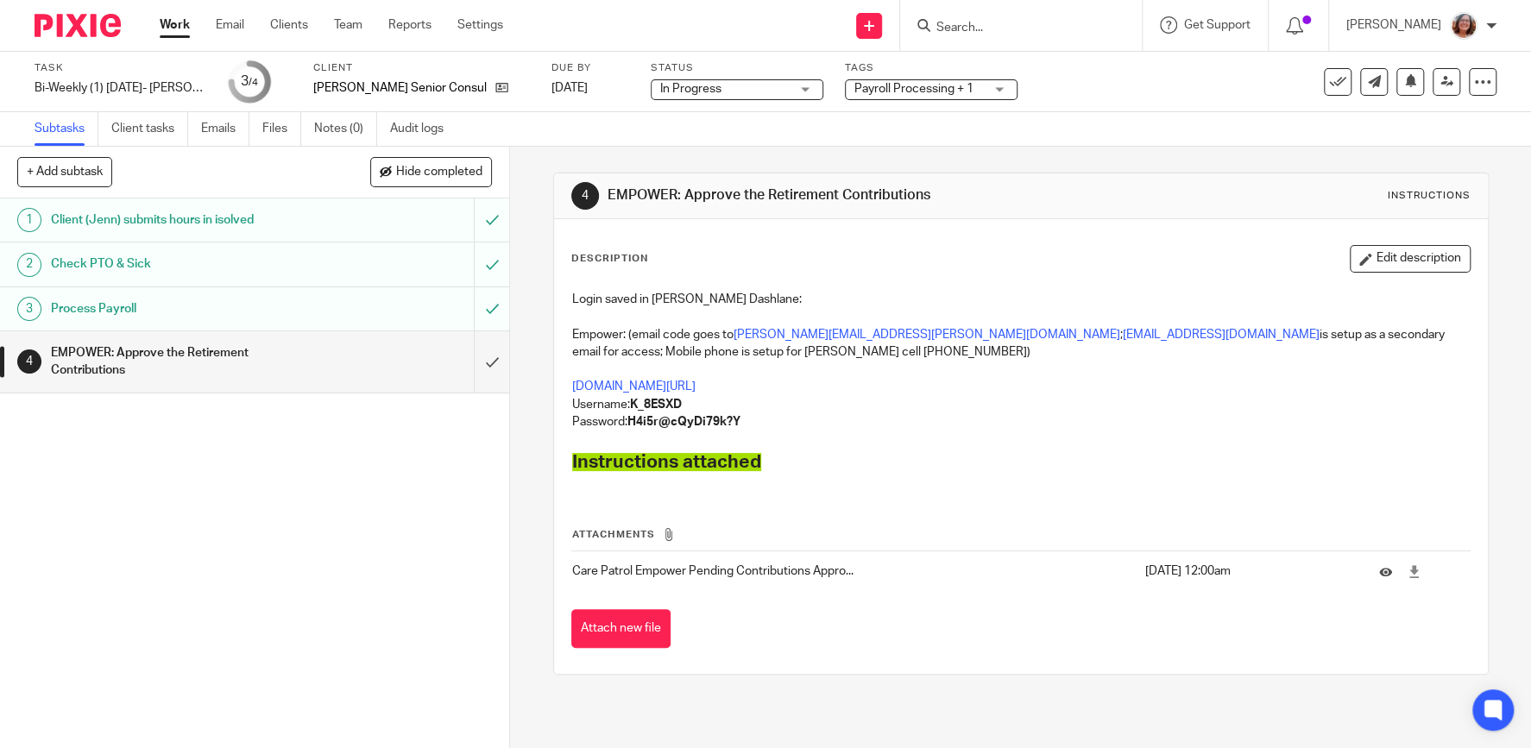
click at [172, 28] on link "Work" at bounding box center [175, 24] width 30 height 17
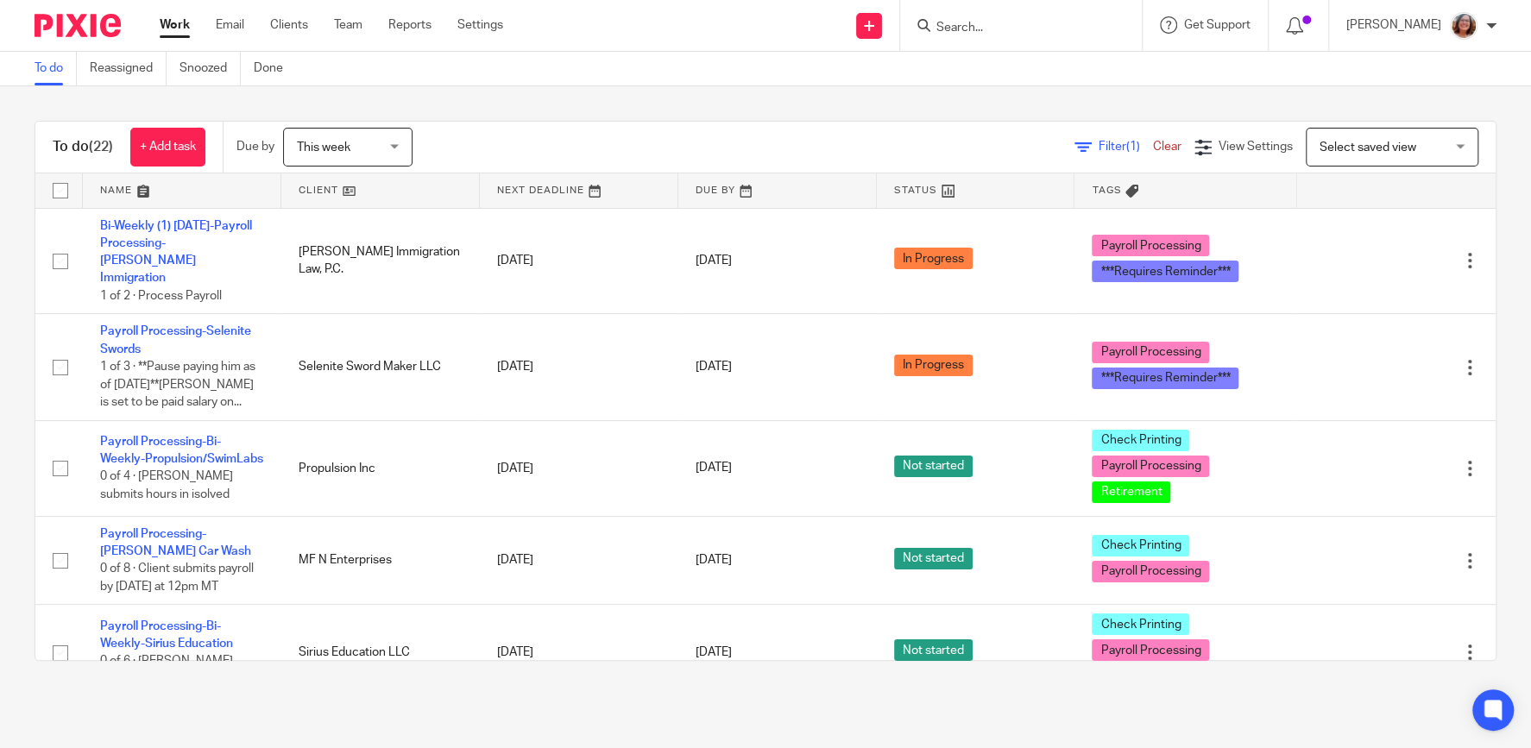
click at [325, 197] on link at bounding box center [380, 190] width 199 height 35
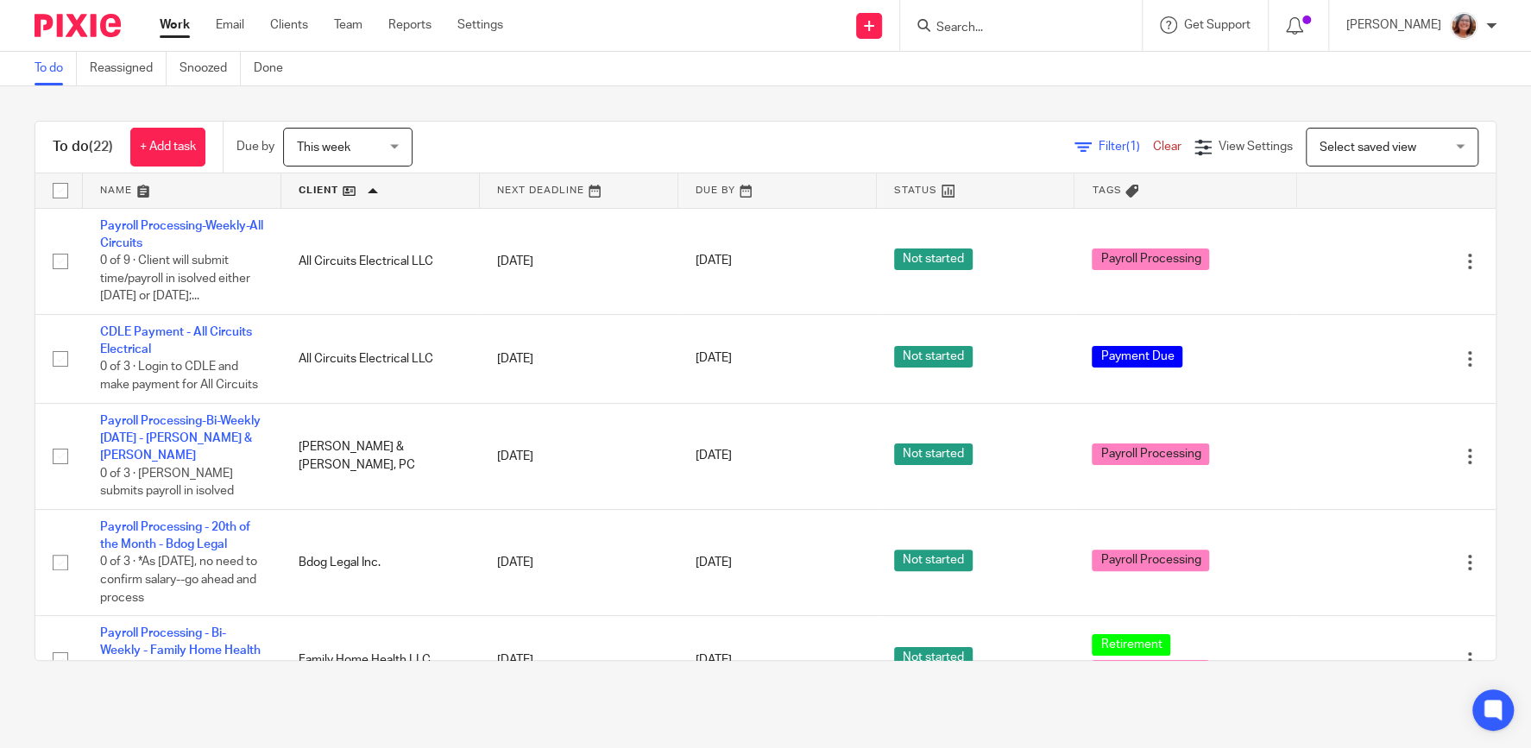
scroll to position [369, 0]
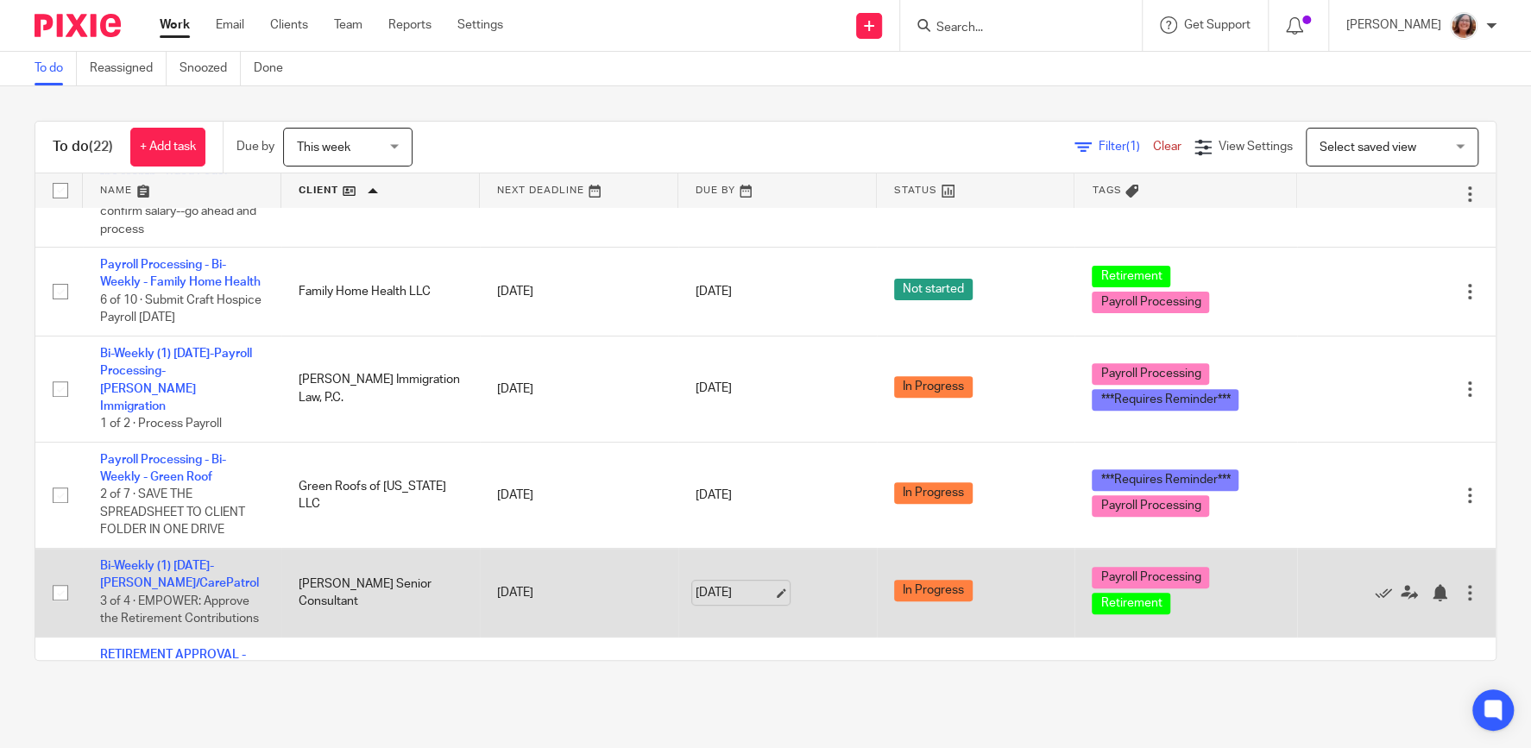
click at [773, 584] on link "[DATE]" at bounding box center [735, 593] width 78 height 18
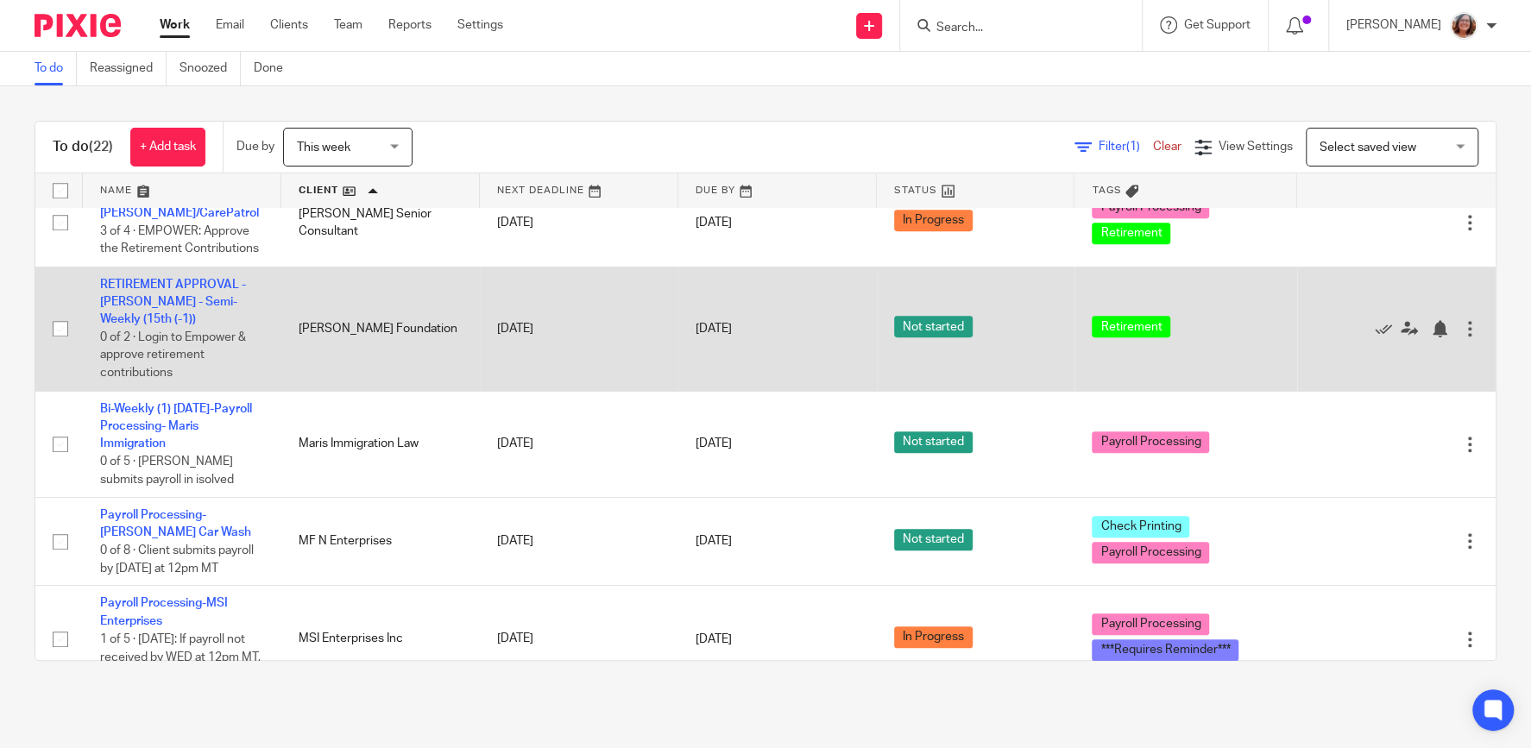
scroll to position [738, 0]
